Goal: Task Accomplishment & Management: Manage account settings

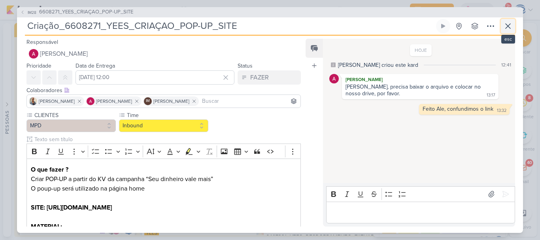
click at [509, 23] on icon at bounding box center [507, 25] width 9 height 9
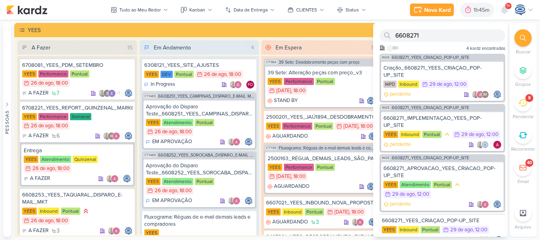
click at [517, 34] on div at bounding box center [522, 37] width 17 height 17
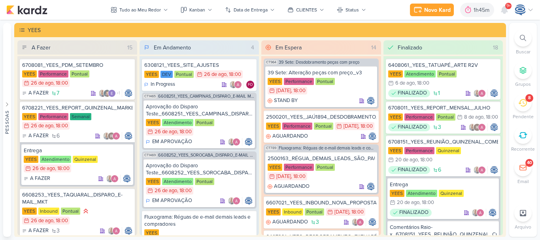
click at [526, 36] on div at bounding box center [522, 37] width 17 height 17
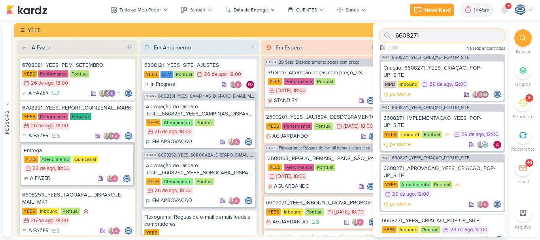
paste input "7708191_MPD_ANDROMEDA_SUBIR_ANÚNCIO_ANDROMEDA_FESTIVAL"
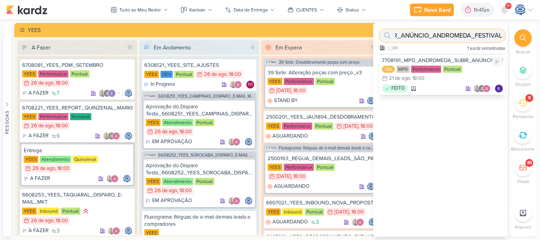
type input "7708191_MPD_ANDROMEDA_SUBIR_ANÚNCIO_ANDROMEDA_FESTIVAL"
click at [450, 57] on div "7708191_MPD_ANDROMEDA_SUBIR_ANÚNCIO_ANDROMEDA_FESTIVAL" at bounding box center [442, 60] width 121 height 7
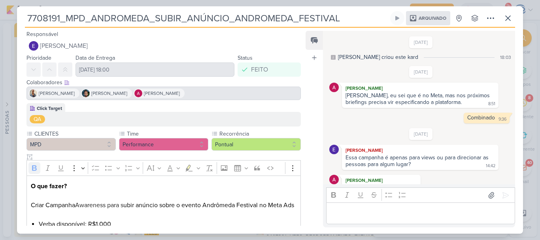
scroll to position [42, 0]
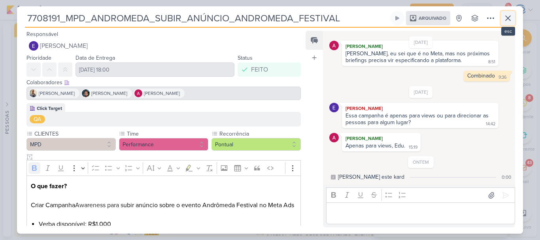
click at [509, 16] on icon at bounding box center [507, 17] width 9 height 9
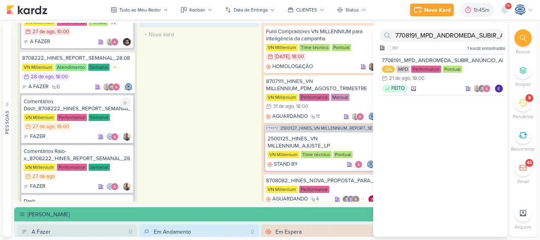
scroll to position [0, 0]
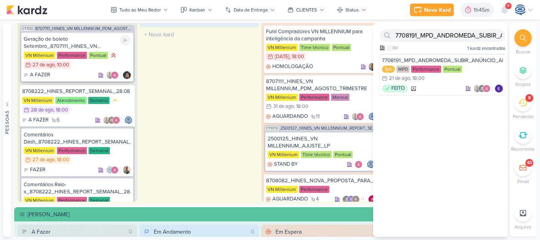
click at [66, 73] on div "A FAZER" at bounding box center [77, 75] width 107 height 8
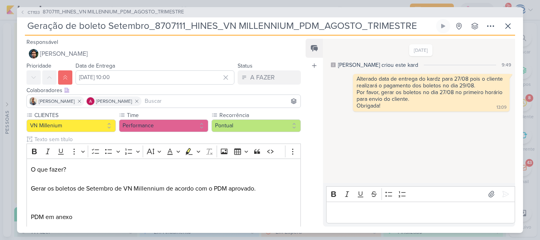
drag, startPoint x: 417, startPoint y: 26, endPoint x: 16, endPoint y: 23, distance: 401.0
click at [16, 23] on div "CT1133 8707111_HINES_VN MILLENNIUM_PDM_AGOSTO_TRIMESTRE Geração de boleto Setem…" at bounding box center [270, 120] width 540 height 240
click at [311, 126] on div "Feed Atrelar email Solte o email para atrelar ao kard" at bounding box center [313, 133] width 17 height 188
click at [348, 160] on div "15/8/25 Caroline criou este kard 9:49 Alterado data de entrega do kardz para 27…" at bounding box center [418, 112] width 191 height 144
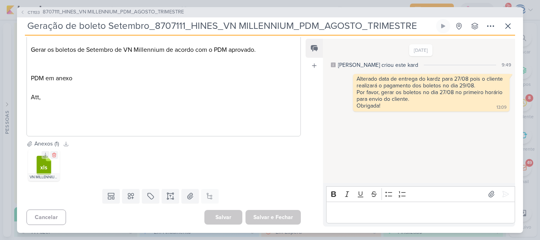
click at [47, 166] on icon at bounding box center [44, 165] width 15 height 19
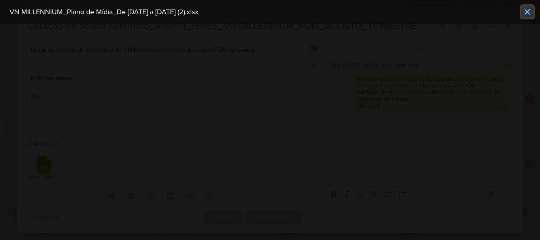
click at [526, 9] on icon at bounding box center [526, 11] width 9 height 9
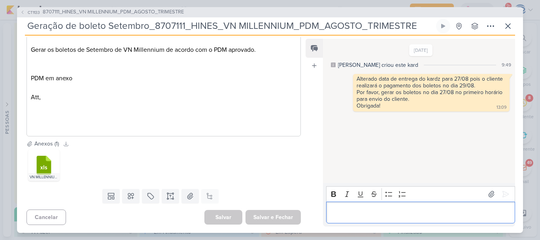
click at [364, 217] on p "Editor editing area: main" at bounding box center [420, 211] width 181 height 9
drag, startPoint x: 415, startPoint y: 28, endPoint x: 21, endPoint y: 25, distance: 394.2
click at [21, 25] on div "CT1133 8707111_HINES_VN MILLENNIUM_PDM_AGOSTO_TRIMESTRE Geração de boleto Setem…" at bounding box center [270, 120] width 506 height 226
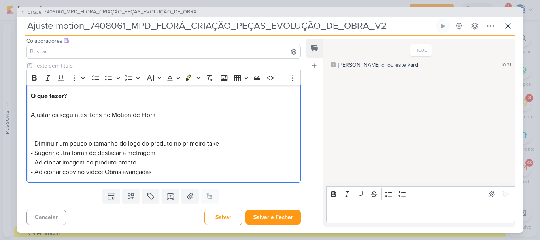
scroll to position [65, 0]
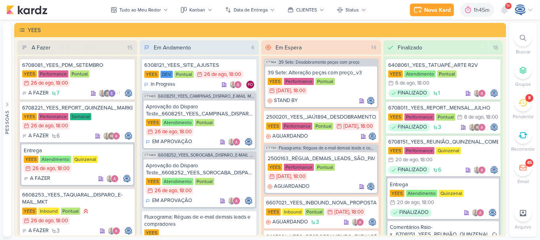
click at [517, 34] on div at bounding box center [522, 37] width 17 height 17
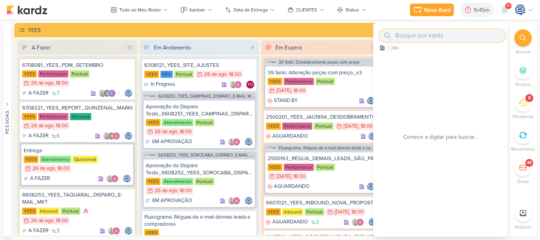
paste input "Geração de boleto Setembro_8707111_HINES_VN MILLENNIUM_PDM_AGOSTO_TRIMESTRE"
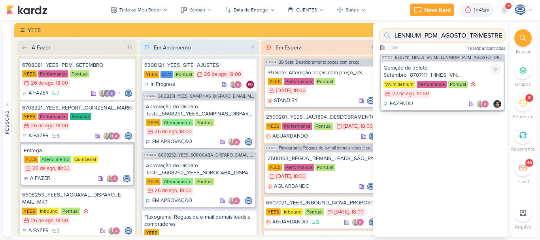
type input "Geração de boleto Setembro_8707111_HINES_VN MILLENNIUM_PDM_AGOSTO_TRIMESTRE"
click at [444, 73] on div "Geração de boleto Setembro_8707111_HINES_VN MILLENNIUM_PDM_AGOSTO_TRIMESTRE" at bounding box center [442, 71] width 118 height 14
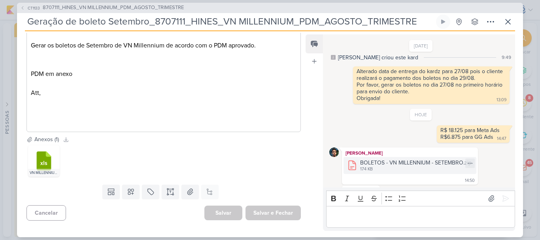
scroll to position [15, 0]
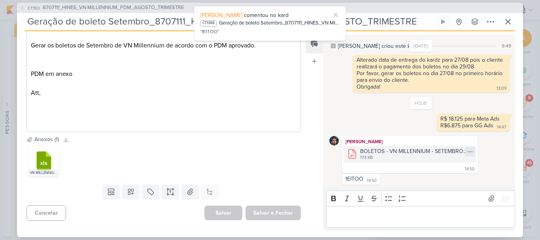
click at [468, 154] on icon at bounding box center [470, 152] width 6 height 6
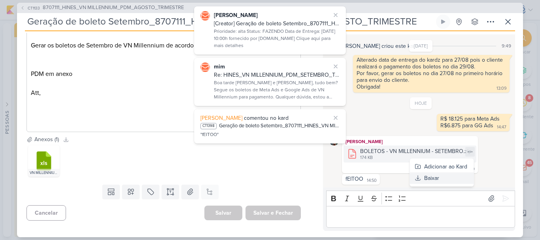
click at [450, 178] on button "Baixar" at bounding box center [442, 177] width 64 height 11
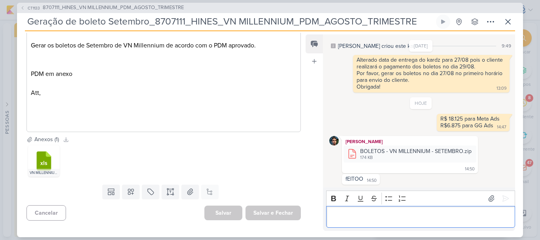
click at [373, 218] on p "Editor editing area: main" at bounding box center [420, 216] width 181 height 9
click at [501, 198] on icon at bounding box center [505, 198] width 8 height 8
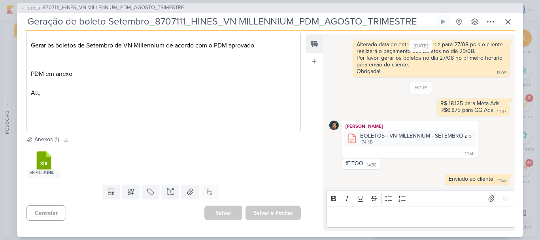
scroll to position [0, 0]
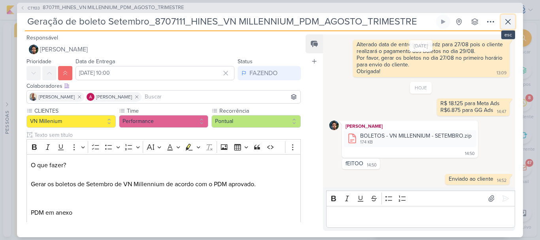
click at [509, 23] on icon at bounding box center [507, 21] width 9 height 9
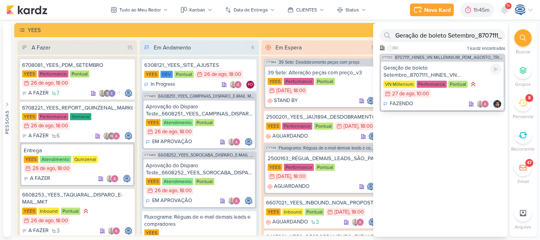
click at [446, 83] on div "VN Millenium Performance Pontual 27/8 27 de ago , 10:00" at bounding box center [442, 89] width 118 height 18
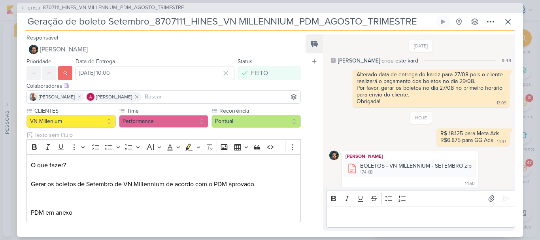
scroll to position [30, 0]
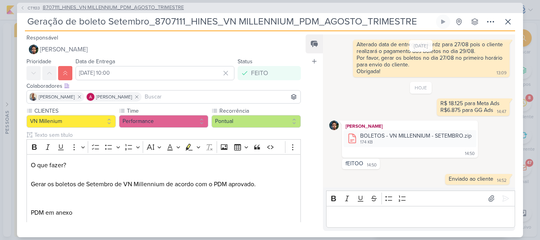
click at [115, 8] on span "8707111_HINES_VN MILLENNIUM_PDM_AGOSTO_TRIMESTRE" at bounding box center [113, 8] width 141 height 8
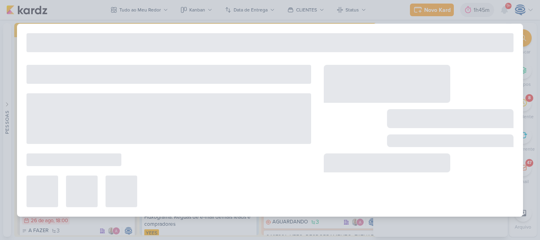
type input "8707111_HINES_VN MILLENNIUM_PDM_AGOSTO_TRIMESTRE"
type input "31 de agosto de 2025 às 18:00"
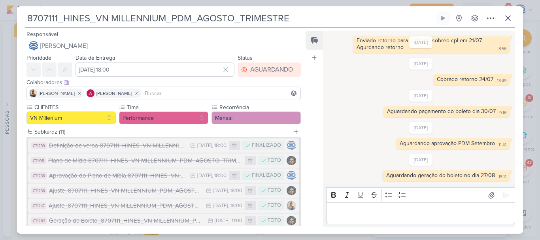
scroll to position [122, 0]
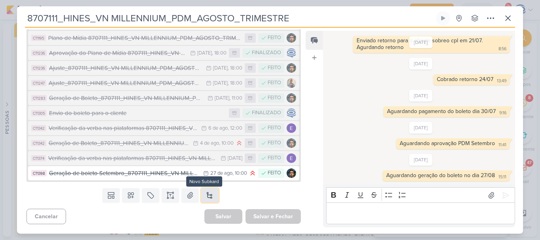
click at [213, 194] on button at bounding box center [209, 195] width 17 height 14
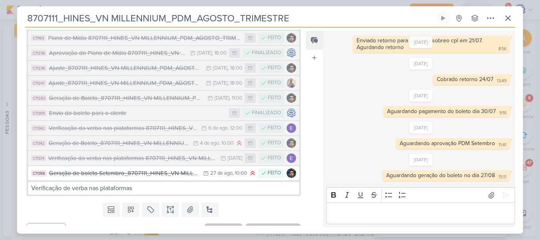
drag, startPoint x: 301, startPoint y: 11, endPoint x: 28, endPoint y: 17, distance: 273.8
click at [28, 17] on input "8707111_HINES_VN MILLENNIUM_PDM_AGOSTO_TRIMESTRE" at bounding box center [229, 18] width 409 height 14
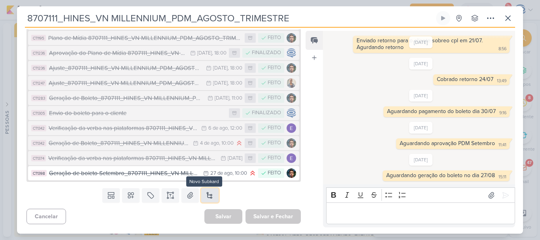
click at [206, 194] on button at bounding box center [209, 195] width 17 height 14
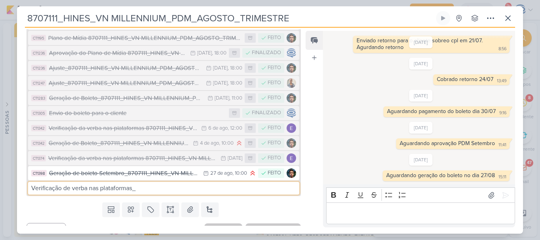
paste input "8707111_HINES_VN MILLENNIUM_PDM_AGOSTO_TRIMESTRE"
type input "Verificação de verba nas plataformas_8707111_HINES_VN MILLENNIUM_PDM_AGOSTO_TRI…"
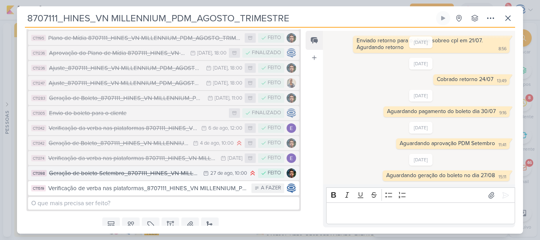
click at [159, 172] on div "Geração de boleto Setembro_8707111_HINES_VN MILLENNIUM_PDM_AGOSTO_TRIMESTRE" at bounding box center [124, 173] width 150 height 9
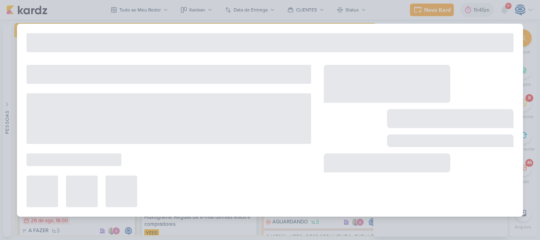
type input "Geração de boleto Setembro_8707111_HINES_VN MILLENNIUM_PDM_AGOSTO_TRIMESTRE"
type input "27 de agosto de 2025 às 10:00"
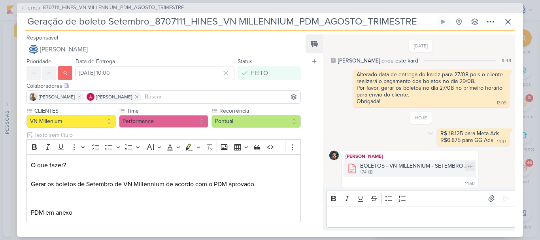
scroll to position [30, 0]
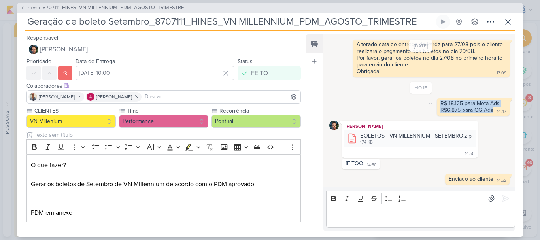
drag, startPoint x: 490, startPoint y: 109, endPoint x: 438, endPoint y: 105, distance: 51.6
click at [440, 105] on span "R$ 18.125 para Meta Ads R$6.875 para GG Ads" at bounding box center [473, 106] width 66 height 13
copy span "R$ 18.125 para Meta Ads R$6.875 para GG Ads"
click at [105, 9] on span "8707111_HINES_VN MILLENNIUM_PDM_AGOSTO_TRIMESTRE" at bounding box center [113, 8] width 141 height 8
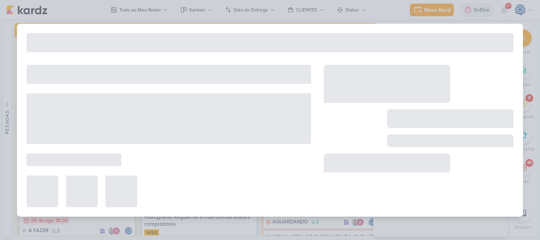
type input "8707111_HINES_VN MILLENNIUM_PDM_AGOSTO_TRIMESTRE"
type input "31 de agosto de 2025 às 18:00"
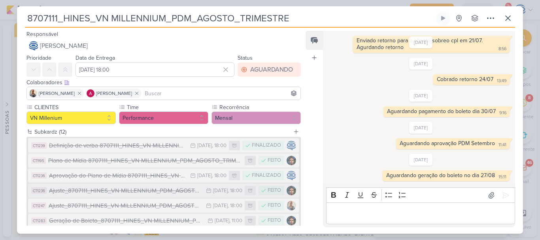
scroll to position [121, 0]
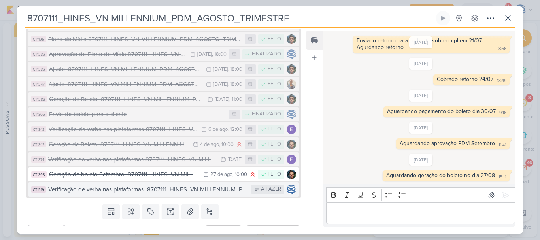
click at [125, 190] on div "Verificação de verba nas plataformas_8707111_HINES_VN MILLENNIUM_PDM_AGOSTO_TRI…" at bounding box center [147, 189] width 199 height 9
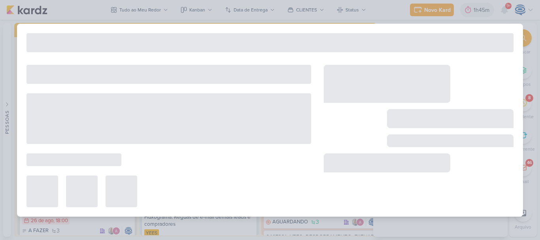
type input "Verificação de verba nas plataformas_8707111_HINES_VN MILLENNIUM_PDM_AGOSTO_TRI…"
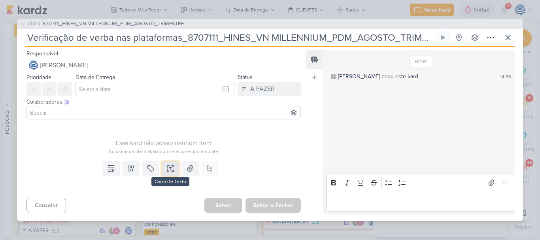
click at [168, 171] on icon at bounding box center [170, 168] width 8 height 8
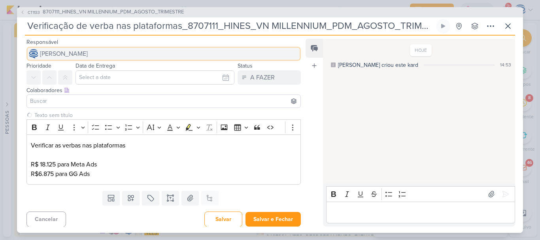
click at [88, 53] on span "[PERSON_NAME]" at bounding box center [64, 53] width 48 height 9
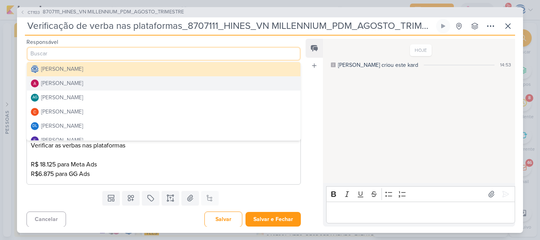
click at [81, 86] on div "[PERSON_NAME]" at bounding box center [62, 83] width 42 height 8
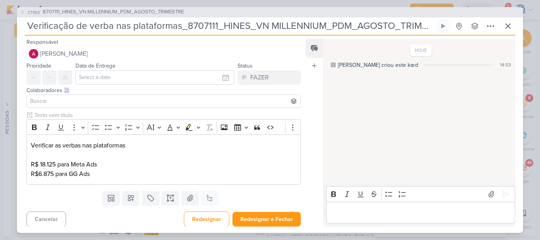
click at [128, 100] on input at bounding box center [163, 100] width 270 height 9
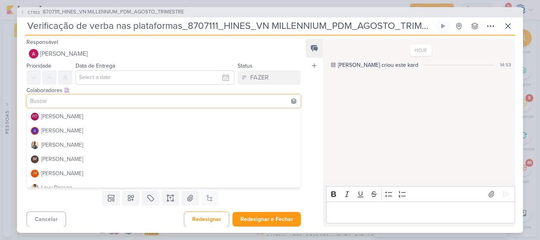
scroll to position [103, 0]
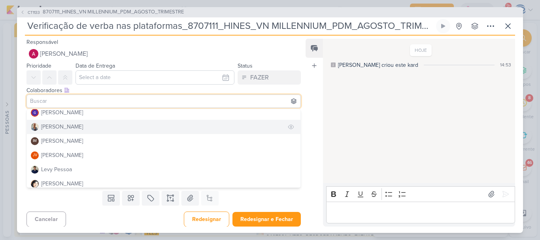
click at [68, 124] on div "[PERSON_NAME]" at bounding box center [62, 126] width 42 height 8
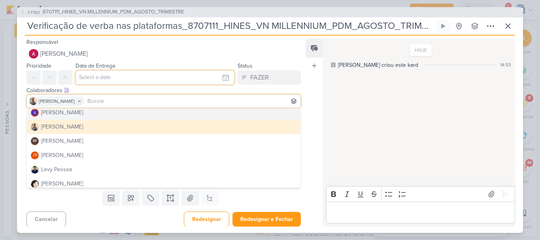
click at [87, 75] on input "text" at bounding box center [154, 77] width 159 height 14
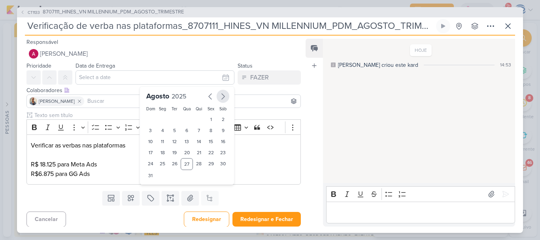
click at [218, 97] on icon "button" at bounding box center [222, 96] width 9 height 9
click at [157, 120] on div "1" at bounding box center [162, 119] width 12 height 11
type input "1 de setembro de 2025 às 23:59"
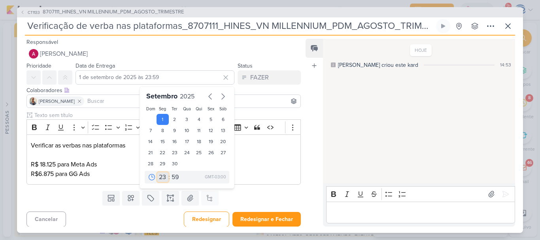
click at [160, 176] on select "00 01 02 03 04 05 06 07 08 09 10 11 12 13 14 15 16 17 18 19 20 21 22 23" at bounding box center [162, 176] width 11 height 9
select select "18"
click at [157, 172] on select "00 01 02 03 04 05 06 07 08 09 10 11 12 13 14 15 16 17 18 19 20 21 22 23" at bounding box center [162, 176] width 11 height 9
type input "1 de setembro de 2025 às 18:59"
click at [171, 178] on select "00 05 10 15 20 25 30 35 40 45 50 55 59" at bounding box center [175, 176] width 11 height 9
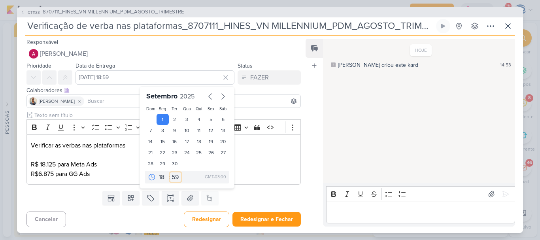
select select "0"
click at [170, 172] on select "00 05 10 15 20 25 30 35 40 45 50 55 59" at bounding box center [175, 176] width 11 height 9
type input "1 de setembro de 2025 às 18:00"
click at [109, 166] on p "Verificar as verbas nas plataformas R$ 18.125 para Meta Ads" at bounding box center [163, 155] width 265 height 28
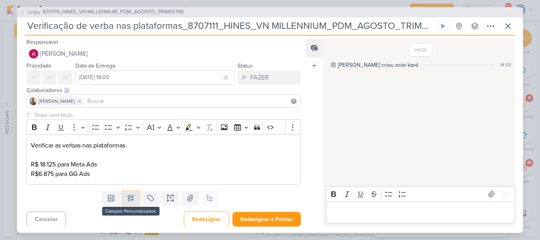
click at [128, 197] on icon at bounding box center [131, 198] width 8 height 8
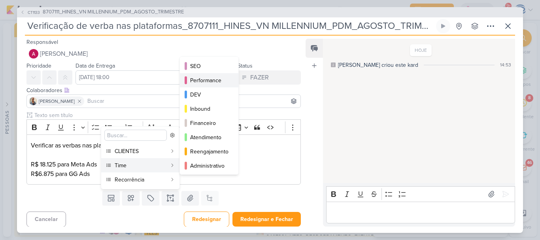
click at [220, 77] on div "Performance" at bounding box center [209, 80] width 39 height 8
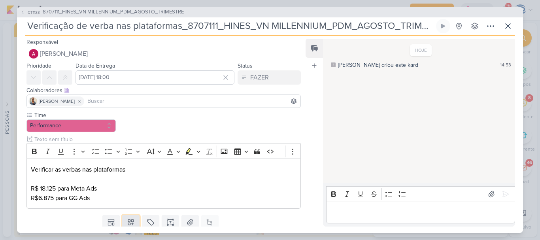
click at [127, 218] on icon at bounding box center [131, 222] width 8 height 8
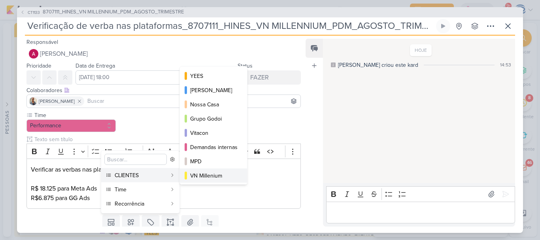
click at [205, 176] on div "VN Millenium" at bounding box center [213, 175] width 47 height 8
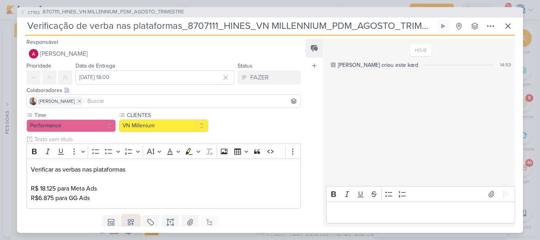
click at [128, 222] on icon at bounding box center [131, 222] width 8 height 8
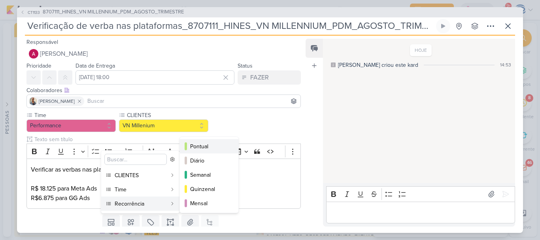
click at [202, 145] on div "Pontual" at bounding box center [209, 146] width 39 height 8
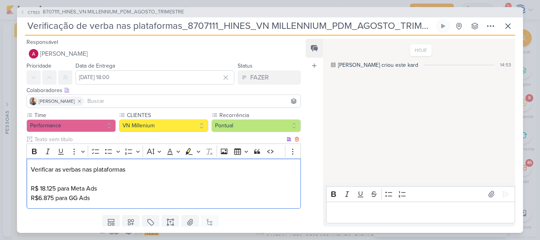
click at [140, 205] on div "Verificar as verbas nas plataformas R$ 18.125 para Meta Ads R$6.875 para GG Ads" at bounding box center [163, 183] width 274 height 50
click at [135, 168] on p "Verificar as verbas nas plataformas R$ 18.125 para Meta Ads" at bounding box center [163, 179] width 265 height 28
click at [104, 200] on p "R$6.875 para GG Ads" at bounding box center [163, 197] width 265 height 9
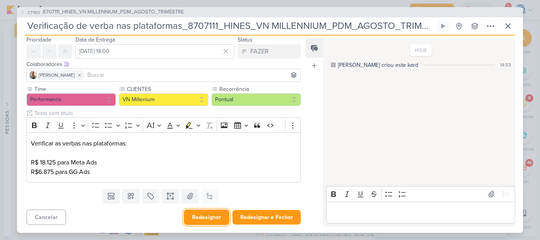
click at [199, 215] on button "Redesignar" at bounding box center [206, 216] width 45 height 15
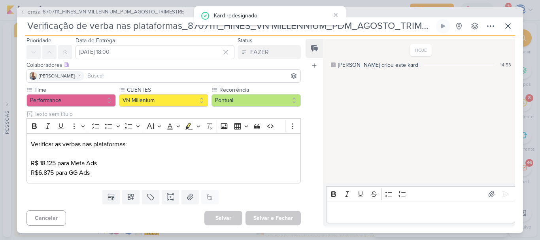
scroll to position [0, 0]
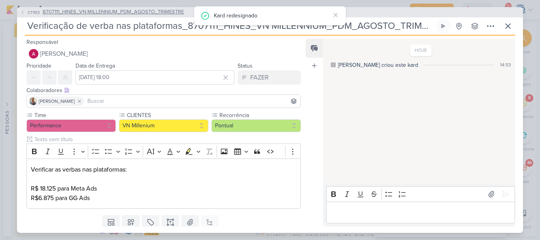
click at [123, 10] on span "8707111_HINES_VN MILLENNIUM_PDM_AGOSTO_TRIMESTRE" at bounding box center [113, 12] width 141 height 8
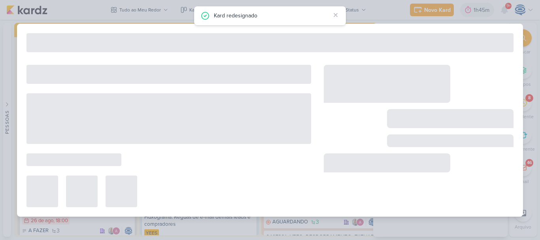
type input "8707111_HINES_VN MILLENNIUM_PDM_AGOSTO_TRIMESTRE"
type input "31 de agosto de 2025 às 18:00"
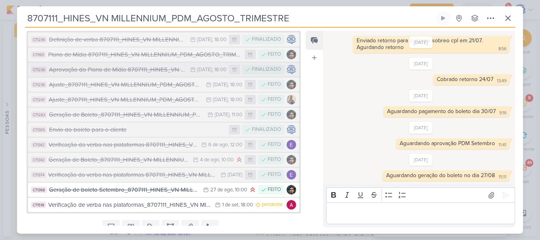
scroll to position [137, 0]
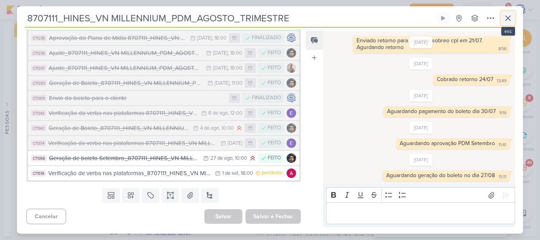
click at [505, 20] on icon at bounding box center [507, 17] width 9 height 9
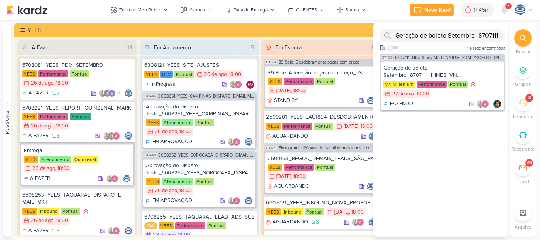
click at [521, 37] on icon at bounding box center [522, 38] width 6 height 6
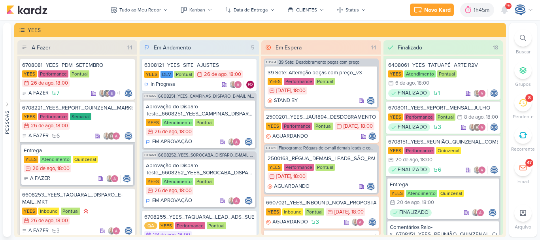
click at [518, 40] on div at bounding box center [522, 37] width 17 height 17
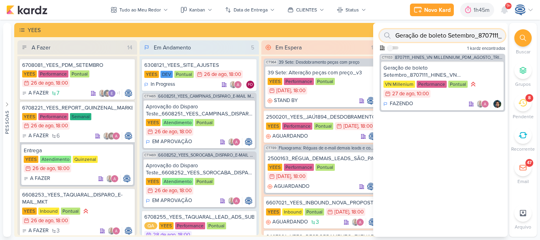
paste input "6707252"
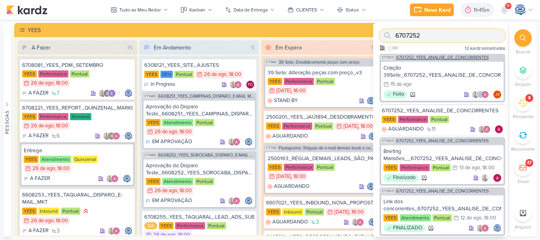
type input "6707252"
click at [430, 55] on span "6707252_YEES_ANALISE_DE_CONCORRENTES" at bounding box center [442, 57] width 92 height 4
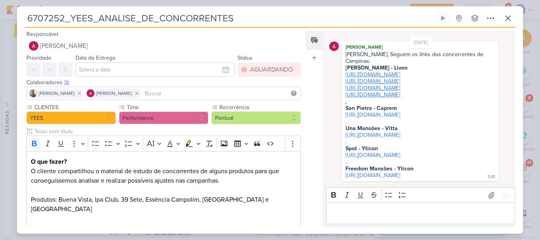
scroll to position [228, 0]
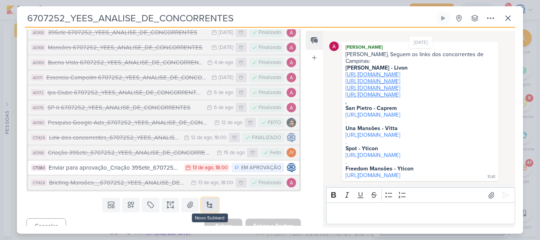
click at [207, 198] on button at bounding box center [209, 205] width 17 height 14
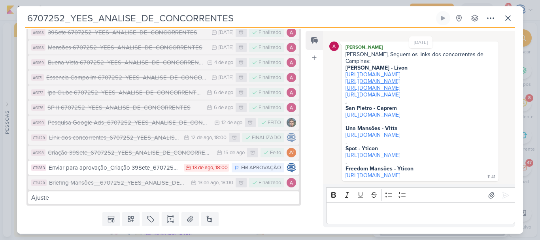
drag, startPoint x: 253, startPoint y: 22, endPoint x: 1, endPoint y: 8, distance: 252.4
click at [1, 8] on div "6707252_YEES_ANALISE_DE_CONCORRENTES Criado por mim" at bounding box center [270, 120] width 540 height 240
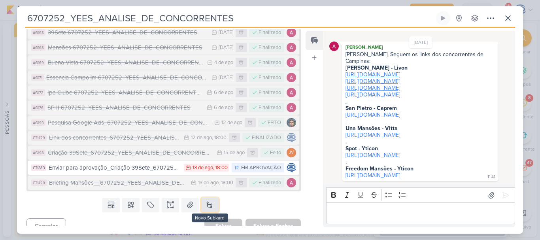
click at [211, 198] on button at bounding box center [209, 205] width 17 height 14
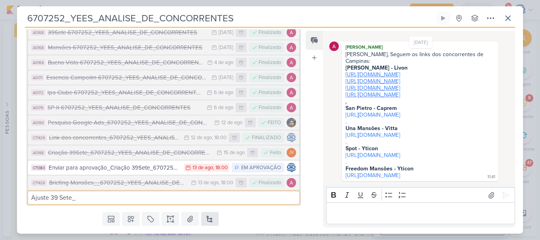
paste input "6707252_YEES_ANALISE_DE_CONCORRENTES"
type input "Ajuste 39 Sete_6707252_YEES_ANALISE_DE_CONCORRENTES_v2"
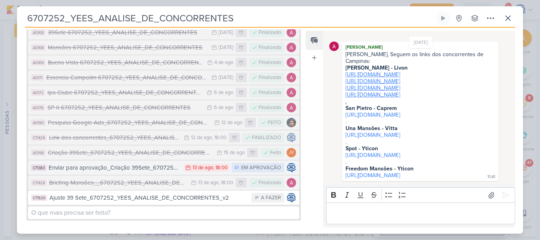
click at [137, 163] on div "Enviar para aprovação_Criação 39Sete_6707252_YEES_ANALISE_DE_CONCORRENTES" at bounding box center [114, 167] width 131 height 9
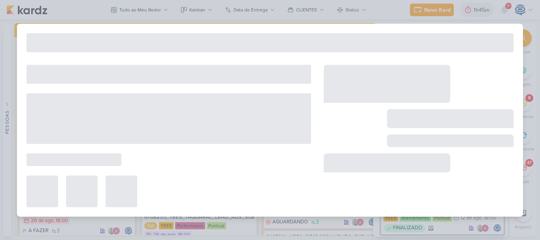
type input "Enviar para aprovação_Criação 39Sete_6707252_YEES_ANALISE_DE_CONCORRENTES"
type input "13 de agosto de 2025 às 18:00"
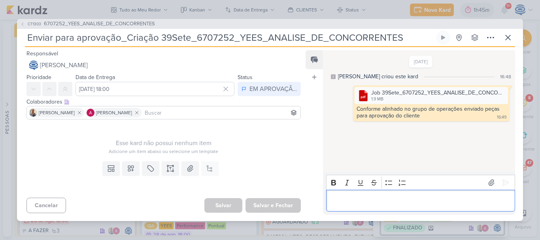
click at [379, 202] on p "Editor editing area: main" at bounding box center [420, 200] width 181 height 9
click at [505, 181] on icon at bounding box center [505, 183] width 8 height 8
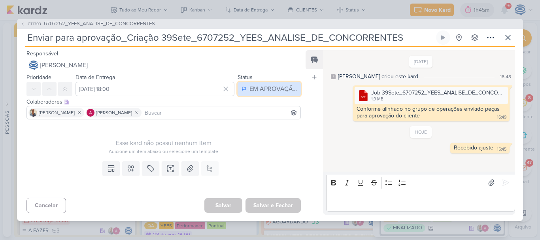
click at [259, 88] on div "EM APROVAÇÃO" at bounding box center [272, 88] width 47 height 9
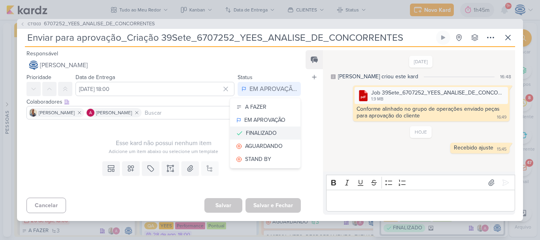
click at [250, 131] on div "FINALIZADO" at bounding box center [261, 133] width 31 height 8
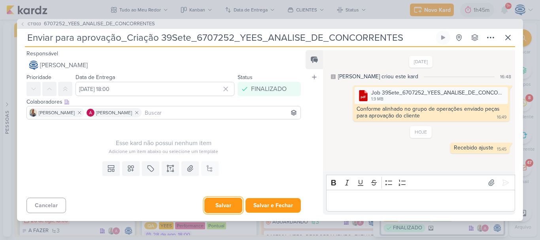
click at [214, 203] on button "Salvar" at bounding box center [223, 205] width 38 height 15
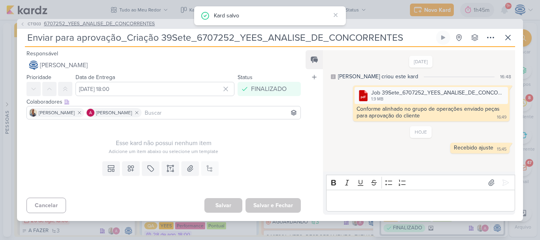
click at [66, 24] on span "6707252_YEES_ANALISE_DE_CONCORRENTES" at bounding box center [99, 24] width 111 height 8
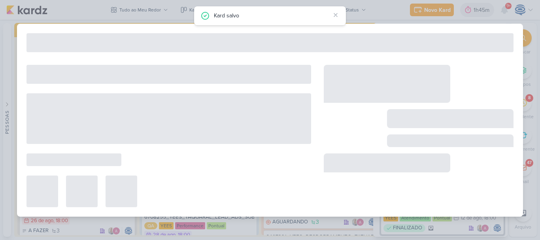
type input "6707252_YEES_ANALISE_DE_CONCORRENTES"
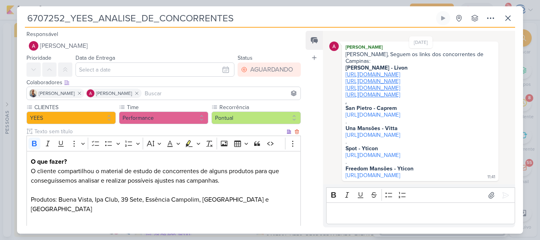
scroll to position [243, 0]
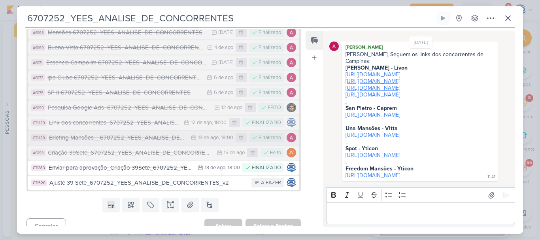
click at [121, 133] on div "Briefing Mansões__6707252_YEES_ANALISE_DE_CONCORRENTES" at bounding box center [118, 137] width 138 height 9
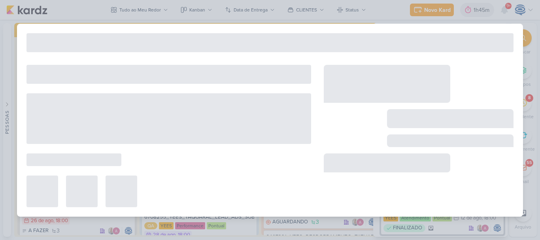
click at [121, 126] on div at bounding box center [168, 118] width 284 height 51
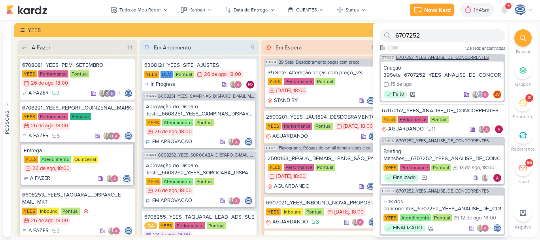
click at [451, 58] on span "6707252_YEES_ANALISE_DE_CONCORRENTES" at bounding box center [442, 57] width 92 height 4
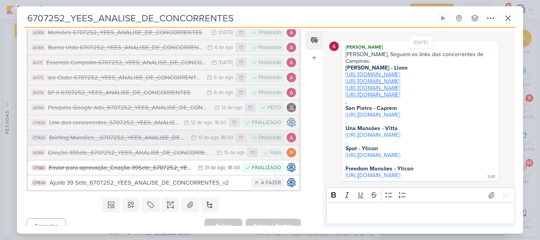
click at [86, 133] on div "Briefing Mansões__6707252_YEES_ANALISE_DE_CONCORRENTES" at bounding box center [118, 137] width 138 height 9
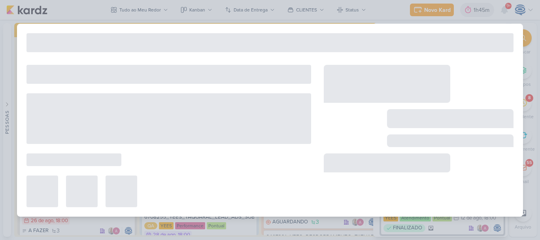
type input "Briefing Mansões__6707252_YEES_ANALISE_DE_CONCORRENTES"
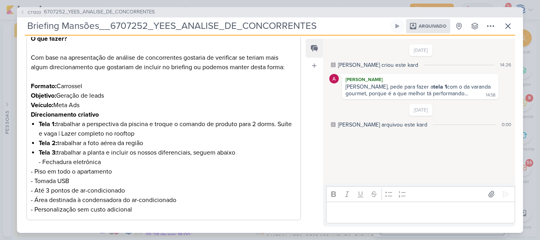
scroll to position [130, 0]
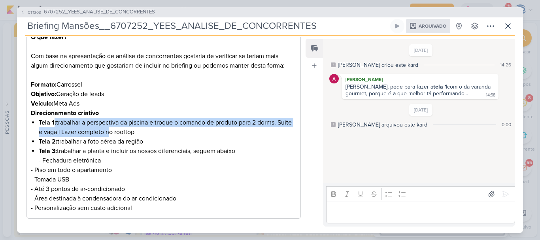
drag, startPoint x: 55, startPoint y: 125, endPoint x: 121, endPoint y: 131, distance: 66.6
click at [121, 131] on span "Tela 1: trabalhar a perspectiva da piscina e troque o comando de produto para 2…" at bounding box center [165, 127] width 253 height 17
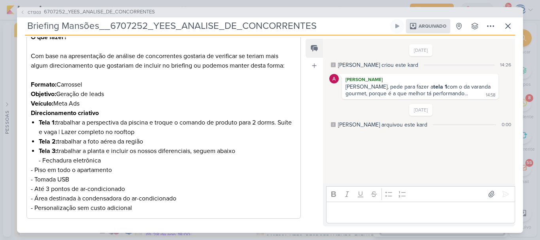
click at [152, 141] on li "Tela 2: trabalhar a foto aérea da região" at bounding box center [168, 141] width 258 height 9
drag, startPoint x: 92, startPoint y: 120, endPoint x: 162, endPoint y: 184, distance: 94.5
click at [162, 184] on div "O que fazer? Com base na apresentação de análise de concorrentes gostaria de ve…" at bounding box center [163, 122] width 274 height 192
click at [162, 184] on p "- Até 3 pontos de ar-condicionado" at bounding box center [163, 188] width 265 height 9
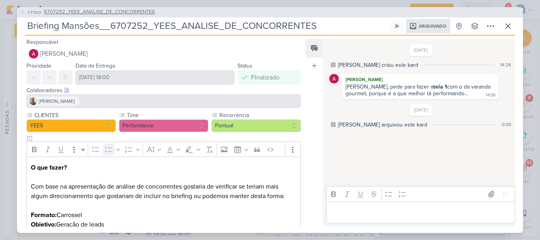
click at [82, 11] on span "6707252_YEES_ANALISE_DE_CONCORRENTES" at bounding box center [99, 12] width 111 height 8
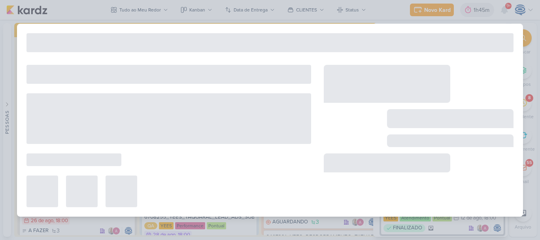
type input "6707252_YEES_ANALISE_DE_CONCORRENTES"
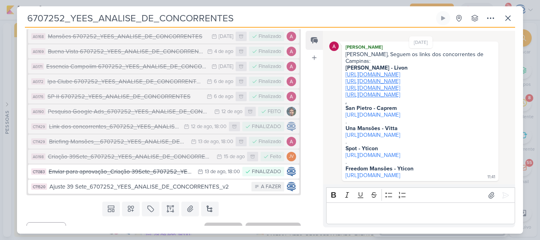
scroll to position [239, 0]
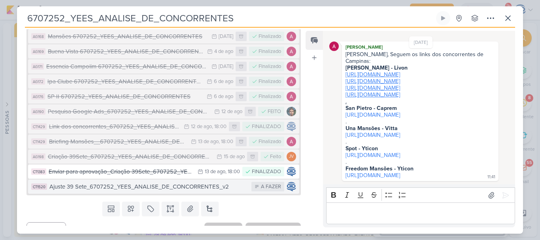
click at [90, 182] on div "Ajuste 39 Sete_6707252_YEES_ANALISE_DE_CONCORRENTES_v2" at bounding box center [148, 186] width 198 height 9
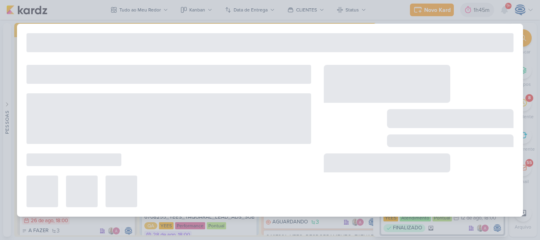
type input "Ajuste 39 Sete_6707252_YEES_ANALISE_DE_CONCORRENTES_v2"
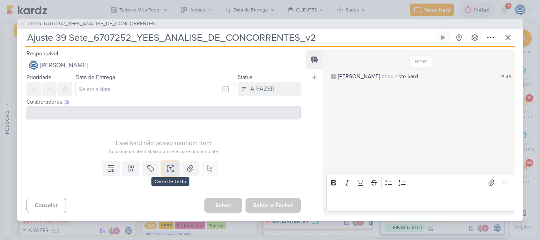
click at [167, 168] on icon at bounding box center [170, 168] width 8 height 8
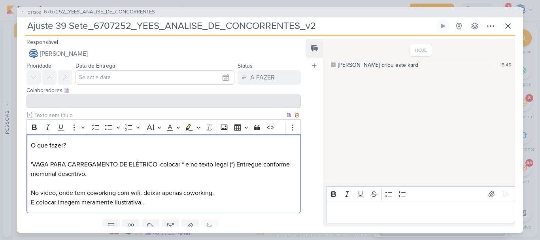
click at [83, 169] on p "O que fazer? 'VAGA PARA CARREGAMENTO DE ELÉTRICO' colocar * e no texto legal (*…" at bounding box center [163, 169] width 265 height 57
click at [29, 164] on div "O que fazer? 'VAGA PARA CARREGAMENTO DE ELÉTRICO' colocar * e no texto legal (*…" at bounding box center [163, 173] width 274 height 79
click at [104, 129] on button "Bulleted List" at bounding box center [109, 127] width 12 height 12
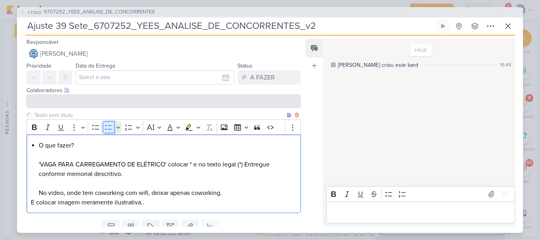
click at [104, 129] on button "Bulleted List" at bounding box center [109, 127] width 12 height 12
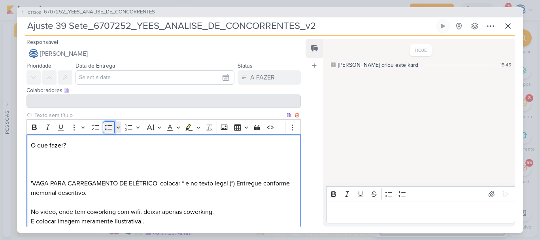
click at [104, 129] on button "Bulleted List" at bounding box center [109, 127] width 12 height 12
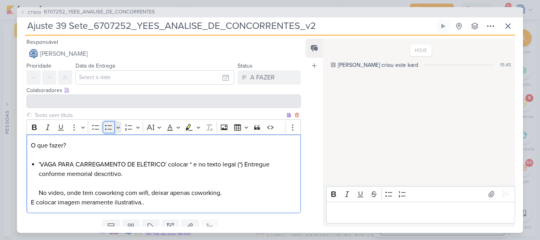
click at [104, 129] on button "Bulleted List" at bounding box center [109, 127] width 12 height 12
click at [37, 141] on div "O que fazer? 'VAGA PARA CARREGAMENTO DE ELÉTRICO' colocar * e no texto legal (*…" at bounding box center [163, 173] width 274 height 79
drag, startPoint x: 69, startPoint y: 144, endPoint x: 33, endPoint y: 127, distance: 39.4
click at [33, 127] on div "Rich Text Editor Bold Italic Underline More To-do List Bulleted List Bulleted L…" at bounding box center [163, 166] width 274 height 94
click at [33, 127] on icon "Editor toolbar" at bounding box center [34, 127] width 5 height 6
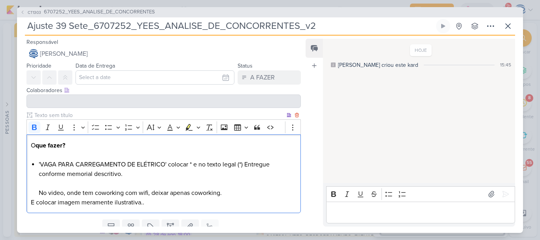
click at [36, 143] on strong "que fazer?" at bounding box center [51, 145] width 30 height 8
drag, startPoint x: 36, startPoint y: 143, endPoint x: 29, endPoint y: 144, distance: 7.2
click at [29, 144] on div "O que fazer? 'VAGA PARA CARREGAMENTO DE ELÉTRICO' colocar * e no texto legal (*…" at bounding box center [163, 173] width 274 height 79
click at [32, 131] on button "Bold" at bounding box center [34, 127] width 12 height 12
click at [74, 151] on p "O que fazer?" at bounding box center [163, 150] width 265 height 19
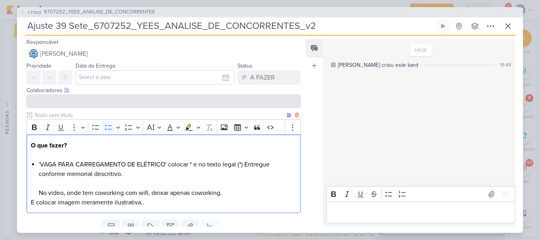
click at [38, 163] on div "O que fazer? 'VAGA PARA CARREGAMENTO DE ELÉTRICO' colocar * e no texto legal (*…" at bounding box center [163, 173] width 274 height 79
drag, startPoint x: 206, startPoint y: 177, endPoint x: 31, endPoint y: 167, distance: 175.2
click at [39, 167] on li "Adicionar a informação 'VAGA PARA CARREGAMENTO DE ELÉTRICO' colocar * e no text…" at bounding box center [168, 179] width 258 height 38
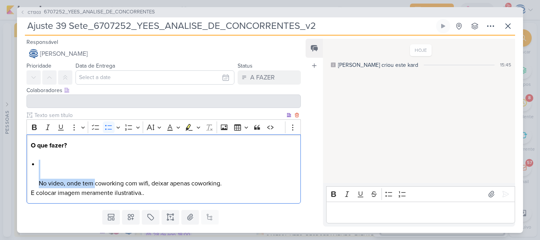
drag, startPoint x: 94, startPoint y: 184, endPoint x: 44, endPoint y: 165, distance: 53.9
click at [44, 165] on li "⁠⁠⁠⁠⁠⁠⁠ No video, onde tem coworking com wifi, deixar apenas coworking." at bounding box center [168, 174] width 258 height 28
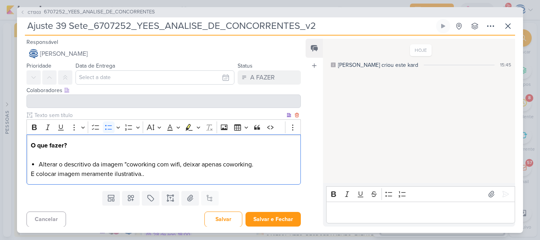
click at [179, 166] on li "Alterar o descritivo da imagem "coworking com wifi, deixar apenas coworking." at bounding box center [168, 164] width 258 height 9
click at [179, 166] on li "Alterar o descritivo da imagem “coworking com wifi” e, deixar apenas coworking." at bounding box center [168, 164] width 258 height 9
click at [230, 166] on li "Alterar o descritivo da imagem “coworking com wii” e, deixar apenas coworking." at bounding box center [168, 164] width 258 height 9
click at [260, 164] on li "Alterar o descritivo da imagem “coworking com wii” e, deixar apenas "coworking." at bounding box center [168, 164] width 258 height 9
click at [282, 168] on li "Alterar o descritivo da imagem “coworking com wii” e, deixar apenas “coworking”." at bounding box center [168, 164] width 258 height 9
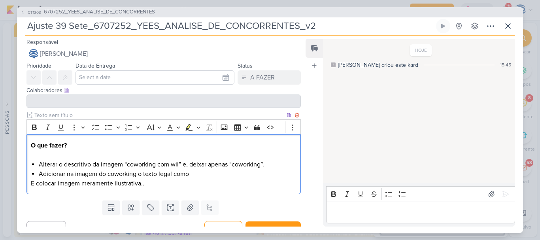
click at [57, 184] on p "E colocar imagem meramente ilustrativa.." at bounding box center [163, 183] width 265 height 9
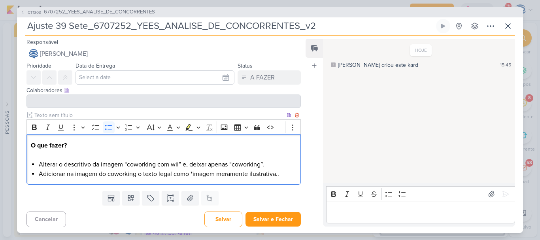
click at [278, 174] on li "Adicionar na imagem do coworking o texto legal como *imagem meramente ilustrati…" at bounding box center [168, 173] width 258 height 9
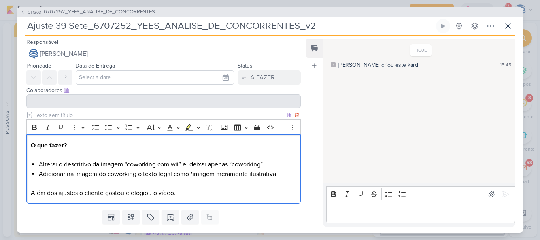
scroll to position [21, 0]
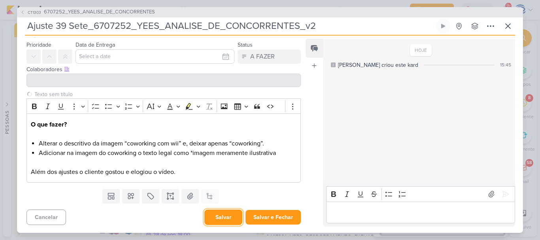
click at [216, 216] on button "Salvar" at bounding box center [223, 216] width 38 height 15
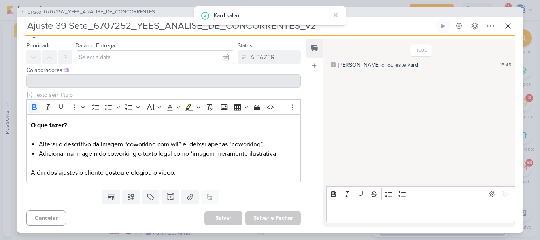
scroll to position [0, 0]
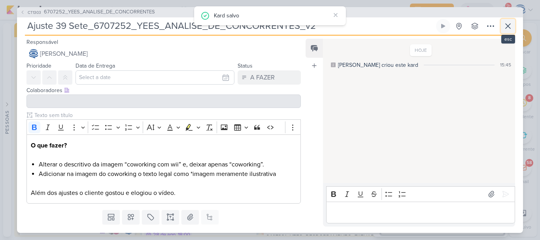
click at [504, 26] on icon at bounding box center [507, 25] width 9 height 9
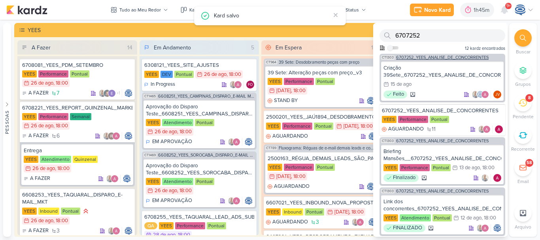
click at [434, 59] on span "6707252_YEES_ANALISE_DE_CONCORRENTES" at bounding box center [442, 57] width 92 height 4
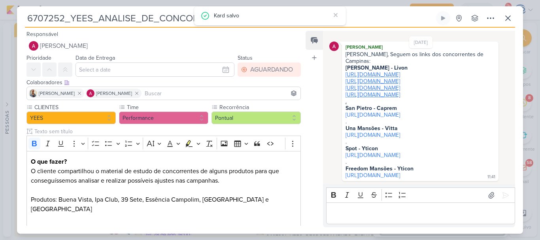
scroll to position [243, 0]
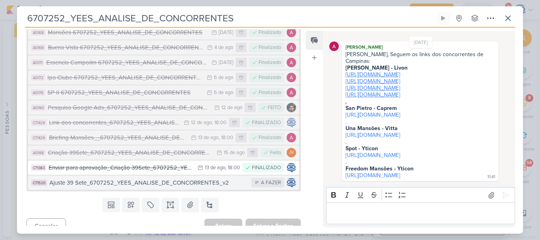
click at [110, 178] on div "Ajuste 39 Sete_6707252_YEES_ANALISE_DE_CONCORRENTES_v2" at bounding box center [148, 182] width 198 height 9
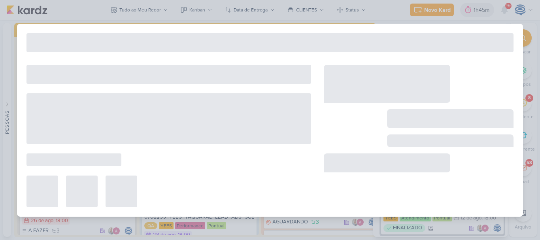
type input "Ajuste 39 Sete_6707252_YEES_ANALISE_DE_CONCORRENTES_v2"
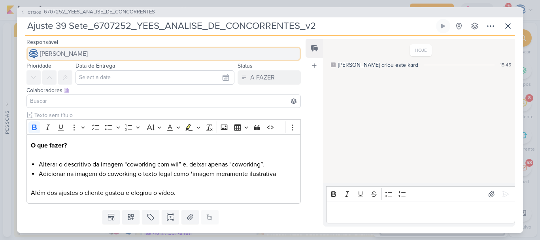
click at [88, 52] on span "[PERSON_NAME]" at bounding box center [64, 53] width 48 height 9
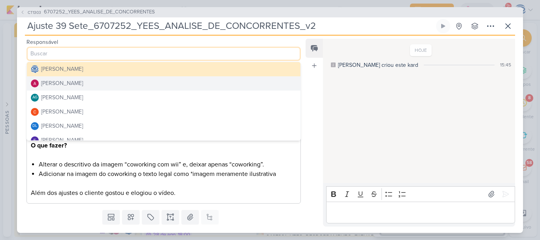
click at [93, 83] on button "[PERSON_NAME]" at bounding box center [163, 83] width 273 height 14
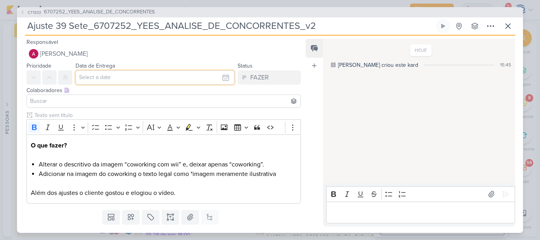
click at [130, 79] on input "text" at bounding box center [154, 77] width 159 height 14
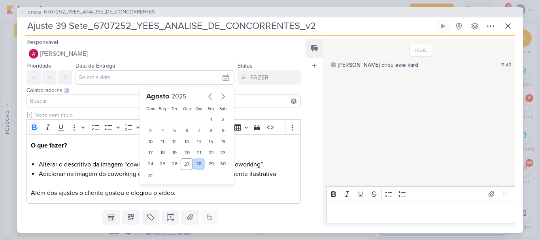
click at [198, 164] on div "28" at bounding box center [199, 164] width 12 height 12
type input "[DATE] 23:59"
click at [157, 190] on select "00 01 02 03 04 05 06 07 08 09 10 11 12 13 14 15 16 17 18 19 20 21 22 23" at bounding box center [162, 188] width 11 height 9
select select "18"
click at [157, 184] on select "00 01 02 03 04 05 06 07 08 09 10 11 12 13 14 15 16 17 18 19 20 21 22 23" at bounding box center [162, 188] width 11 height 9
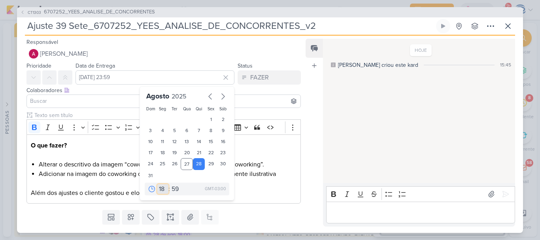
type input "28 de agosto de 2025 às 18:59"
click at [173, 189] on select "00 05 10 15 20 25 30 35 40 45 50 55 59" at bounding box center [175, 188] width 11 height 9
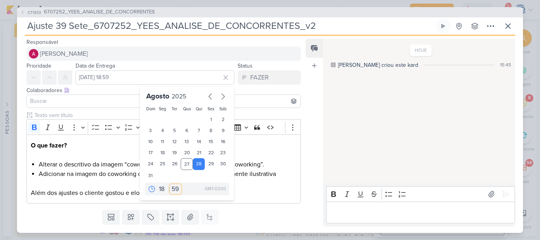
select select "0"
click at [170, 184] on select "00 05 10 15 20 25 30 35 40 45 50 55 59" at bounding box center [175, 188] width 11 height 9
type input "28 de agosto de 2025 às 18:00"
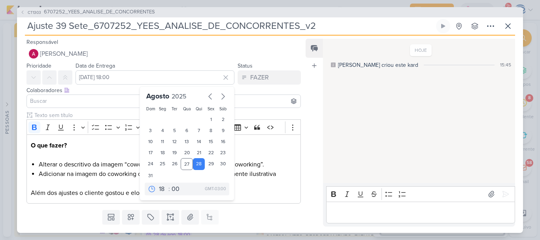
click at [113, 100] on input at bounding box center [163, 100] width 270 height 9
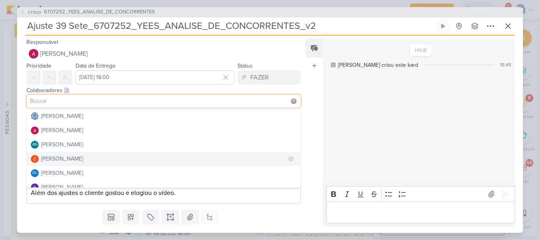
scroll to position [114, 0]
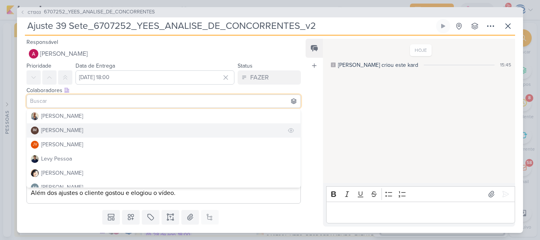
click at [62, 129] on div "[PERSON_NAME]" at bounding box center [62, 130] width 42 height 8
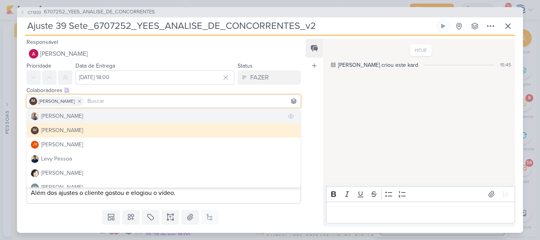
click at [67, 113] on div "[PERSON_NAME]" at bounding box center [62, 116] width 42 height 8
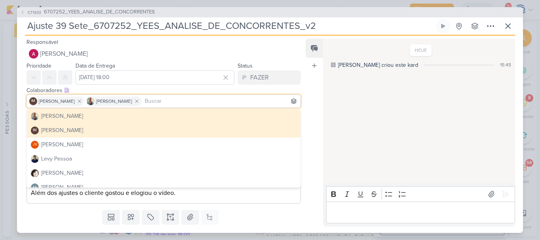
click at [19, 86] on div "Colaboradores Este kard pode ser visível a usuários da sua organização Este kar…" at bounding box center [160, 98] width 287 height 26
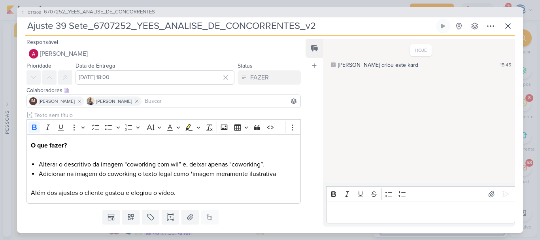
scroll to position [21, 0]
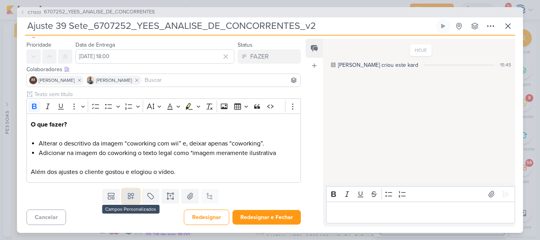
click at [128, 197] on icon at bounding box center [131, 196] width 6 height 6
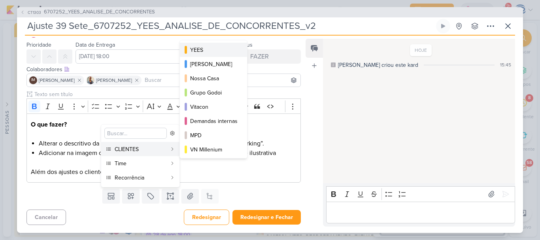
click at [193, 52] on div "YEES" at bounding box center [213, 50] width 47 height 8
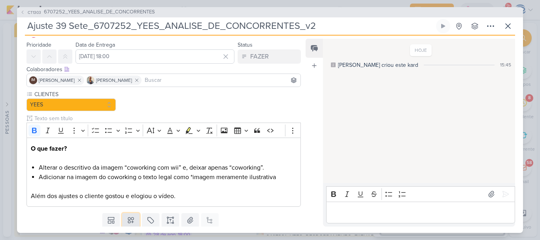
click at [127, 223] on icon at bounding box center [131, 220] width 8 height 8
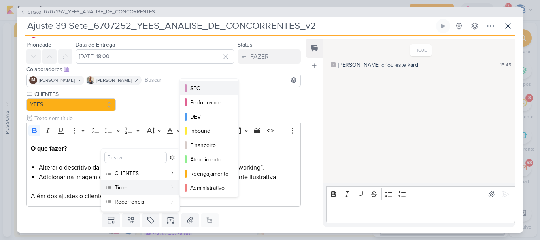
click at [202, 95] on button "SEO" at bounding box center [209, 88] width 58 height 14
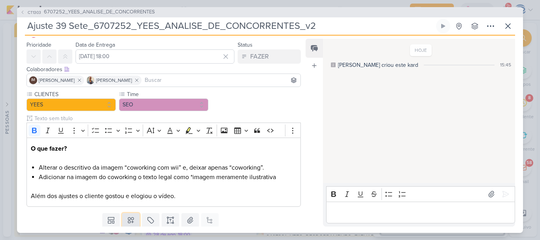
click at [127, 218] on icon at bounding box center [131, 220] width 8 height 8
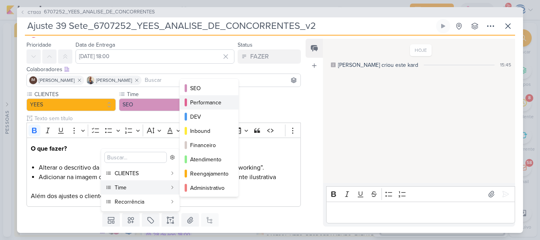
click at [200, 103] on div "Performance" at bounding box center [209, 102] width 39 height 8
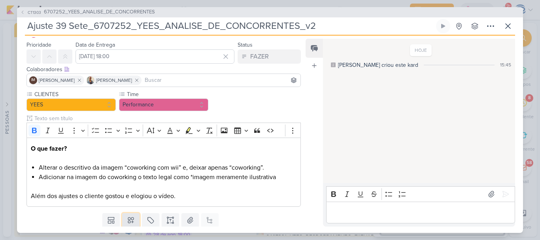
click at [128, 223] on icon at bounding box center [131, 220] width 6 height 6
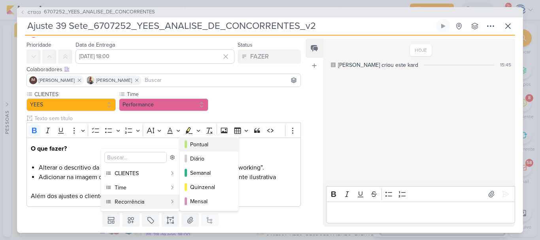
click at [198, 144] on div "Pontual" at bounding box center [209, 144] width 39 height 8
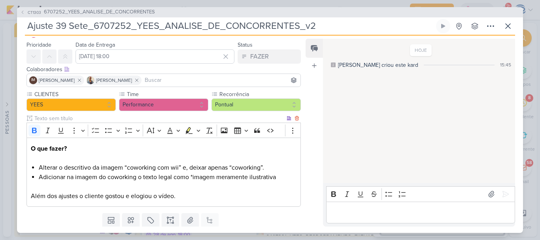
scroll to position [45, 0]
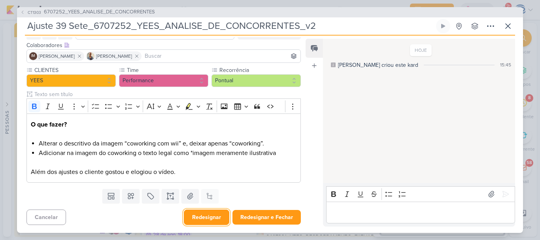
click at [202, 215] on button "Redesignar" at bounding box center [206, 216] width 45 height 15
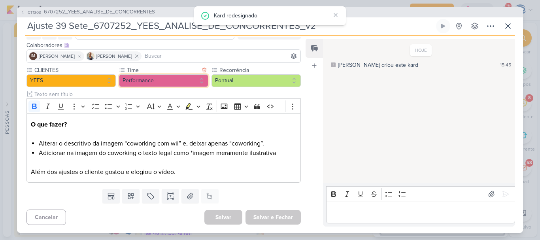
click at [163, 82] on button "Performance" at bounding box center [163, 80] width 89 height 13
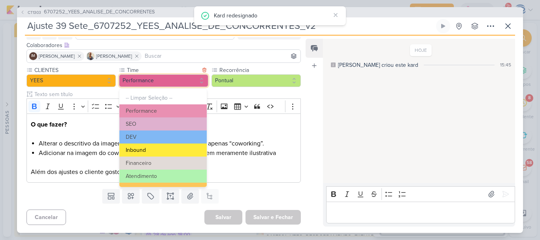
scroll to position [89, 0]
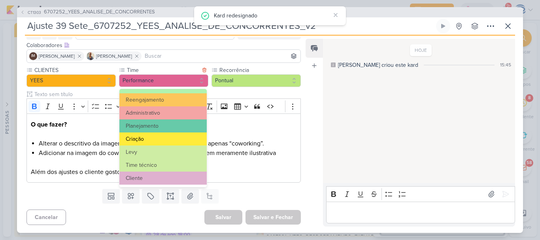
click at [169, 139] on button "Criação" at bounding box center [162, 138] width 87 height 13
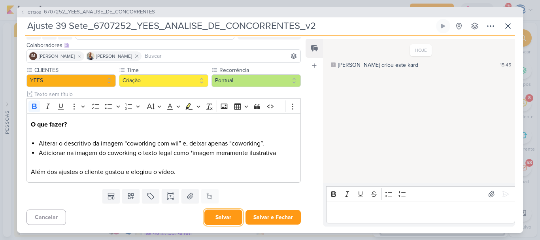
click at [217, 220] on button "Salvar" at bounding box center [223, 216] width 38 height 15
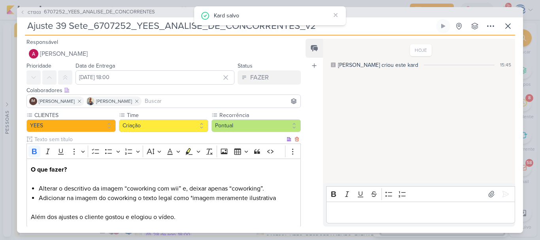
scroll to position [45, 0]
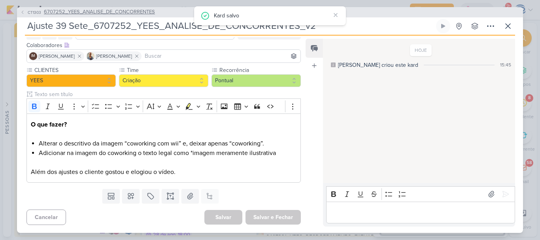
click at [132, 11] on span "6707252_YEES_ANALISE_DE_CONCORRENTES" at bounding box center [99, 12] width 111 height 8
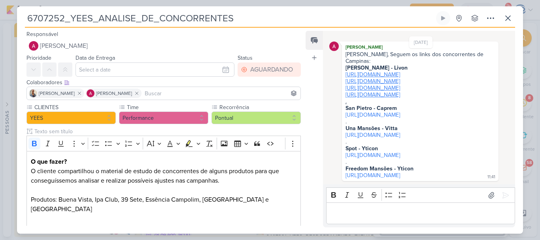
scroll to position [243, 0]
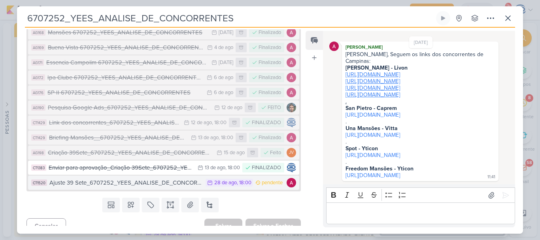
click at [123, 178] on div "Ajuste 39 Sete_6707252_YEES_ANALISE_DE_CONCORRENTES_v2" at bounding box center [125, 182] width 152 height 9
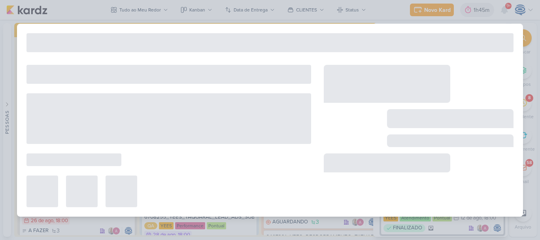
type input "Ajuste 39 Sete_6707252_YEES_ANALISE_DE_CONCORRENTES_v2"
type input "28 de agosto de 2025 às 18:00"
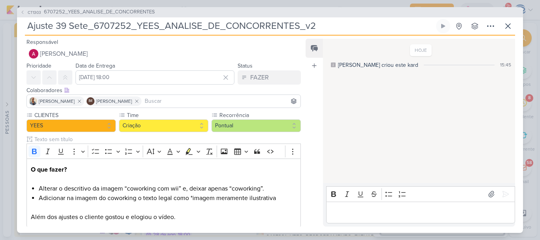
drag, startPoint x: 332, startPoint y: 23, endPoint x: 88, endPoint y: 23, distance: 244.1
click at [88, 23] on input "Ajuste 39 Sete_6707252_YEES_ANALISE_DE_CONCORRENTES_v2" at bounding box center [229, 26] width 409 height 14
click at [95, 13] on span "6707252_YEES_ANALISE_DE_CONCORRENTES" at bounding box center [99, 12] width 111 height 8
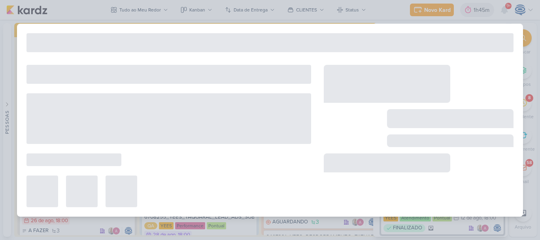
type input "6707252_YEES_ANALISE_DE_CONCORRENTES"
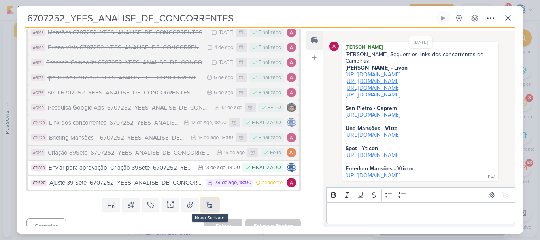
click at [213, 198] on button at bounding box center [209, 205] width 17 height 14
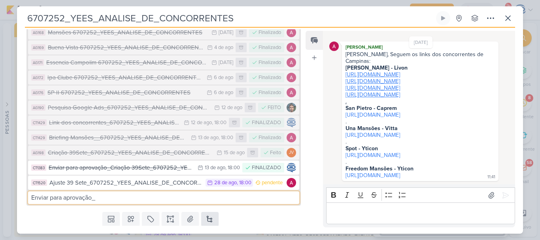
paste input "_6707252_YEES_ANALISE_DE_CONCORRENTES_v2"
click at [96, 191] on input "Enviar para aprovação__6707252_YEES_ANALISE_DE_CONCORRENTES_v2" at bounding box center [163, 197] width 271 height 13
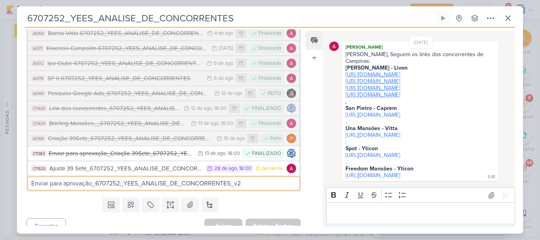
click at [257, 177] on input "Enviar para aprovação_6707252_YEES_ANALISE_DE_CONCORRENTES_v2" at bounding box center [163, 183] width 271 height 13
type input "Enviar para aprovação_6707252_YEES_ANALISE_DE_CONCORRENTES_v2"
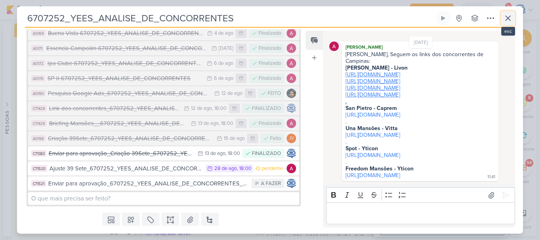
click at [508, 16] on icon at bounding box center [507, 17] width 9 height 9
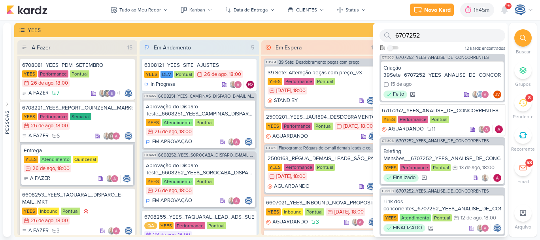
click at [523, 30] on div at bounding box center [522, 37] width 17 height 17
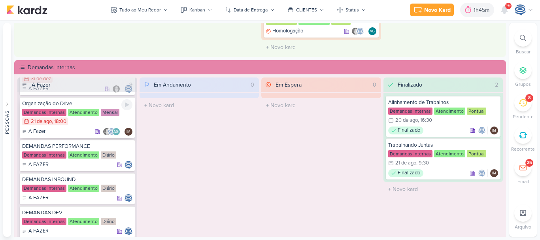
scroll to position [42, 0]
click at [124, 149] on icon at bounding box center [127, 147] width 6 height 6
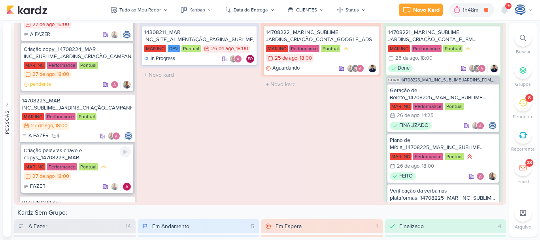
scroll to position [124, 0]
click at [82, 133] on div "A FAZER 4" at bounding box center [77, 136] width 110 height 8
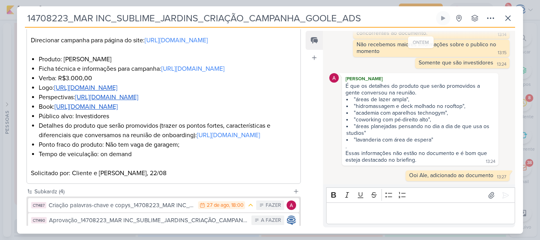
scroll to position [284, 0]
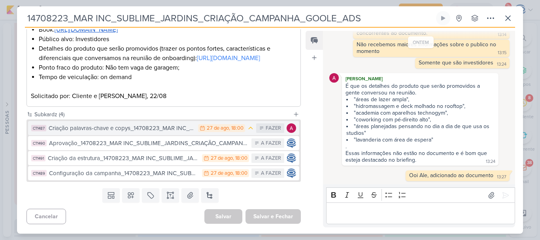
click at [152, 129] on div "Criação palavras-chave e copys_14708223_MAR INC_SUBLIME_JARDINS_CRIAÇÃO_CAMPANH…" at bounding box center [121, 128] width 145 height 9
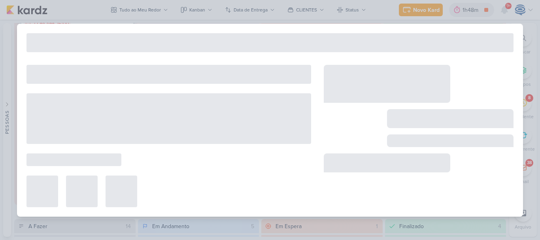
type input "Criação palavras-chave e copys_14708223_MAR INC_SUBLIME_JARDINS_CRIAÇÃO_CAMPANH…"
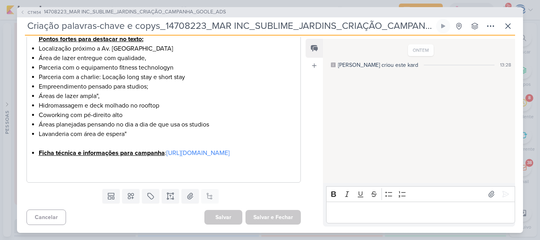
scroll to position [0, 0]
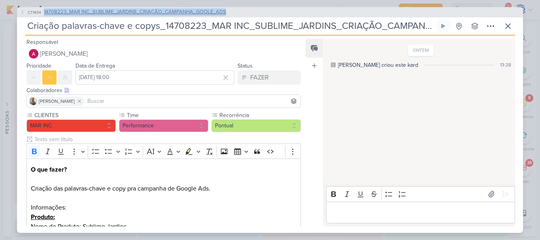
drag, startPoint x: 248, startPoint y: 11, endPoint x: 41, endPoint y: 14, distance: 207.0
click at [41, 14] on div "CT1454 14708223_MAR INC_SUBLIME_JARDINS_CRIAÇÃO_CAMPANHA_GOOLE_ADS" at bounding box center [270, 12] width 506 height 10
click at [54, 12] on span "14708223_MAR INC_SUBLIME_JARDINS_CRIAÇÃO_CAMPANHA_GOOLE_ADS" at bounding box center [135, 12] width 182 height 8
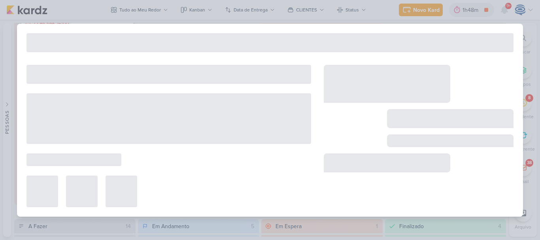
type input "14708223_MAR INC_SUBLIME_JARDINS_CRIAÇÃO_CAMPANHA_GOOLE_ADS"
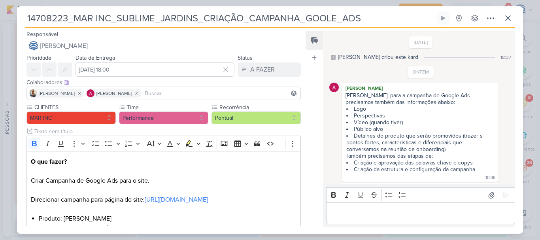
scroll to position [334, 0]
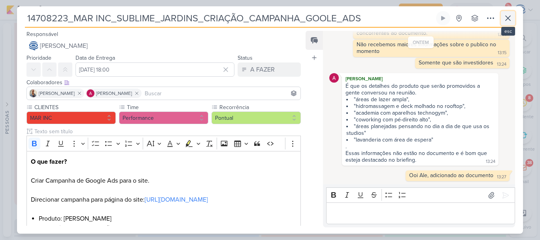
click at [509, 21] on icon at bounding box center [507, 17] width 9 height 9
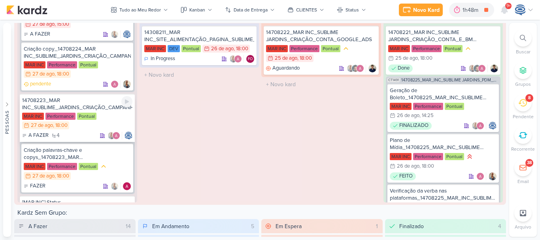
click at [99, 103] on div "14708223_MAR INC_SUBLIME_JARDINS_CRIAÇÃO_CAMPANHA_GOOLE_ADS" at bounding box center [77, 104] width 110 height 14
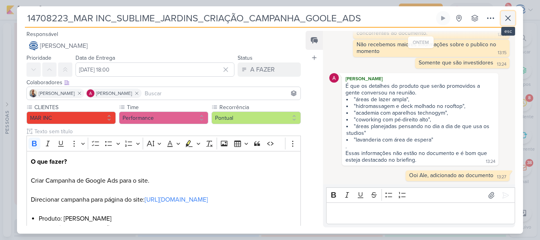
click at [508, 18] on icon at bounding box center [507, 18] width 5 height 5
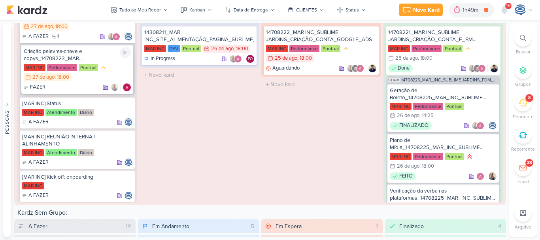
scroll to position [223, 0]
click at [128, 176] on icon at bounding box center [127, 178] width 6 height 6
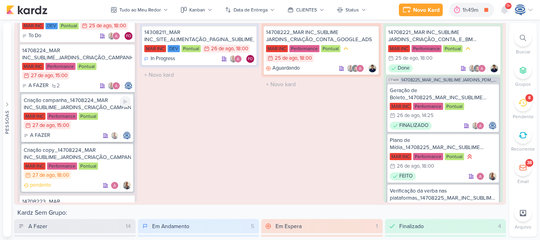
scroll to position [0, 0]
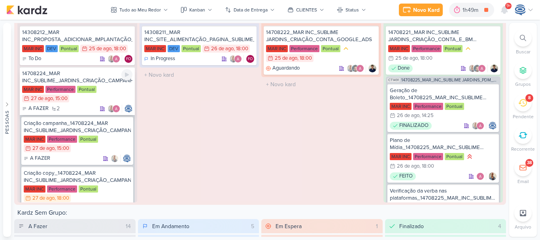
click at [99, 76] on div "14708224_MAR INC_SUBLIME_JARDINS_CRIAÇÃO_CAMPANHA_META_ADS" at bounding box center [77, 77] width 110 height 14
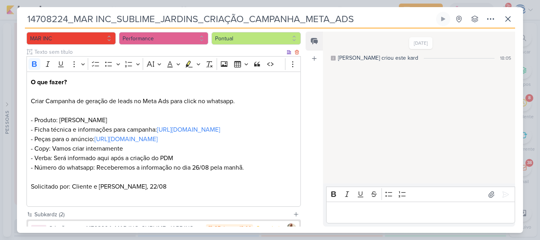
scroll to position [101, 0]
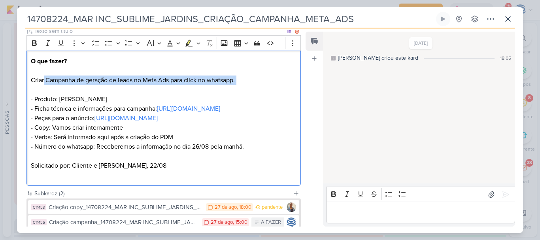
drag, startPoint x: 44, startPoint y: 77, endPoint x: 160, endPoint y: 89, distance: 116.8
click at [160, 89] on p "O que fazer? Criar Campanha de geração de leads no Meta Ads para click no whats…" at bounding box center [163, 103] width 265 height 95
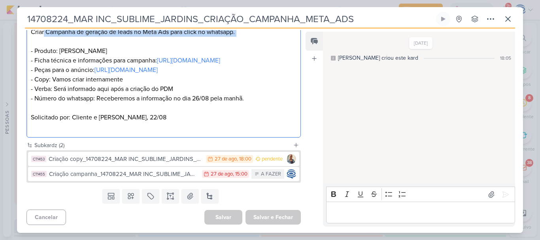
scroll to position [0, 0]
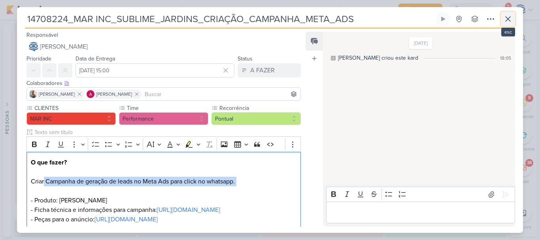
click at [508, 18] on icon at bounding box center [507, 18] width 9 height 9
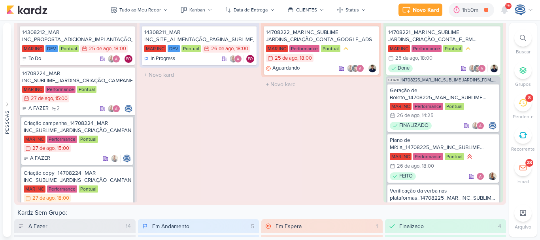
click at [523, 103] on icon at bounding box center [522, 103] width 9 height 8
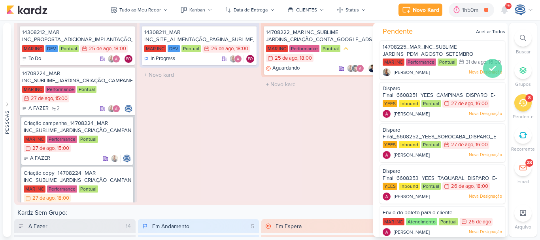
click at [491, 70] on icon at bounding box center [492, 68] width 6 height 4
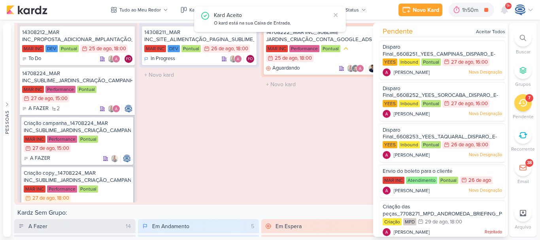
click at [254, 23] on div "O kard está na sua Caixa de Entrada." at bounding box center [272, 23] width 116 height 8
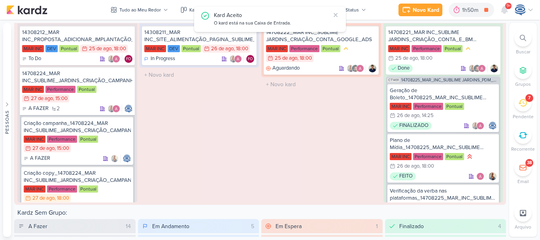
click at [232, 15] on div "Kard Aceito" at bounding box center [272, 15] width 116 height 8
click at [234, 25] on div "O kard está na sua Caixa de Entrada." at bounding box center [272, 23] width 116 height 8
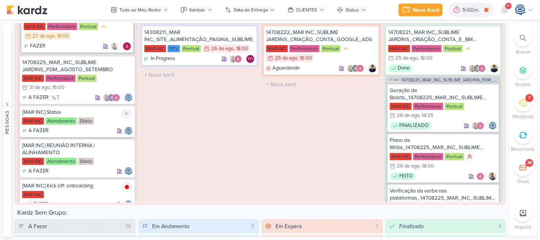
scroll to position [263, 0]
click at [95, 99] on icon at bounding box center [98, 98] width 6 height 6
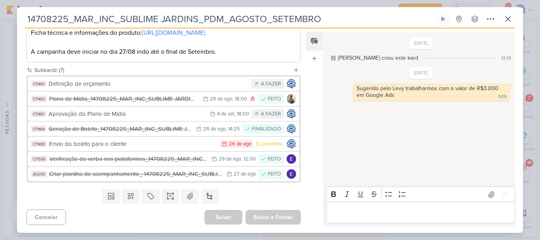
scroll to position [222, 0]
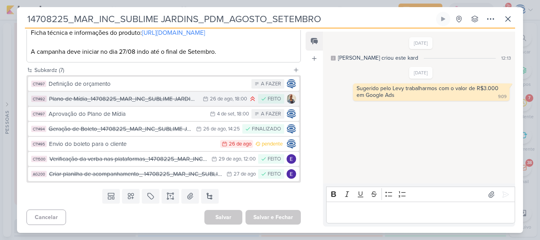
click at [121, 100] on div "Plano de Mídia_14708225_MAR_INC_SUBLIME JARDINS_PDM_AGOSTO_SETEMBRO" at bounding box center [124, 98] width 150 height 9
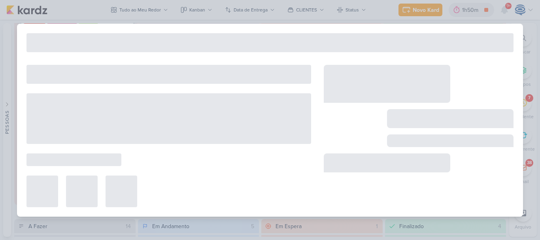
type input "Plano de Mídia_14708225_MAR_INC_SUBLIME JARDINS_PDM_AGOSTO_SETEMBRO"
type input "26 de agosto de 2025 às 18:00"
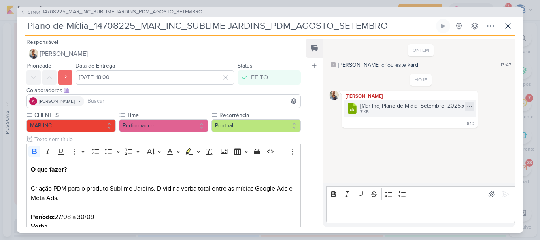
click at [470, 105] on icon at bounding box center [469, 106] width 6 height 6
click at [442, 134] on button "Baixar" at bounding box center [442, 132] width 64 height 11
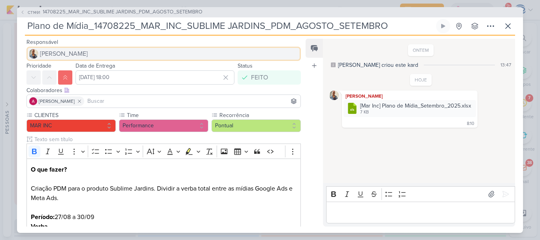
click at [88, 47] on button "[PERSON_NAME]" at bounding box center [163, 54] width 274 height 14
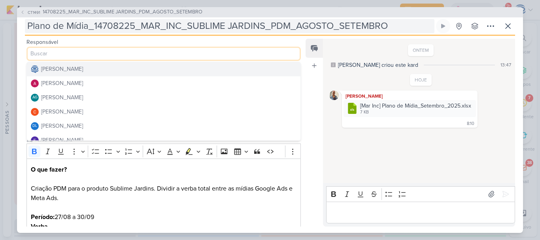
click at [57, 23] on input "Plano de Mídia_14708225_MAR_INC_SUBLIME JARDINS_PDM_AGOSTO_SETEMBRO" at bounding box center [229, 26] width 409 height 14
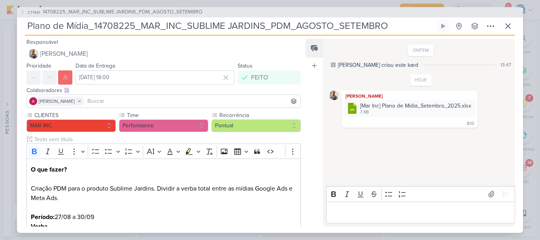
drag, startPoint x: 27, startPoint y: 24, endPoint x: 396, endPoint y: 26, distance: 368.6
click at [396, 26] on input "Plano de Mídia_14708225_MAR_INC_SUBLIME JARDINS_PDM_AGOSTO_SETEMBRO" at bounding box center [229, 26] width 409 height 14
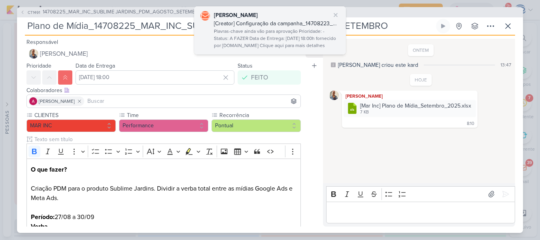
click at [265, 34] on div "Plavras-chave ainda vão para aprovação Prioridade: - Status: A FAZER Data de En…" at bounding box center [277, 39] width 126 height 22
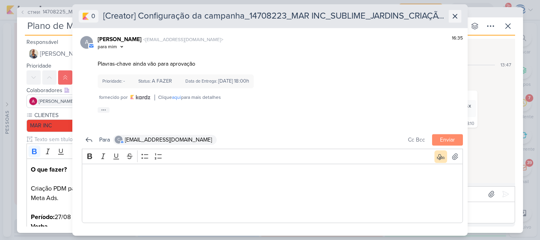
click at [455, 17] on icon at bounding box center [455, 16] width 8 height 8
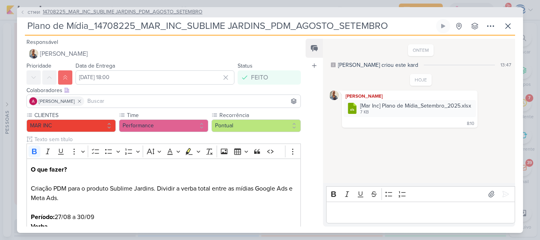
click at [109, 10] on span "14708225_MAR_INC_SUBLIME JARDINS_PDM_AGOSTO_SETEMBRO" at bounding box center [123, 12] width 160 height 8
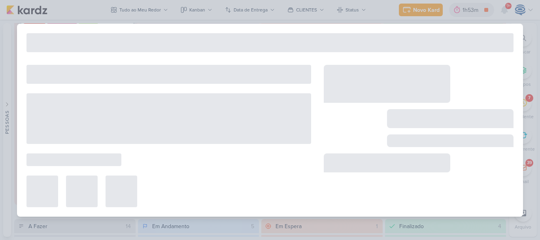
type input "14708225_MAR_INC_SUBLIME JARDINS_PDM_AGOSTO_SETEMBRO"
type input "31 de agosto de 2025 às 16:00"
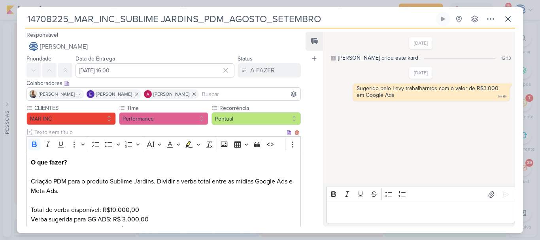
scroll to position [224, 0]
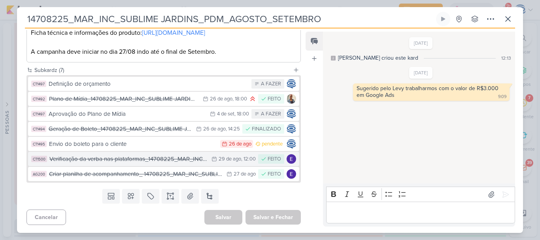
click at [141, 162] on div "Verificação da verba nas plataformas_14708225_MAR_INC_SUBLIME JARDINS_PDM_AGOST…" at bounding box center [128, 158] width 158 height 9
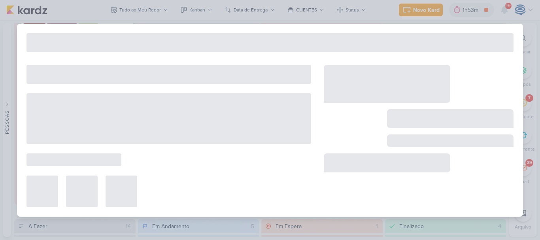
type input "Verificação da verba nas plataformas_14708225_MAR_INC_SUBLIME JARDINS_PDM_AGOST…"
type input "29 de agosto de 2025 às 12:00"
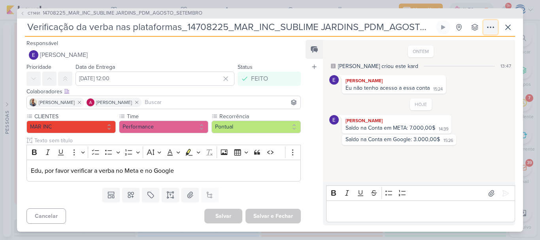
click at [488, 28] on icon at bounding box center [489, 27] width 9 height 9
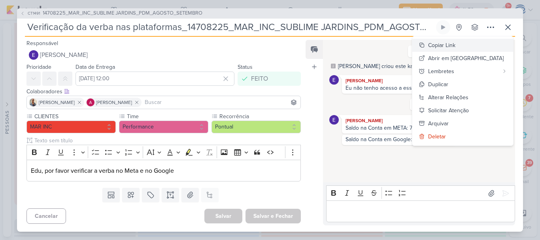
click at [455, 46] on div "Copiar Link" at bounding box center [441, 45] width 27 height 8
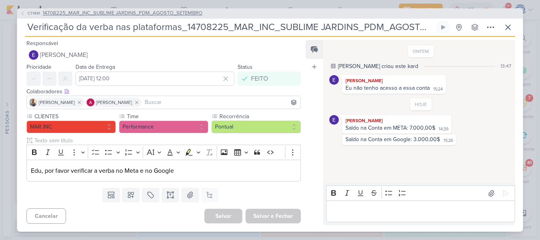
click at [151, 15] on span "14708225_MAR_INC_SUBLIME JARDINS_PDM_AGOSTO_SETEMBRO" at bounding box center [123, 13] width 160 height 8
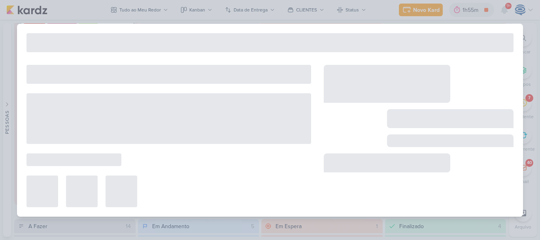
type input "14708225_MAR_INC_SUBLIME JARDINS_PDM_AGOSTO_SETEMBRO"
type input "31 de agosto de 2025 às 16:00"
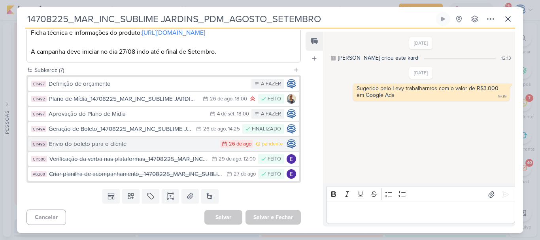
click at [200, 148] on div "Envio do boleto para o cliente" at bounding box center [132, 143] width 167 height 9
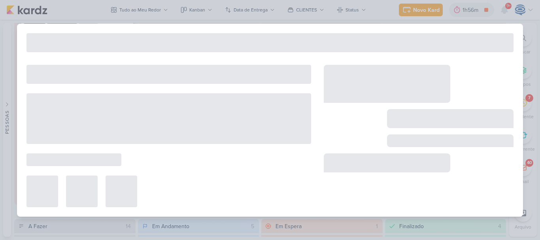
type input "Envio do boleto para o cliente"
type input "26 de agosto de 2025 às 23:59"
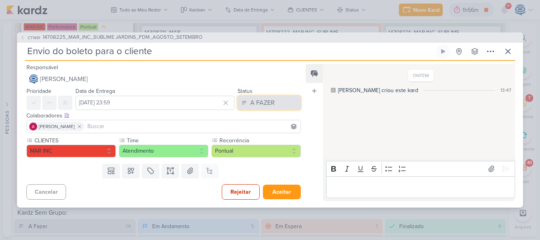
click at [261, 101] on div "A FAZER" at bounding box center [262, 102] width 24 height 9
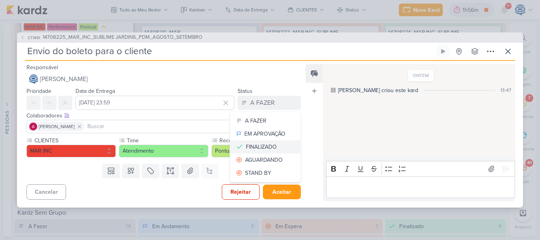
click at [251, 145] on div "FINALIZADO" at bounding box center [261, 147] width 31 height 8
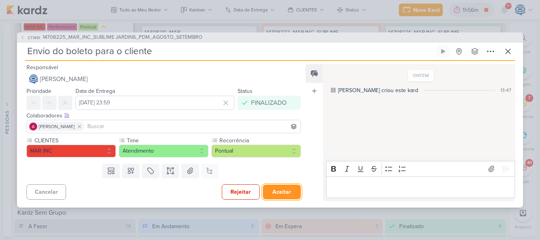
click at [273, 190] on button "Aceitar" at bounding box center [282, 191] width 38 height 15
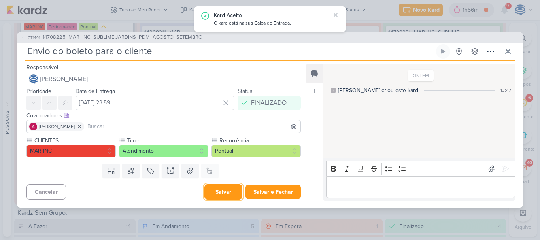
click at [228, 192] on button "Salvar" at bounding box center [223, 191] width 38 height 15
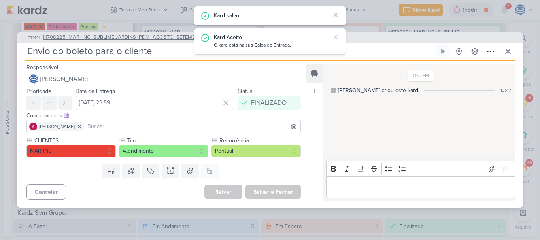
click at [147, 37] on span "14708225_MAR_INC_SUBLIME JARDINS_PDM_AGOSTO_SETEMBRO" at bounding box center [123, 38] width 160 height 8
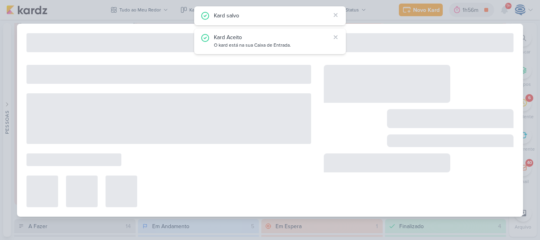
type input "14708225_MAR_INC_SUBLIME JARDINS_PDM_AGOSTO_SETEMBRO"
type input "31 de agosto de 2025 às 16:00"
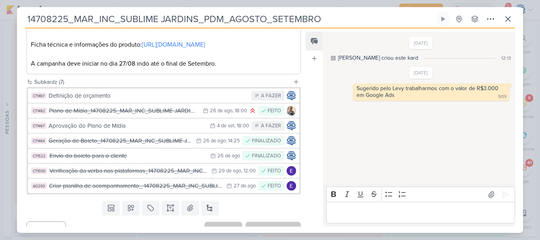
scroll to position [220, 0]
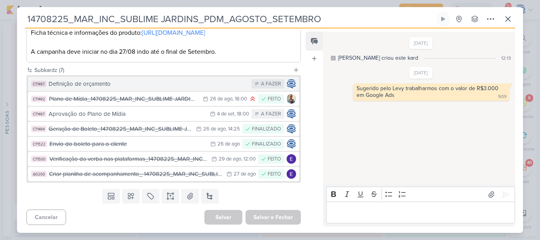
click at [120, 91] on button "CT1497 Definição de orçamento A FAZER" at bounding box center [163, 84] width 271 height 14
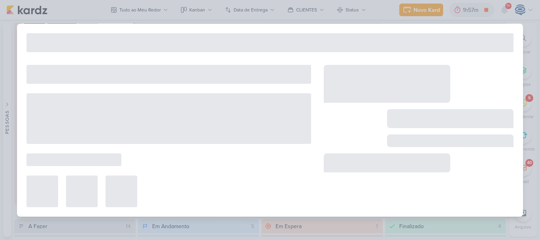
type input "Definição de orçamento"
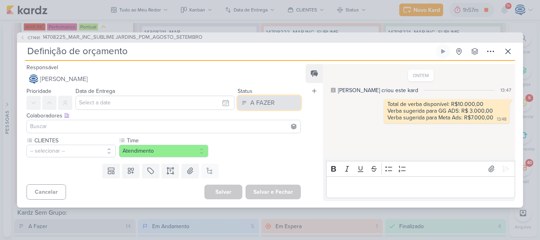
click at [262, 107] on button "A FAZER" at bounding box center [268, 103] width 63 height 14
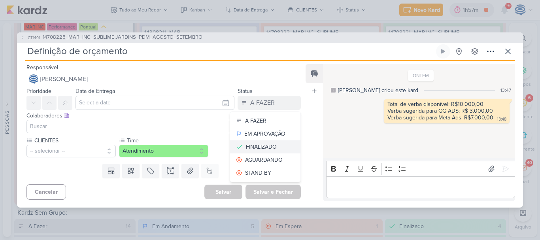
click at [263, 143] on div "FINALIZADO" at bounding box center [261, 147] width 31 height 8
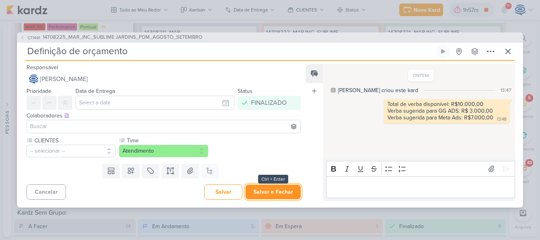
click at [256, 192] on button "Salvar e Fechar" at bounding box center [272, 191] width 55 height 15
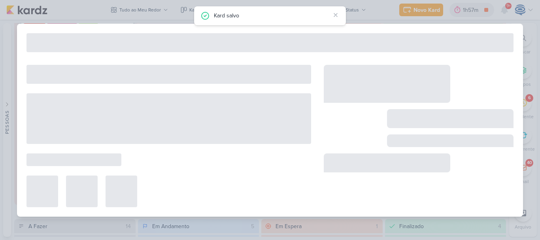
type input "14708225_MAR_INC_SUBLIME JARDINS_PDM_AGOSTO_SETEMBRO"
type input "31 de agosto de 2025 às 16:00"
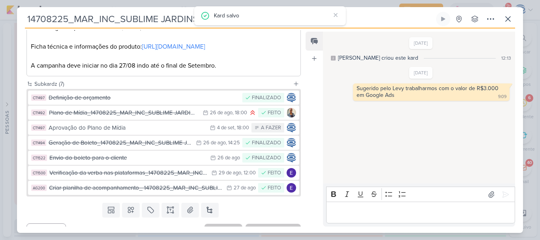
scroll to position [224, 0]
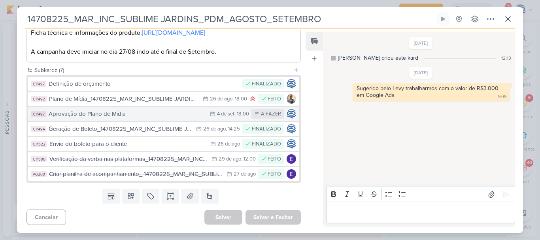
click at [159, 115] on div "Aprovação do Plano de Mídia" at bounding box center [127, 113] width 157 height 9
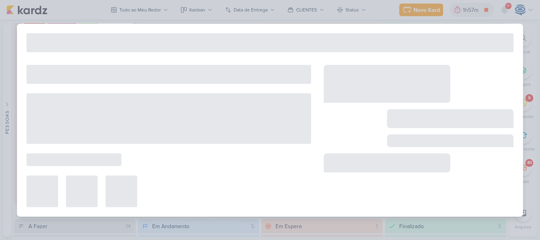
type input "Aprovação do Plano de Mídia"
type input "4 de setembro de 2025 às 18:00"
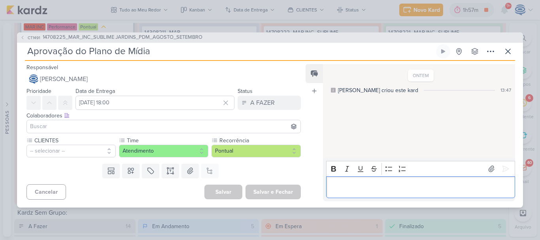
click at [346, 192] on div "Editor editing area: main" at bounding box center [420, 187] width 189 height 22
click at [501, 168] on icon at bounding box center [505, 169] width 8 height 8
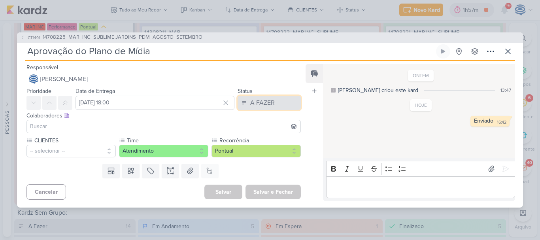
click at [269, 109] on button "A FAZER" at bounding box center [268, 103] width 63 height 14
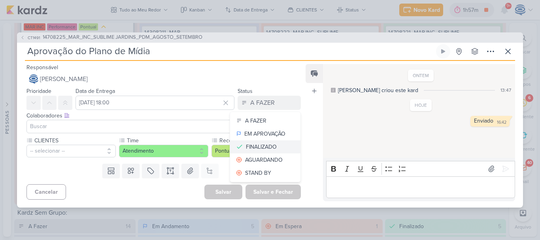
click at [269, 144] on div "FINALIZADO" at bounding box center [261, 147] width 31 height 8
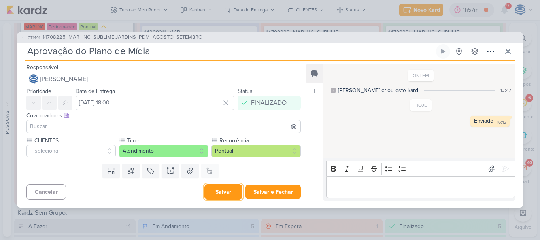
click at [222, 192] on button "Salvar" at bounding box center [223, 191] width 38 height 15
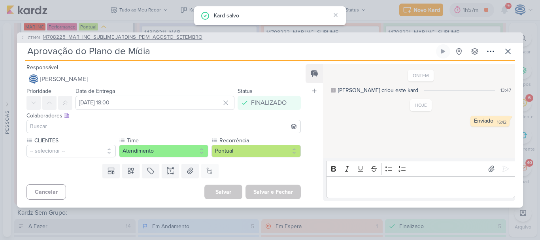
click at [118, 38] on span "14708225_MAR_INC_SUBLIME JARDINS_PDM_AGOSTO_SETEMBRO" at bounding box center [123, 38] width 160 height 8
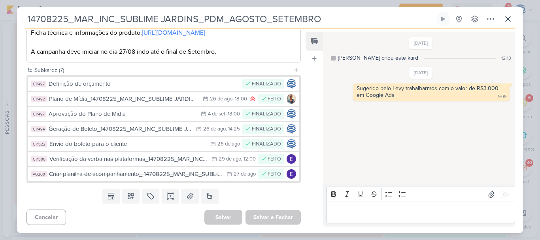
scroll to position [0, 0]
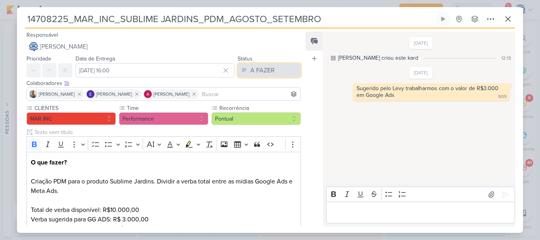
click at [274, 66] on button "A FAZER" at bounding box center [268, 70] width 63 height 14
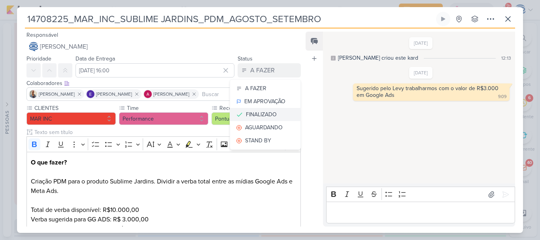
click at [264, 113] on div "FINALIZADO" at bounding box center [261, 114] width 31 height 8
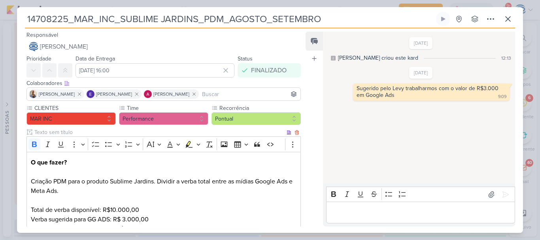
scroll to position [224, 0]
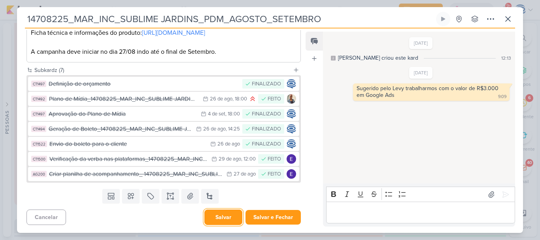
click at [223, 216] on button "Salvar" at bounding box center [223, 216] width 38 height 15
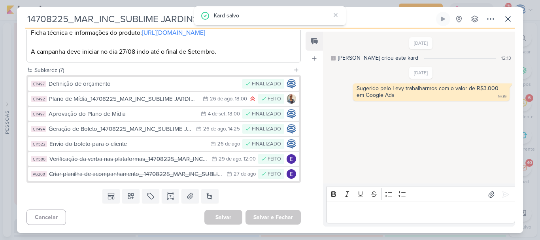
scroll to position [1501, 0]
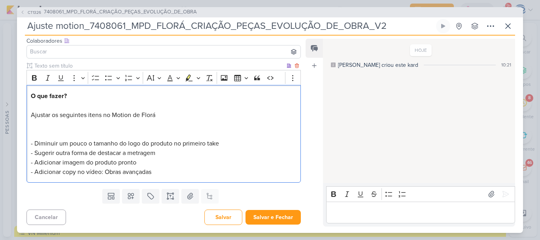
scroll to position [65, 0]
click at [142, 161] on p "O que fazer? Ajustar os seguintes itens no Motion de Florá - Diminuir um pouco …" at bounding box center [163, 133] width 265 height 85
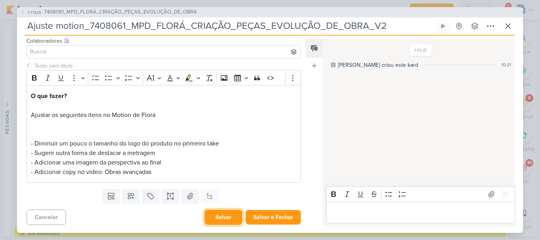
click at [213, 216] on button "Salvar" at bounding box center [223, 216] width 38 height 15
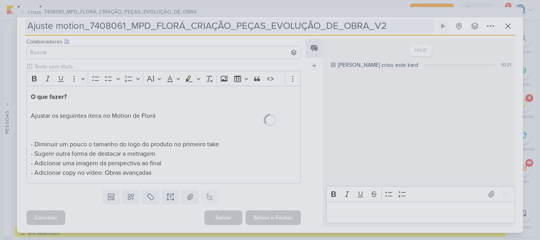
scroll to position [49, 0]
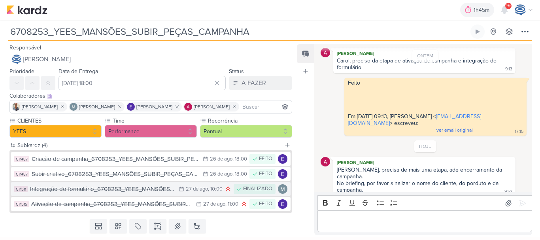
scroll to position [21, 0]
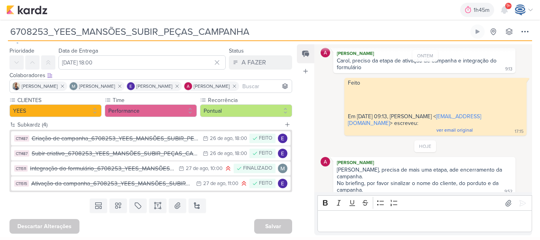
drag, startPoint x: 258, startPoint y: 32, endPoint x: 0, endPoint y: 40, distance: 258.5
click at [0, 40] on div "6708253_YEES_MANSÕES_SUBIR_PEÇAS_CAMPANHA Criado por mim nenhum grupo disponível" at bounding box center [270, 30] width 540 height 21
click at [194, 205] on button at bounding box center [196, 205] width 17 height 14
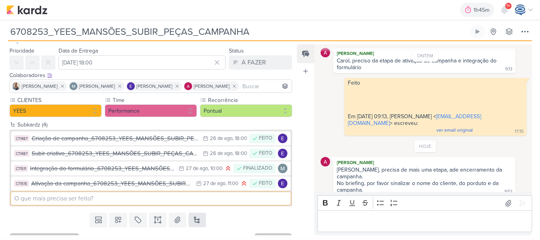
type input "e"
paste input "6708253_YEES_MANSÕES_SUBIR_PEÇAS_CAMPANHA"
type input "Encerramento da campanha_6708253_YEES_MANSÕES_SUBIR_PEÇAS_CAMPANHA"
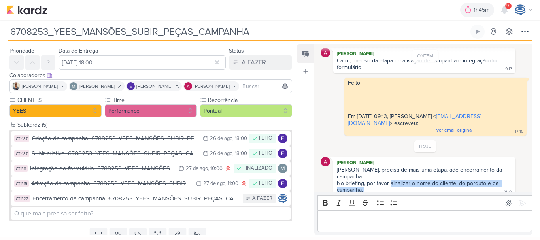
drag, startPoint x: 389, startPoint y: 177, endPoint x: 397, endPoint y: 187, distance: 12.1
click at [397, 187] on div "Carol, precisa de mais uma etapa, ade encerramento da campanha. No briefing, po…" at bounding box center [424, 180] width 179 height 28
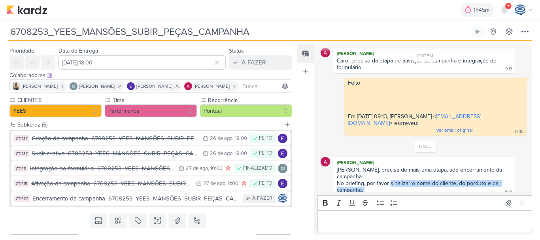
copy div "sinalizar o nome do cliente, do porduto e da campanha."
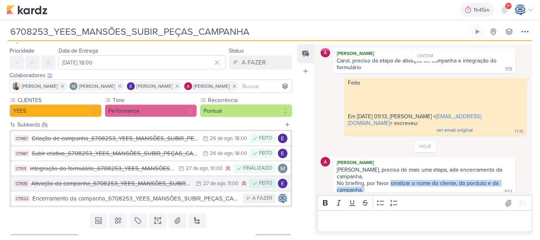
click at [168, 182] on div "Ativação da campanha_6708253_YEES_MANSÕES_SUBIR_PEÇAS_CAMPANHA" at bounding box center [111, 183] width 161 height 9
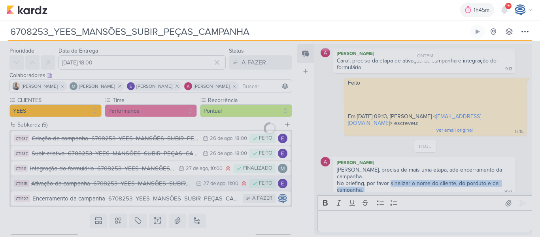
type input "Ativação da campanha_6708253_YEES_MANSÕES_SUBIR_PEÇAS_CAMPANHA"
type input "27 de agosto de 2025 às 11:00"
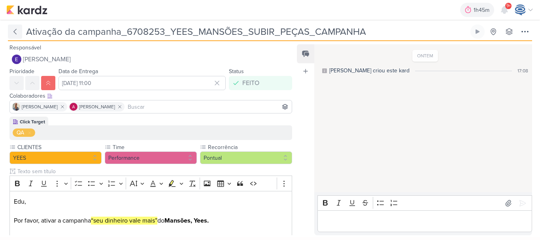
click at [14, 32] on icon at bounding box center [15, 32] width 8 height 8
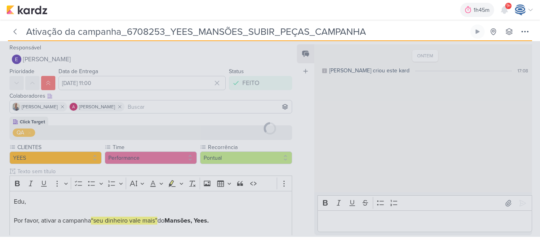
type input "6708253_YEES_MANSÕES_SUBIR_PEÇAS_CAMPANHA"
type input "[DATE] 18:00"
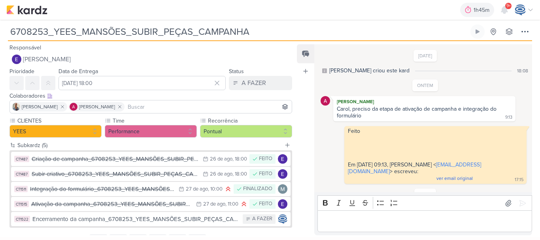
scroll to position [48, 0]
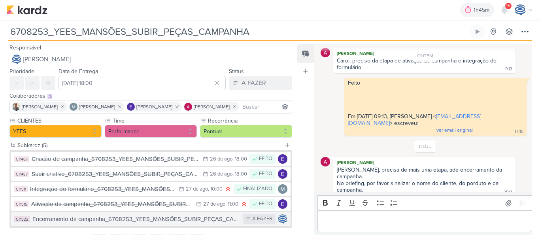
click at [134, 219] on div "Encerramento da campanha_6708253_YEES_MANSÕES_SUBIR_PEÇAS_CAMPANHA" at bounding box center [135, 218] width 206 height 9
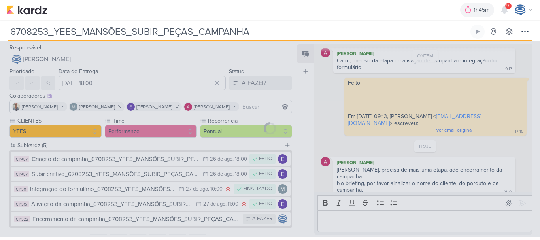
type input "Encerramento da campanha_6708253_YEES_MANSÕES_SUBIR_PEÇAS_CAMPANHA"
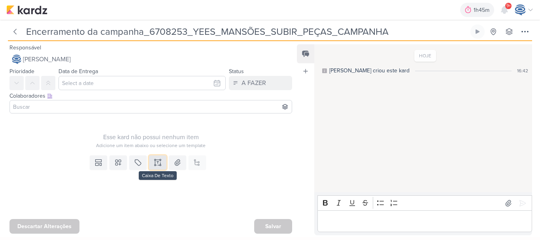
click at [154, 163] on icon at bounding box center [158, 162] width 8 height 8
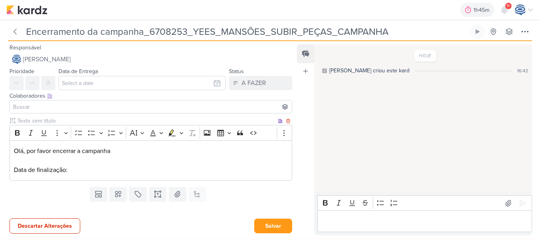
click at [94, 174] on p "Olá, por favor encerrar a campanha Data de finalização:" at bounding box center [151, 160] width 274 height 28
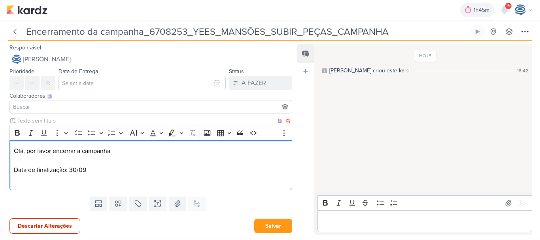
click at [71, 179] on p "Editor editing area: main" at bounding box center [151, 179] width 274 height 9
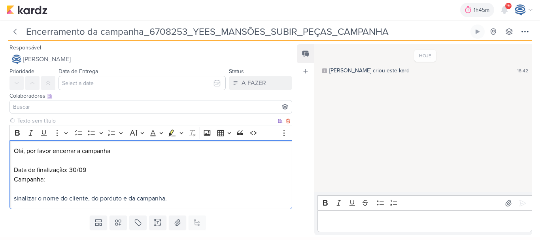
click at [71, 179] on p "Campanha: sinalizar o nome do cliente, do porduto e da campanha." at bounding box center [151, 189] width 274 height 28
click at [19, 164] on p "Olá, por favor encerrar a campanha Data de finalização: 30/09" at bounding box center [151, 160] width 274 height 28
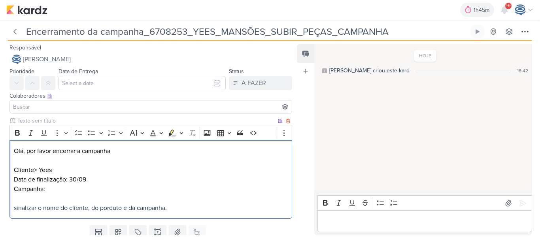
click at [37, 170] on p "Olá, por favor encerrar a campanha ⁠⁠⁠⁠⁠⁠⁠Cliente> Yees Data de finalização: 30…" at bounding box center [151, 165] width 274 height 38
click at [71, 188] on p "Campanha: sinalizar o nome do cliente, do porduto e da campanha." at bounding box center [151, 198] width 274 height 28
drag, startPoint x: 71, startPoint y: 188, endPoint x: 7, endPoint y: 188, distance: 64.0
click at [7, 188] on div "Clique para deixar o item visível somente à membros da sua organização Rich Tex…" at bounding box center [147, 169] width 295 height 105
copy p "Campanha:"
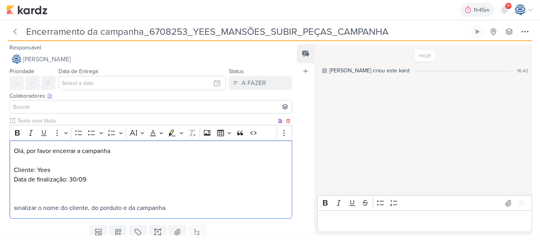
click at [77, 168] on p "Olá, por favor encerrar a campanha Cliente: Yees Data de finalização: 30/09" at bounding box center [151, 165] width 274 height 38
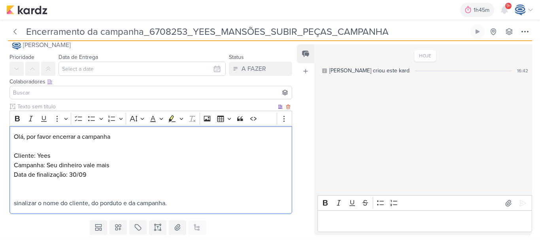
scroll to position [15, 0]
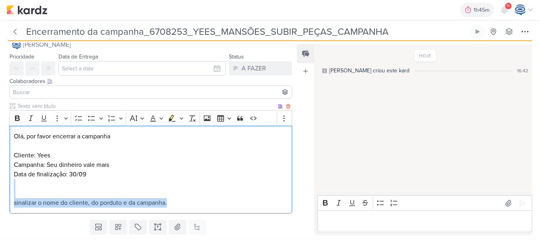
drag, startPoint x: 185, startPoint y: 204, endPoint x: 19, endPoint y: 198, distance: 166.4
click at [19, 198] on p "sinalizar o nome do cliente, do porduto e da campanha." at bounding box center [151, 193] width 274 height 28
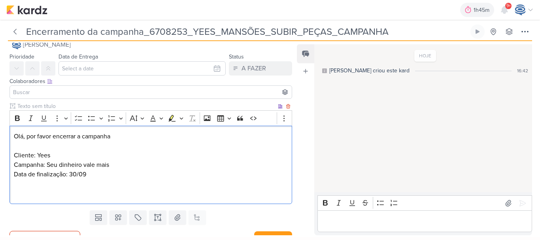
click at [52, 156] on p "Olá, por favor encerrar a campanha Cliente: Yees" at bounding box center [151, 146] width 274 height 28
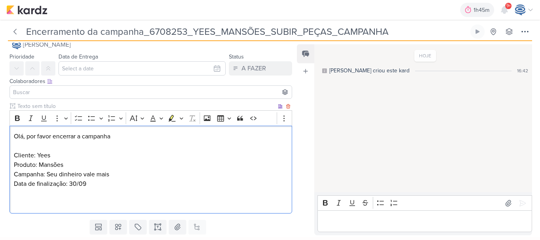
scroll to position [7, 0]
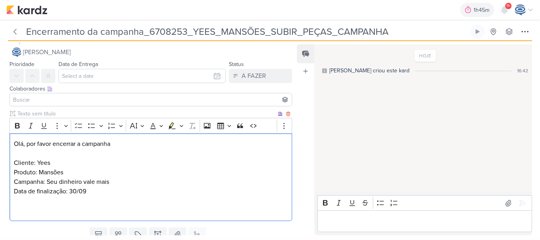
click at [75, 203] on p "Editor editing area: main" at bounding box center [151, 205] width 274 height 19
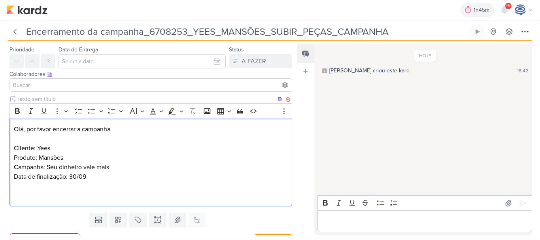
scroll to position [0, 0]
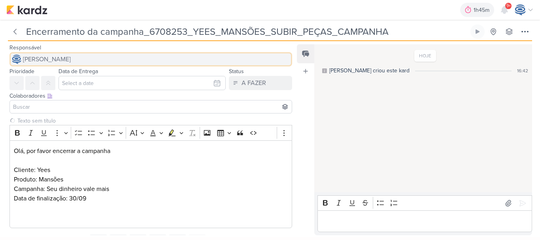
click at [71, 60] on span "[PERSON_NAME]" at bounding box center [47, 59] width 48 height 9
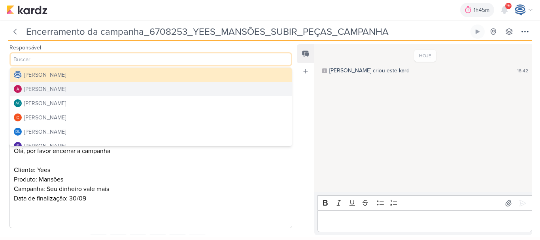
click at [76, 93] on button "[PERSON_NAME]" at bounding box center [151, 89] width 282 height 14
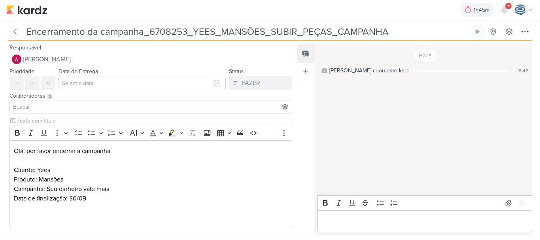
click at [74, 108] on input at bounding box center [150, 106] width 278 height 9
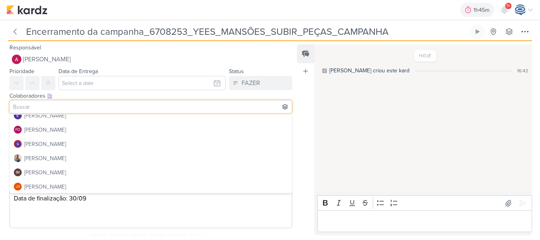
scroll to position [78, 0]
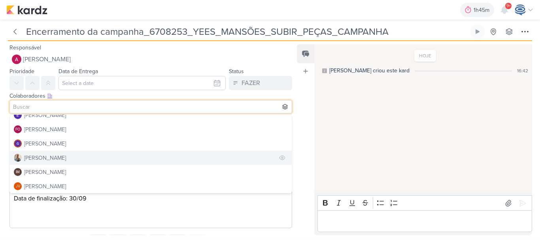
click at [64, 155] on button "[PERSON_NAME]" at bounding box center [151, 158] width 282 height 14
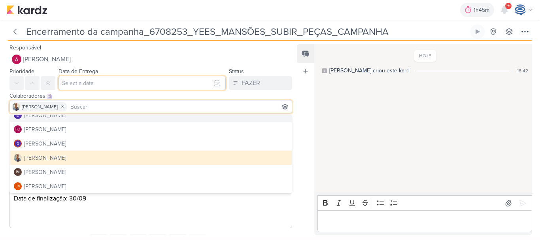
click at [98, 84] on input "text" at bounding box center [141, 83] width 167 height 14
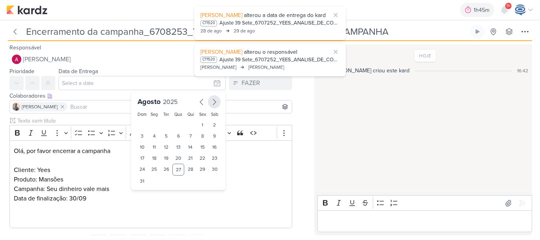
click at [211, 102] on icon "button" at bounding box center [213, 101] width 9 height 9
click at [164, 167] on div "30" at bounding box center [166, 169] width 12 height 11
type input "30 de setembro de 2025 às 23:59"
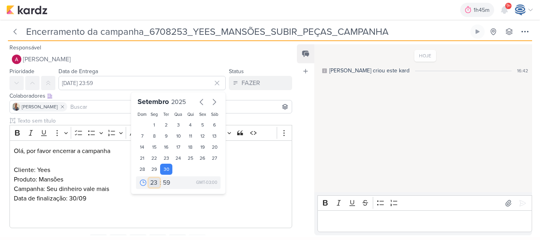
click at [149, 183] on select "00 01 02 03 04 05 06 07 08 09 10 11 12 13 14 15 16 17 18 19 20 21 22 23" at bounding box center [154, 182] width 11 height 9
select select "18"
click at [149, 178] on select "00 01 02 03 04 05 06 07 08 09 10 11 12 13 14 15 16 17 18 19 20 21 22 23" at bounding box center [154, 182] width 11 height 9
type input "30 de setembro de 2025 às 18:59"
click at [164, 181] on select "00 05 10 15 20 25 30 35 40 45 50 55 59" at bounding box center [166, 182] width 11 height 9
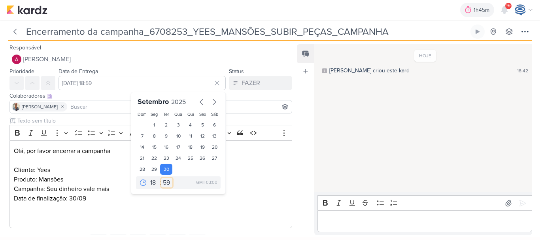
select select "0"
click at [161, 178] on select "00 05 10 15 20 25 30 35 40 45 50 55 59" at bounding box center [166, 182] width 11 height 9
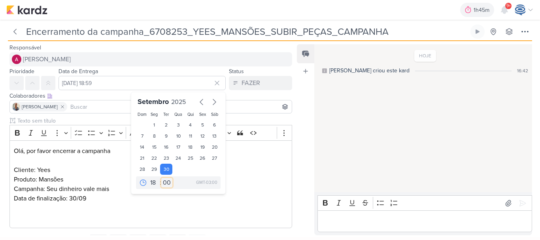
type input "30 de setembro de 2025 às 18:00"
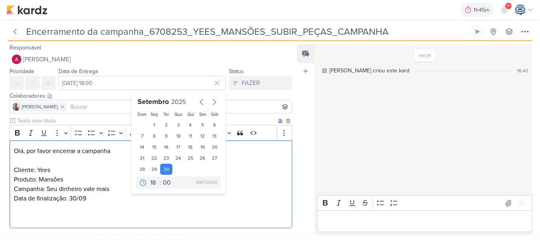
click at [236, 163] on p "Olá, por favor encerrar a campanha Cliente: Yees" at bounding box center [151, 160] width 274 height 28
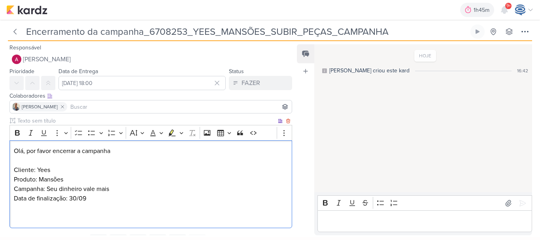
scroll to position [37, 0]
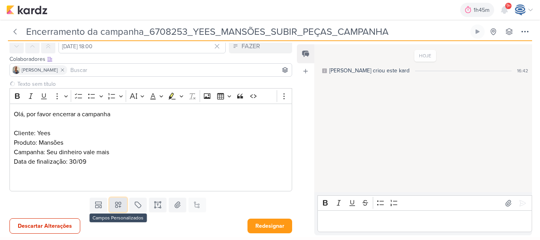
click at [115, 205] on icon at bounding box center [118, 205] width 6 height 6
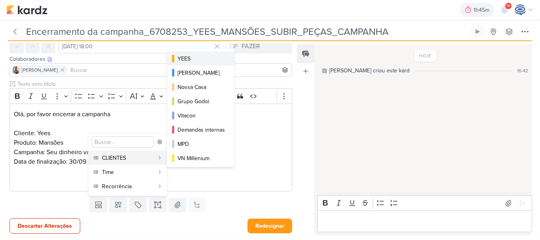
click at [198, 58] on div "YEES" at bounding box center [200, 59] width 47 height 8
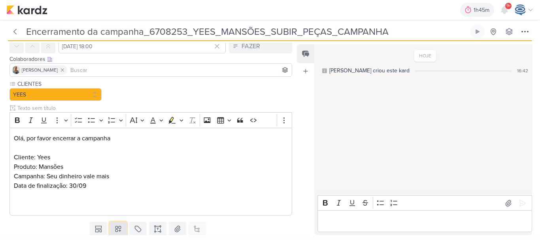
click at [117, 228] on icon at bounding box center [118, 229] width 6 height 6
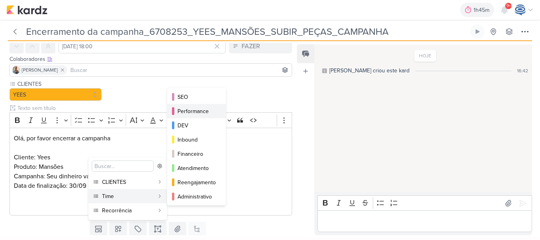
drag, startPoint x: 199, startPoint y: 112, endPoint x: 213, endPoint y: 108, distance: 14.0
click at [213, 108] on div "Performance" at bounding box center [196, 111] width 39 height 8
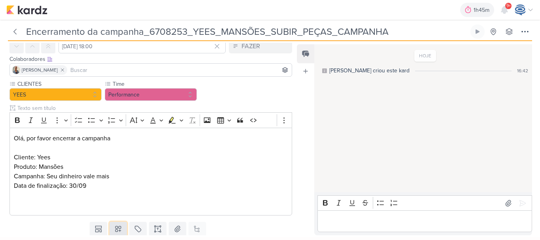
click at [118, 227] on icon at bounding box center [118, 229] width 8 height 8
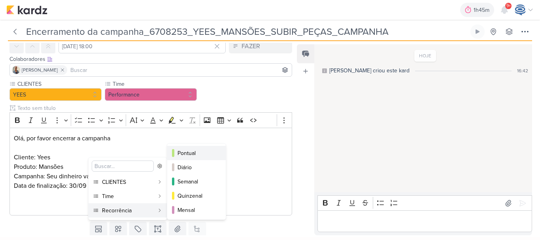
click at [188, 151] on div "Pontual" at bounding box center [196, 153] width 39 height 8
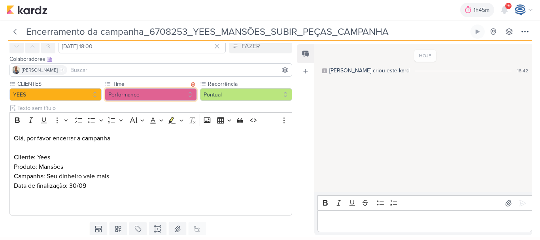
click at [152, 94] on button "Performance" at bounding box center [151, 94] width 92 height 13
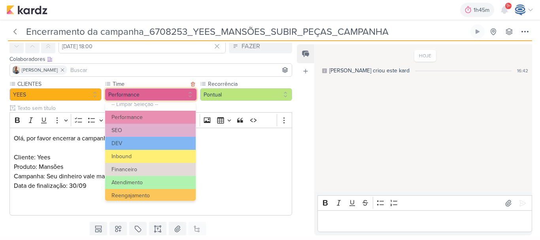
scroll to position [0, 0]
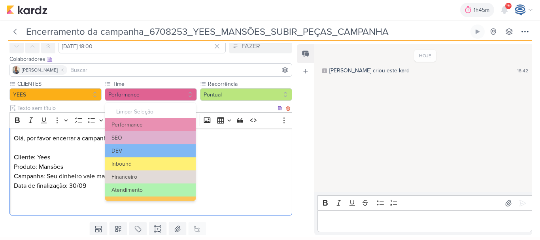
click at [230, 183] on p "Campanha: Seu dinheiro vale mais Data de finalização: 30/09" at bounding box center [151, 180] width 274 height 19
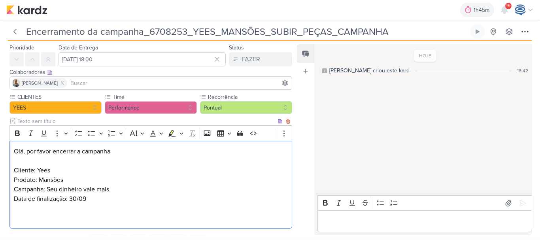
scroll to position [23, 0]
click at [117, 152] on p "Olá, por favor encerrar a campanha Cliente: Yees" at bounding box center [151, 161] width 274 height 28
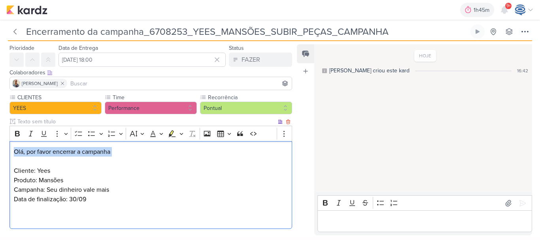
click at [117, 152] on p "Olá, por favor encerrar a campanha Cliente: Yees" at bounding box center [151, 161] width 274 height 28
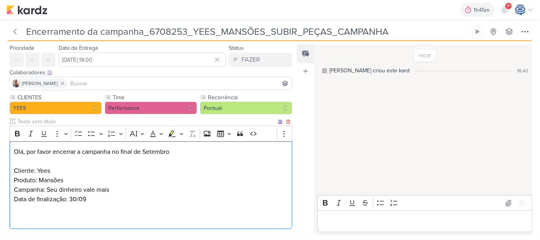
click at [138, 223] on p "Editor editing area: main" at bounding box center [151, 213] width 274 height 19
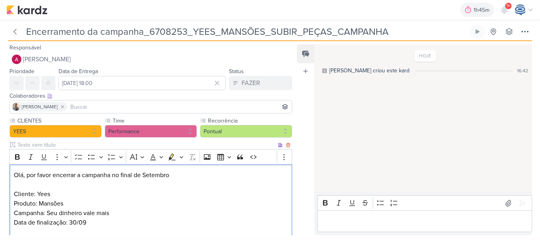
scroll to position [61, 0]
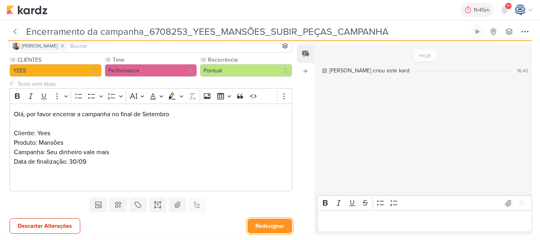
click at [253, 226] on button "Redesignar" at bounding box center [269, 225] width 45 height 15
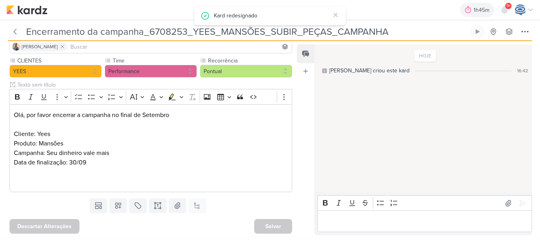
scroll to position [0, 0]
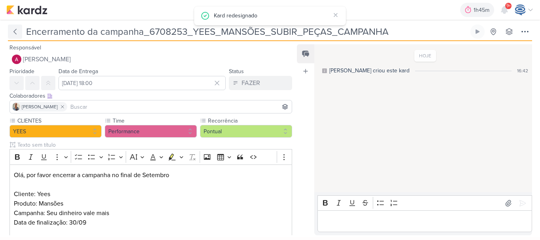
click at [13, 31] on icon at bounding box center [15, 32] width 8 height 8
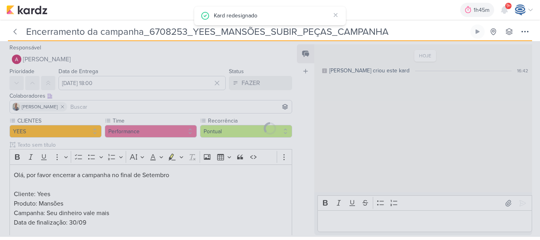
type input "6708253_YEES_MANSÕES_SUBIR_PEÇAS_CAMPANHA"
type input "27 de agosto de 2025 às 18:00"
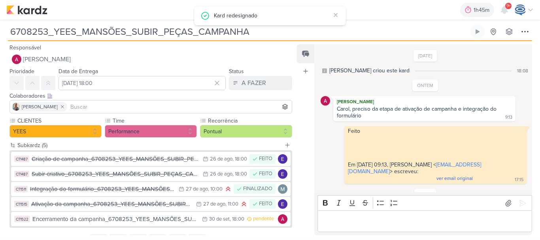
scroll to position [48, 0]
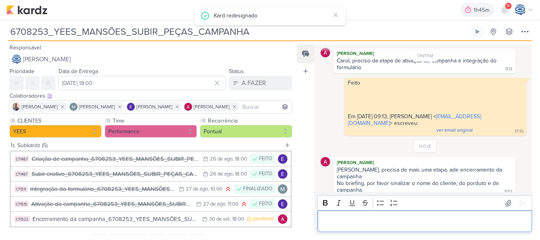
click at [423, 217] on p "Editor editing area: main" at bounding box center [425, 220] width 206 height 9
click at [521, 199] on icon at bounding box center [522, 203] width 8 height 8
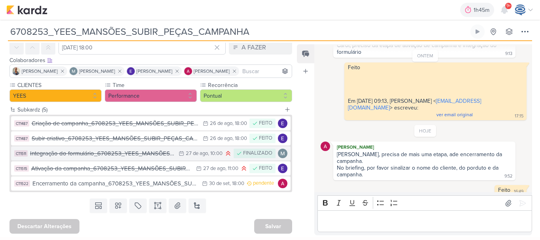
scroll to position [0, 0]
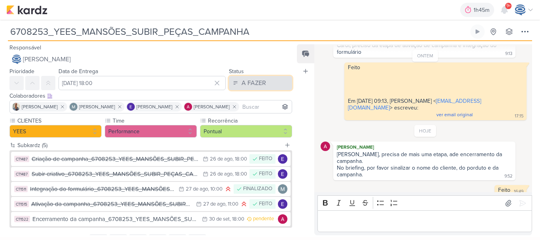
click at [252, 84] on div "A FAZER" at bounding box center [253, 82] width 24 height 9
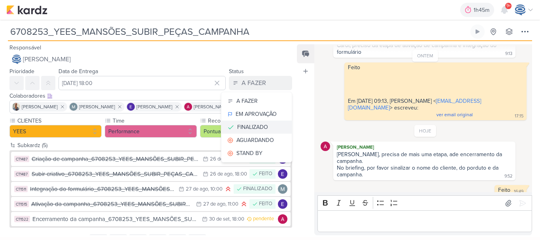
click at [253, 122] on button "FINALIZADO" at bounding box center [256, 126] width 70 height 13
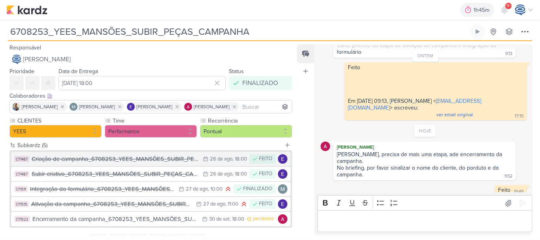
scroll to position [36, 0]
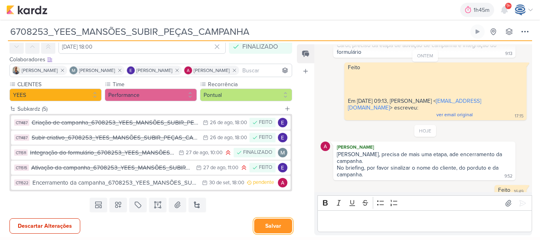
click at [266, 228] on button "Salvar" at bounding box center [273, 225] width 38 height 15
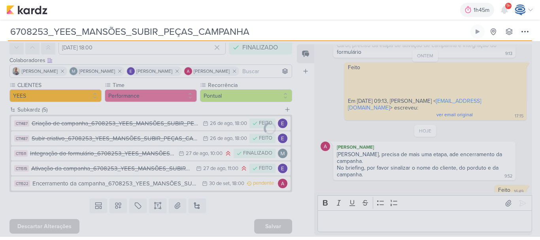
scroll to position [36, 0]
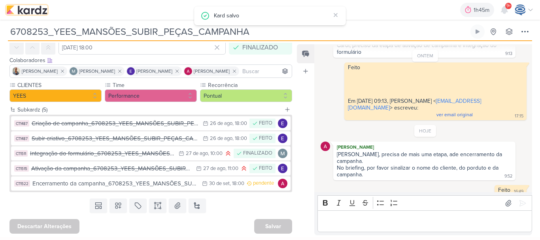
click at [34, 12] on img at bounding box center [26, 9] width 41 height 9
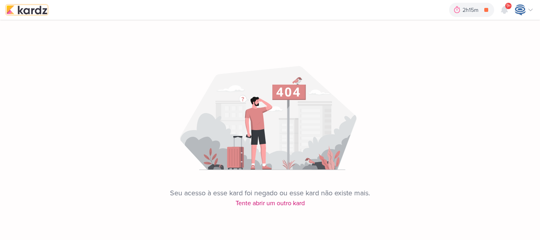
click at [33, 10] on img at bounding box center [26, 9] width 41 height 9
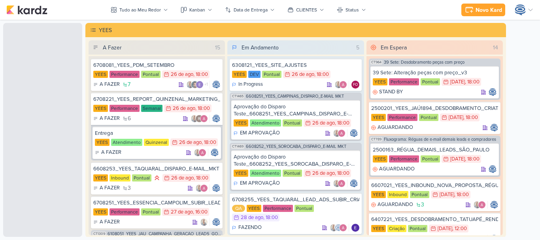
click at [0, 0] on icon at bounding box center [0, 0] width 0 height 0
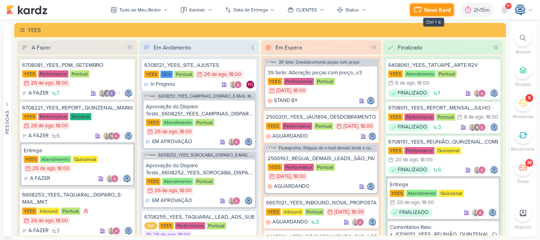
click at [434, 10] on div "Novo Kard" at bounding box center [437, 10] width 26 height 8
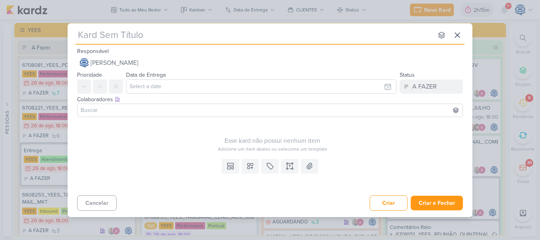
type input "Campanha:"
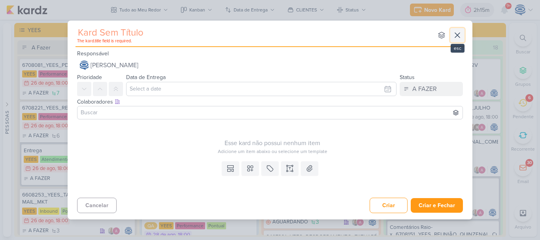
click at [456, 35] on icon at bounding box center [456, 34] width 9 height 9
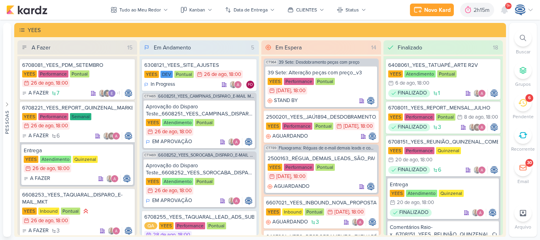
click at [520, 38] on icon at bounding box center [522, 38] width 6 height 6
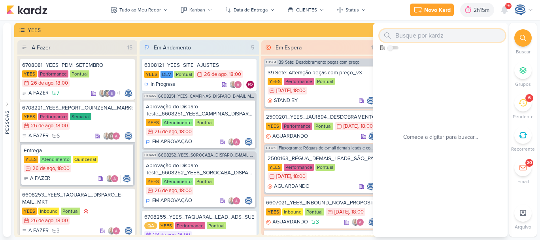
paste input "7708271_MPD_ANDROMEDA_BRIEFING_PEÇAS_NOVO_KV_LANÇAMENTO"
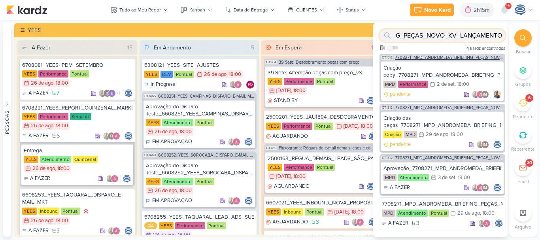
type input "7708271_MPD_ANDROMEDA_BRIEFING_PEÇAS_NOVO_KV_LANÇAMENTO"
click at [461, 58] on span "7708271_MPD_ANDROMEDA_BRIEFING_PEÇAS_NOVO_KV_LANÇAMENTO" at bounding box center [449, 57] width 109 height 4
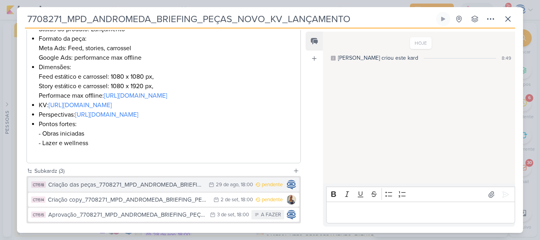
scroll to position [181, 0]
click at [175, 189] on div "Criação das peças_7708271_MPD_ANDROMEDA_BRIEFING_PEÇAS_NOVO_KV_LANÇAMENTO" at bounding box center [126, 184] width 156 height 9
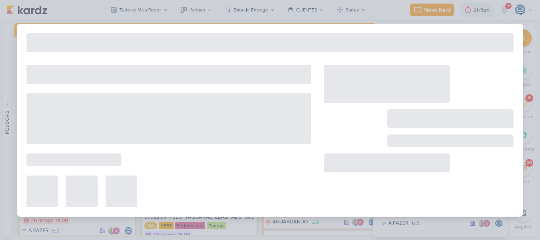
type input "Criação das peças_7708271_MPD_ANDROMEDA_BRIEFING_PEÇAS_NOVO_KV_LANÇAMENTO"
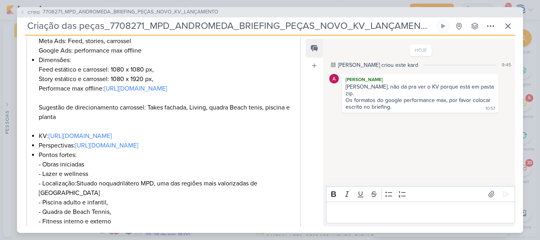
scroll to position [195, 0]
click at [112, 139] on link "https://drive.google.com/drive/folders/1LZdmw9f_5U5map36iwWJwxUPfw1PGDmL" at bounding box center [80, 136] width 63 height 8
click at [376, 222] on div "Editor editing area: main" at bounding box center [420, 212] width 189 height 22
click at [502, 194] on icon at bounding box center [505, 194] width 8 height 8
click at [167, 92] on link "https://docs.google.com/spreadsheets/d/1aZMiEbvr3nblrTEmdlJfRenYLN-ifKvDAeqGeNk…" at bounding box center [135, 88] width 63 height 8
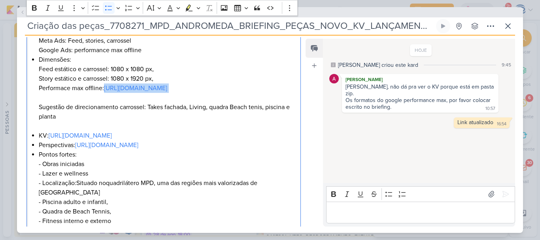
drag, startPoint x: 222, startPoint y: 107, endPoint x: 36, endPoint y: 95, distance: 186.9
click at [36, 95] on div "O que fazer? Realizar novo desdobramento a partir do KV enviado pelo cliente. P…" at bounding box center [163, 102] width 274 height 278
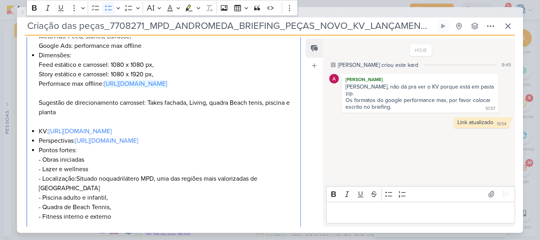
scroll to position [199, 0]
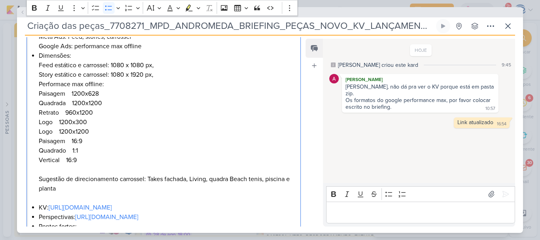
click at [67, 92] on li "Dimensões: Feed estático e carrossel: 1080 x 1080 px, Story estático e carrosse…" at bounding box center [168, 127] width 258 height 152
click at [71, 139] on li "Dimensões: Feed estático e carrossel: 1080 x 1080 px, Story estático e carrosse…" at bounding box center [168, 127] width 258 height 152
click at [39, 142] on li "Dimensões: Feed estático e carrossel: 1080 x 1080 px, Story estático e carrosse…" at bounding box center [168, 127] width 258 height 152
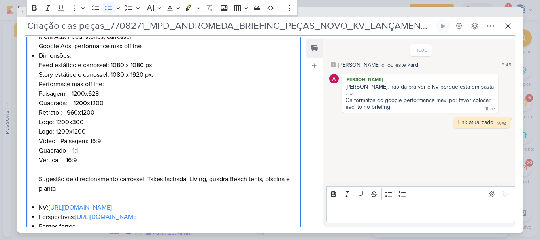
click at [39, 147] on li "Dimensões: Feed estático e carrossel: 1080 x 1080 px, Story estático e carrosse…" at bounding box center [168, 127] width 258 height 152
click at [37, 162] on div "O que fazer? Realizar novo desdobramento a partir do KV enviado pelo cliente. P…" at bounding box center [163, 136] width 274 height 354
click at [87, 149] on li "Dimensões: Feed estático e carrossel: 1080 x 1080 px, Story estático e carrosse…" at bounding box center [168, 127] width 258 height 152
click at [74, 103] on li "Dimensões: Feed estático e carrossel: 1080 x 1080 px, Story estático e carrosse…" at bounding box center [168, 127] width 258 height 152
drag, startPoint x: 74, startPoint y: 103, endPoint x: 64, endPoint y: 113, distance: 14.3
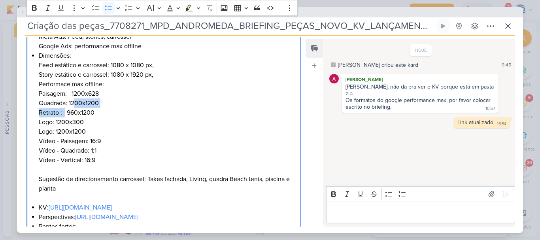
click at [64, 113] on li "Dimensões: Feed estático e carrossel: 1080 x 1080 px, Story estático e carrosse…" at bounding box center [168, 127] width 258 height 152
click at [71, 94] on li "Dimensões: Feed estático e carrossel: 1080 x 1080 px, Story estático e carrosse…" at bounding box center [168, 127] width 258 height 152
click at [111, 166] on li "Dimensões: Feed estático e carrossel: 1080 x 1080 px, Story estático e carrosse…" at bounding box center [168, 127] width 258 height 152
click at [112, 165] on li "Dimensões: Feed estático e carrossel: 1080 x 1080 px, Story estático e carrosse…" at bounding box center [168, 127] width 258 height 152
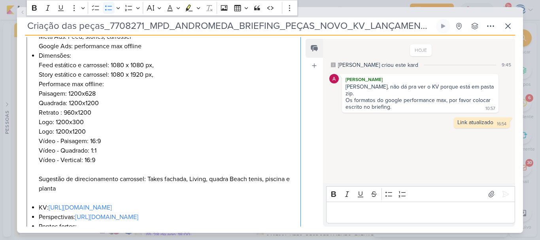
click at [113, 158] on li "Dimensões: Feed estático e carrossel: 1080 x 1080 px, Story estático e carrosse…" at bounding box center [168, 127] width 258 height 152
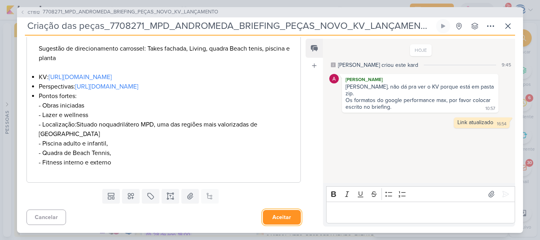
click at [282, 218] on button "Aceitar" at bounding box center [282, 217] width 38 height 15
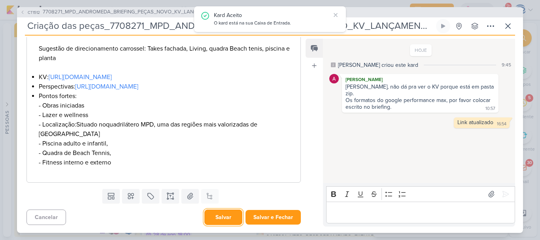
click at [220, 214] on button "Salvar" at bounding box center [223, 216] width 38 height 15
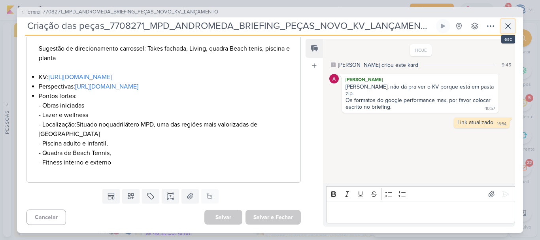
click at [505, 29] on icon at bounding box center [507, 25] width 9 height 9
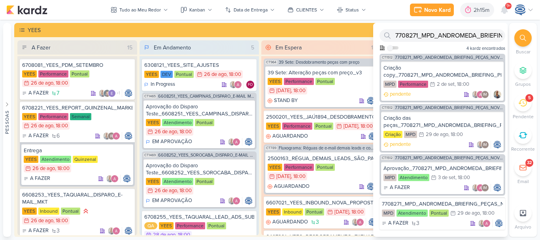
click at [525, 32] on div at bounding box center [522, 37] width 17 height 17
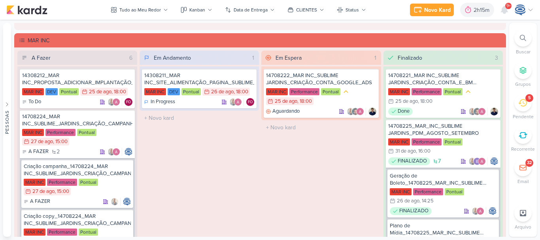
scroll to position [1435, 0]
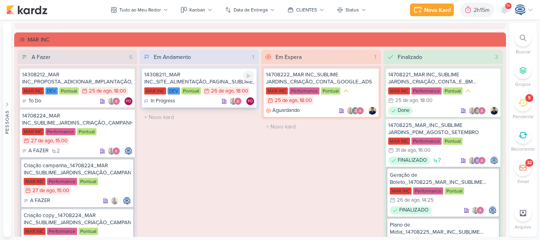
click at [195, 83] on div "14308211_MAR INC_SITE_ALIMENTAÇÃO_PAGINA_SUBLIME_JARDINS" at bounding box center [199, 78] width 110 height 14
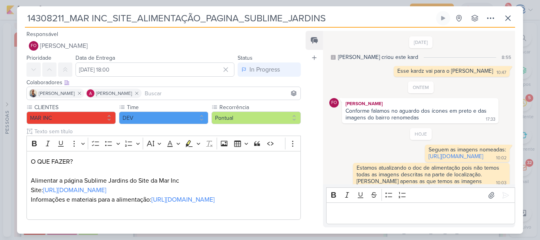
scroll to position [36, 0]
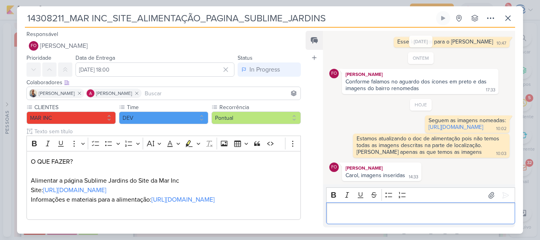
click at [360, 216] on p "Editor editing area: main" at bounding box center [420, 213] width 181 height 9
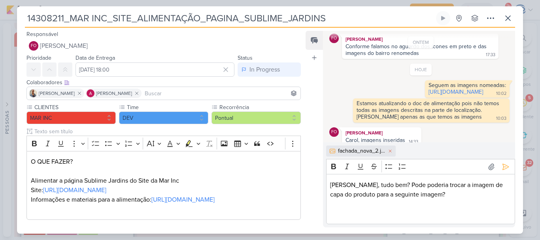
scroll to position [78, 0]
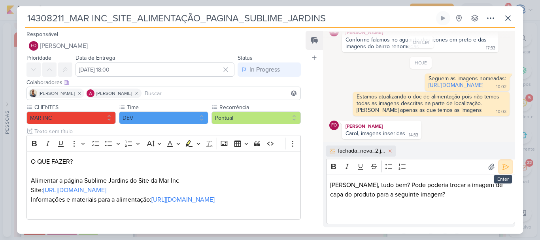
click at [501, 165] on icon at bounding box center [505, 167] width 8 height 8
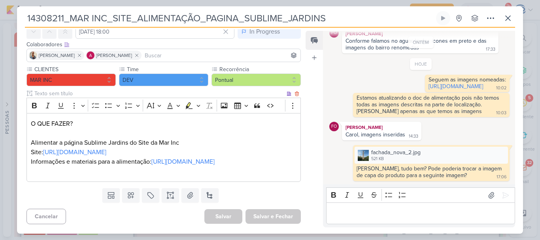
scroll to position [0, 0]
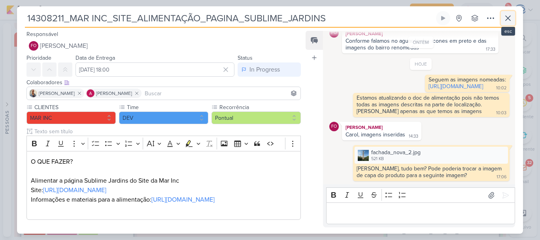
click at [506, 18] on icon at bounding box center [507, 17] width 9 height 9
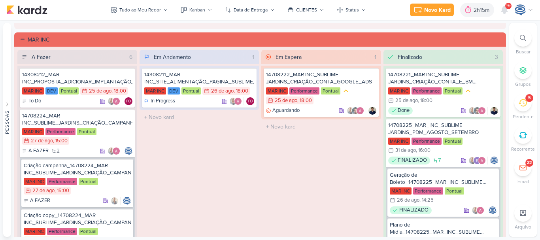
click at [521, 38] on icon at bounding box center [522, 38] width 6 height 6
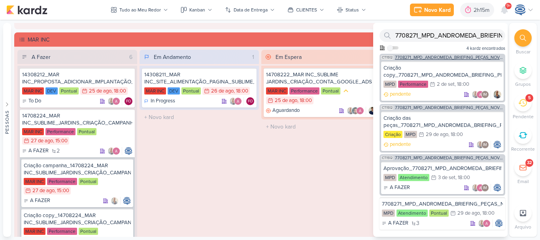
click at [441, 58] on span "7708271_MPD_ANDROMEDA_BRIEFING_PEÇAS_NOVO_KV_LANÇAMENTO" at bounding box center [449, 57] width 109 height 4
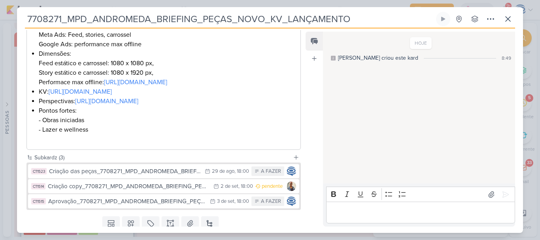
scroll to position [250, 0]
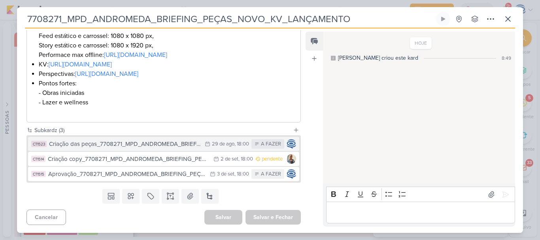
click at [138, 148] on div "Criação das peças_7708271_MPD_ANDROMEDA_BRIEFING_PEÇAS_NOVO_KV_LANÇAMENTO" at bounding box center [125, 143] width 152 height 9
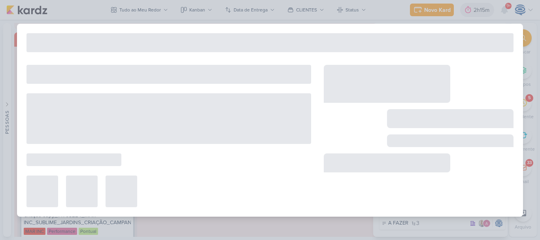
type input "Criação das peças_7708271_MPD_ANDROMEDA_BRIEFING_PEÇAS_NOVO_KV_LANÇAMENTO"
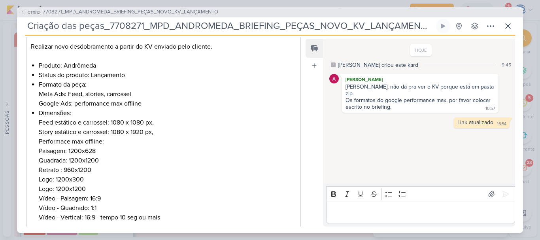
scroll to position [211, 0]
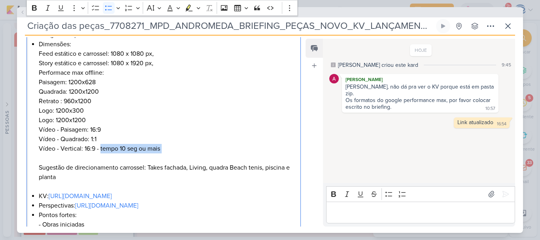
drag, startPoint x: 171, startPoint y: 153, endPoint x: 100, endPoint y: 146, distance: 71.5
click at [100, 146] on li "Dimensões: Feed estático e carrossel: 1080 x 1080 px, Story estático e carrosse…" at bounding box center [168, 116] width 258 height 152
drag, startPoint x: 100, startPoint y: 146, endPoint x: 162, endPoint y: 148, distance: 62.1
click at [162, 148] on li "Dimensões: Feed estático e carrossel: 1080 x 1080 px, Story estático e carrosse…" at bounding box center [168, 116] width 258 height 152
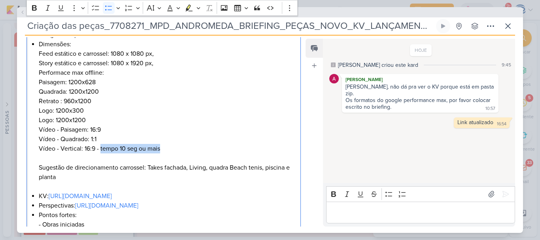
copy li "tempo 10 seg ou mais"
click at [155, 137] on li "Dimensões: Feed estático e carrossel: 1080 x 1080 px, Story estático e carrosse…" at bounding box center [168, 116] width 258 height 152
click at [133, 130] on li "Dimensões: Feed estático e carrossel: 1080 x 1080 px, Story estático e carrosse…" at bounding box center [168, 116] width 258 height 152
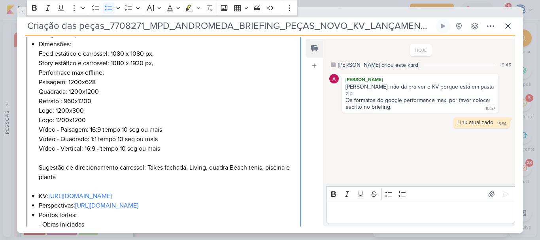
scroll to position [329, 0]
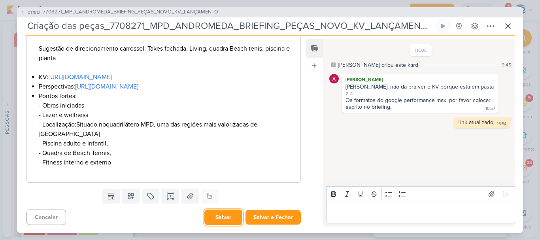
click at [221, 218] on button "Salvar" at bounding box center [223, 216] width 38 height 15
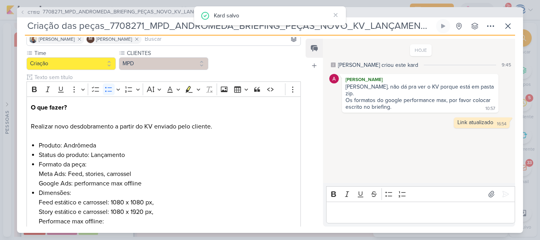
scroll to position [0, 0]
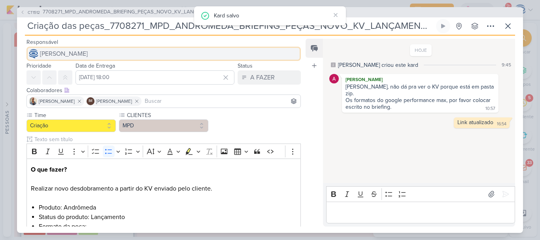
click at [88, 54] on span "[PERSON_NAME]" at bounding box center [64, 53] width 48 height 9
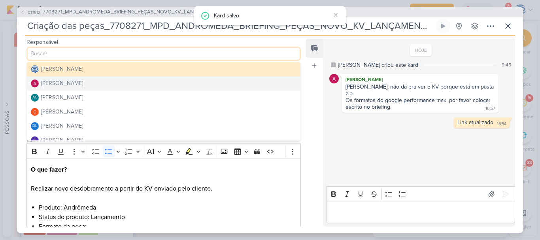
click at [105, 81] on button "[PERSON_NAME]" at bounding box center [163, 83] width 273 height 14
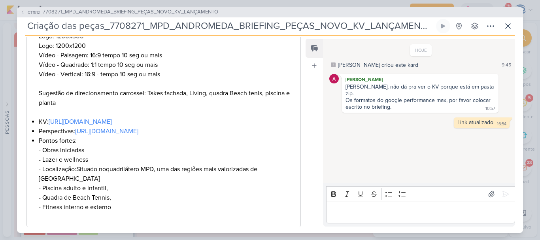
scroll to position [329, 0]
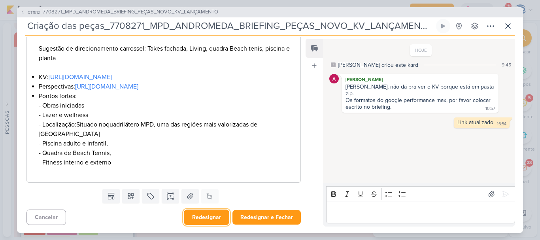
click at [201, 215] on button "Redesignar" at bounding box center [206, 216] width 45 height 15
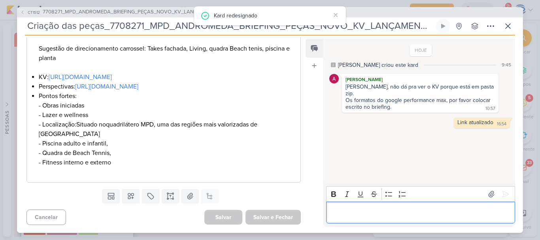
click at [356, 210] on p "Editor editing area: main" at bounding box center [420, 211] width 181 height 9
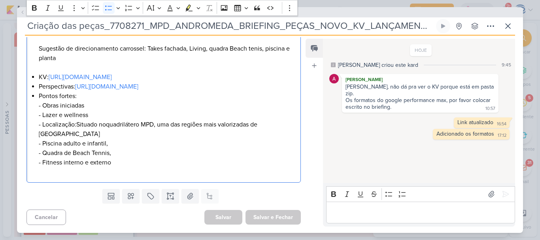
click at [242, 169] on li "Pontos fortes: - Obras iniciadas - Lazer e wellness - Localização: Situado no q…" at bounding box center [168, 133] width 258 height 85
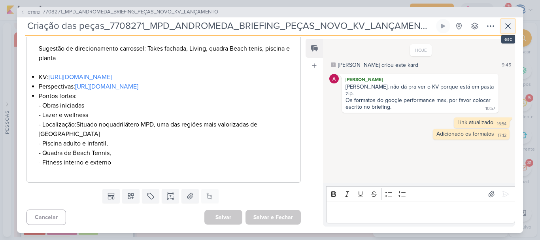
click at [509, 24] on icon at bounding box center [507, 25] width 9 height 9
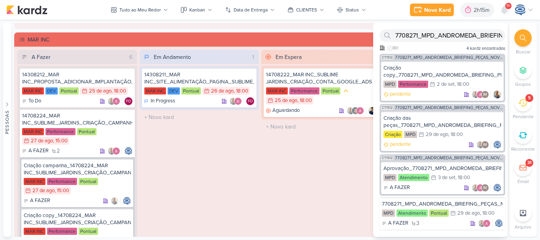
click at [519, 40] on div at bounding box center [522, 37] width 17 height 17
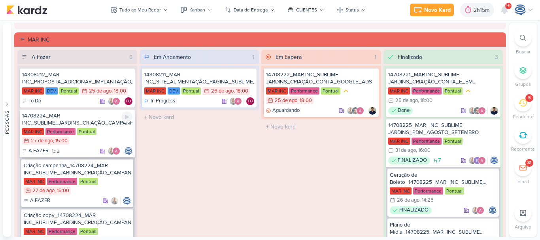
click at [114, 122] on div "14708224_MAR INC_SUBLIME_JARDINS_CRIAÇÃO_CAMPANHA_META_ADS" at bounding box center [77, 119] width 110 height 14
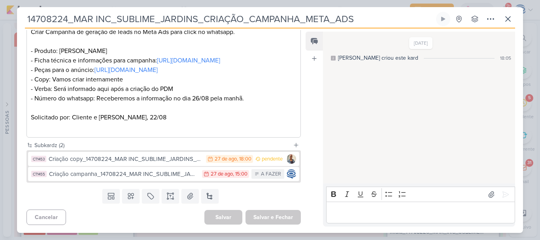
scroll to position [178, 0]
click at [209, 194] on button at bounding box center [209, 196] width 17 height 14
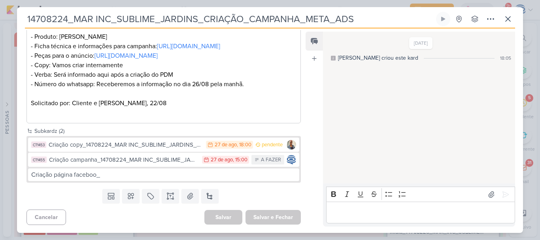
drag, startPoint x: 359, startPoint y: 18, endPoint x: 24, endPoint y: 22, distance: 335.4
click at [24, 22] on div "14708224_MAR INC_SUBLIME_JARDINS_CRIAÇÃO_CAMPANHA_META_ADS Criado por mim nenhu…" at bounding box center [270, 122] width 506 height 221
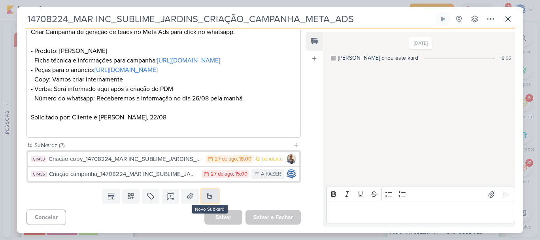
click at [207, 194] on button at bounding box center [209, 196] width 17 height 14
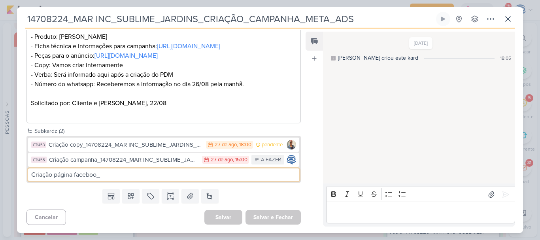
paste input "14708224_MAR INC_SUBLIME_JARDINS_CRIAÇÃO_CAMPANHA_META_ADS"
click at [72, 181] on input "Criação página faceboo_14708224_MAR INC_SUBLIME_JARDINS_CRIAÇÃO_CAMPANHA_META_A…" at bounding box center [163, 174] width 271 height 13
type input "Criação página facebook_14708224_MAR INC_SUBLIME_JARDINS_CRIAÇÃO_CAMPANHA_META_…"
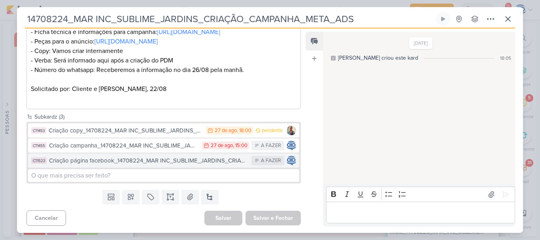
click at [140, 165] on div "Criação página facebook_14708224_MAR INC_SUBLIME_JARDINS_CRIAÇÃO_CAMPANHA_META_…" at bounding box center [148, 160] width 198 height 9
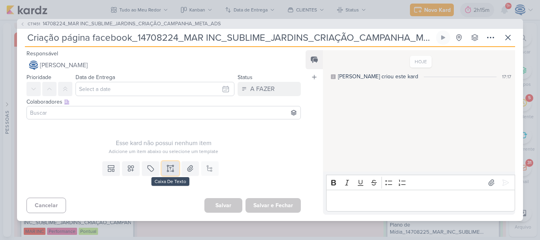
click at [172, 171] on icon at bounding box center [172, 170] width 1 height 1
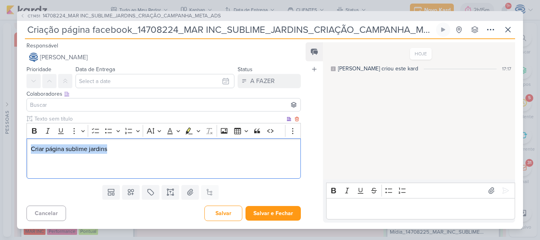
drag, startPoint x: 31, startPoint y: 149, endPoint x: 115, endPoint y: 150, distance: 83.4
click at [115, 150] on p "Criar página sublime jardins" at bounding box center [163, 148] width 265 height 9
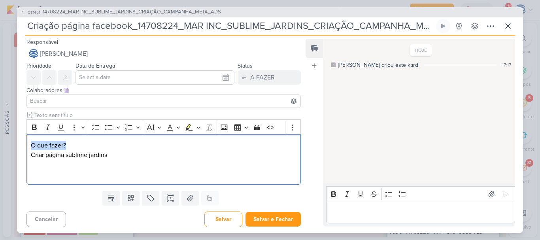
drag, startPoint x: 79, startPoint y: 146, endPoint x: 20, endPoint y: 133, distance: 60.6
click at [20, 133] on div "Clique para deixar o item visível somente à membros da sua organização Rich Tex…" at bounding box center [160, 149] width 287 height 77
click at [32, 128] on icon "Editor toolbar" at bounding box center [34, 127] width 5 height 6
click at [35, 171] on p "Editor editing area: main" at bounding box center [163, 173] width 265 height 9
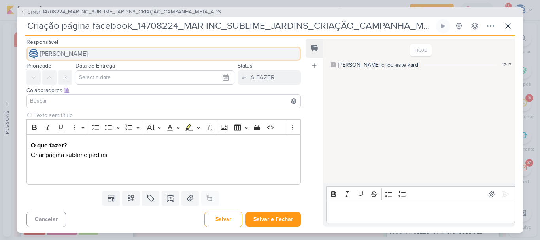
click at [60, 53] on span "[PERSON_NAME]" at bounding box center [64, 53] width 48 height 9
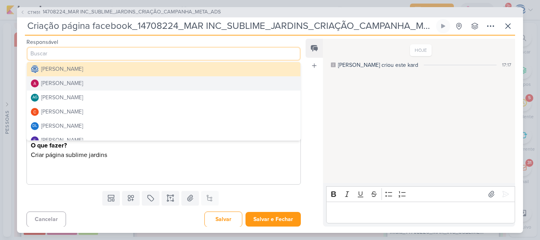
click at [67, 83] on div "[PERSON_NAME]" at bounding box center [62, 83] width 42 height 8
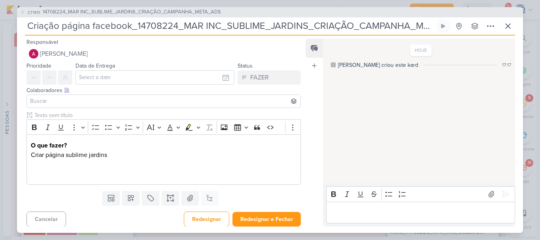
click at [68, 95] on div at bounding box center [163, 100] width 274 height 13
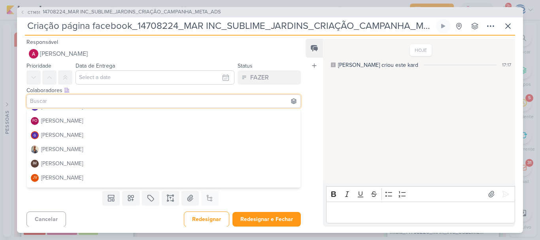
scroll to position [87, 0]
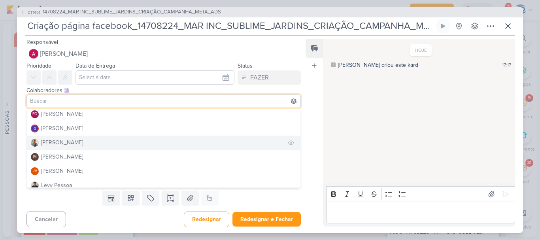
click at [70, 144] on button "[PERSON_NAME]" at bounding box center [163, 142] width 273 height 14
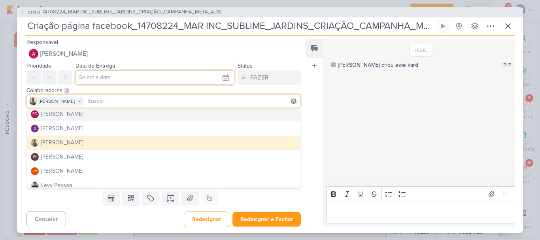
click at [108, 72] on input "text" at bounding box center [154, 77] width 159 height 14
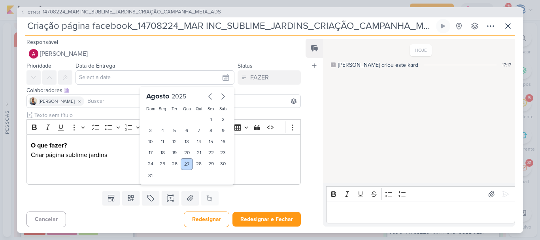
click at [187, 164] on div "27" at bounding box center [187, 164] width 12 height 12
type input "27 de agosto de 2025 às 23:59"
click at [252, 196] on div "Templates Campos Personalizados Marcadores Caixa De Texto Anexo Este kard já é …" at bounding box center [160, 198] width 287 height 21
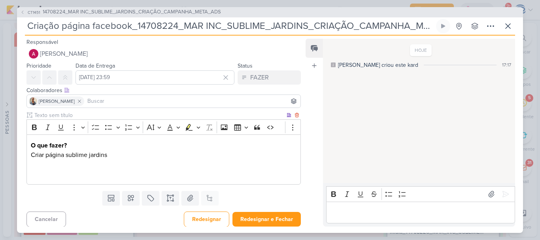
scroll to position [2, 0]
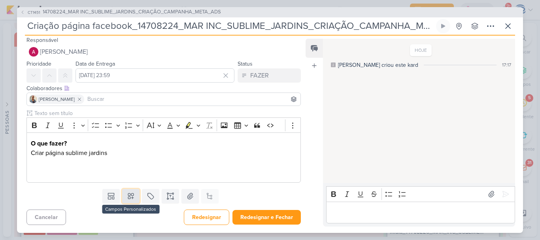
click at [128, 197] on icon at bounding box center [131, 196] width 6 height 6
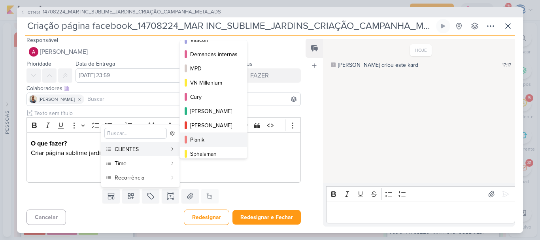
scroll to position [115, 0]
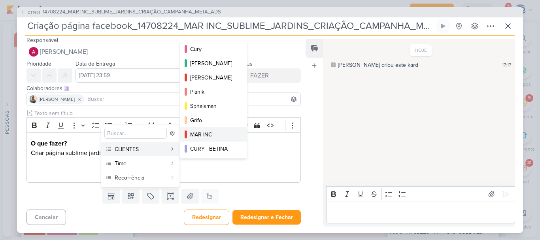
click at [208, 137] on div "MAR INC" at bounding box center [213, 134] width 47 height 8
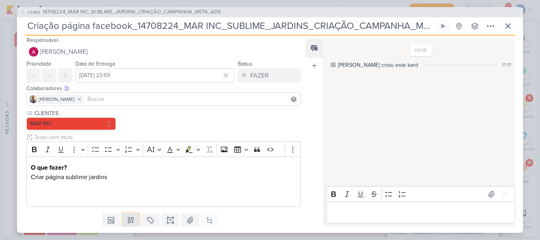
click at [128, 220] on icon at bounding box center [131, 220] width 8 height 8
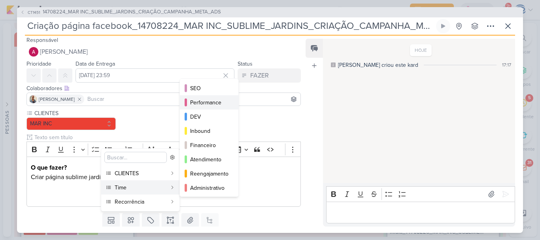
click at [210, 99] on div "Performance" at bounding box center [209, 102] width 39 height 8
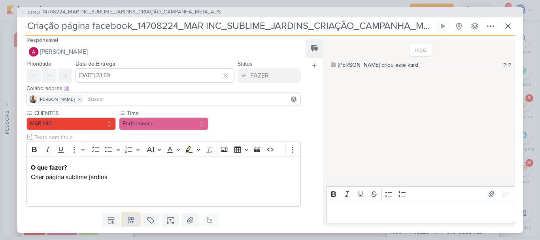
click at [130, 219] on icon at bounding box center [131, 220] width 8 height 8
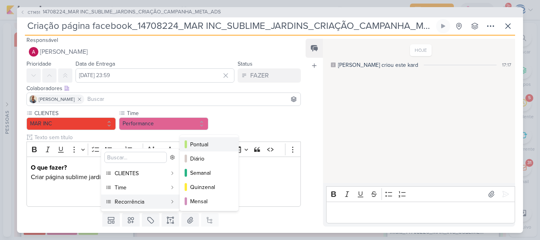
click at [203, 145] on div "Pontual" at bounding box center [209, 144] width 39 height 8
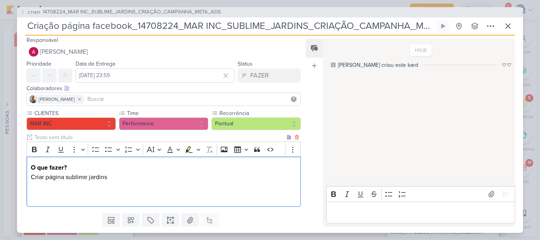
click at [66, 200] on p "Editor editing area: main" at bounding box center [163, 195] width 265 height 9
click at [68, 176] on p "O que fazer? Criar página sublime jardins" at bounding box center [163, 172] width 265 height 19
click at [90, 177] on p "O que fazer? Criar página Sublime jardins" at bounding box center [163, 172] width 265 height 19
click at [61, 194] on p "Editor editing area: main" at bounding box center [163, 195] width 265 height 9
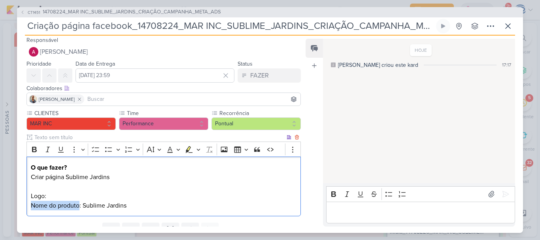
drag, startPoint x: 79, startPoint y: 207, endPoint x: 29, endPoint y: 210, distance: 50.2
click at [29, 210] on div "O que fazer? Criar página Sublime Jardins Logo: Nome do produto: Sublime Jardins" at bounding box center [163, 186] width 274 height 60
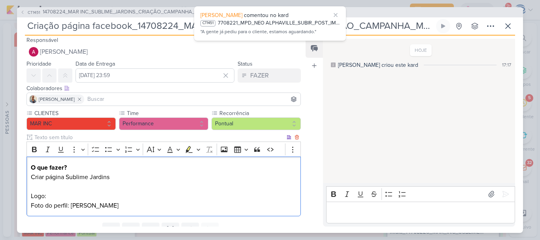
click at [124, 204] on p "Logo: Foto do perfil: Sublime Jardins" at bounding box center [163, 200] width 265 height 19
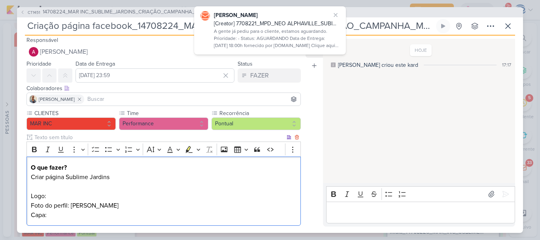
scroll to position [5, 0]
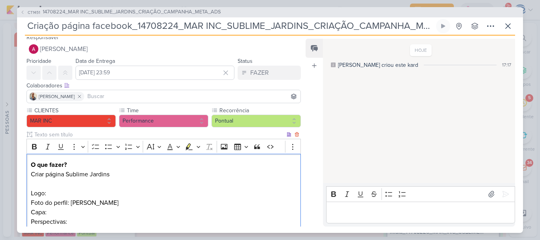
click at [74, 196] on p "Logo: Foto do perfil: Sublime Jardins Capa:" at bounding box center [163, 202] width 265 height 28
drag, startPoint x: 117, startPoint y: 203, endPoint x: 71, endPoint y: 205, distance: 46.3
click at [71, 205] on p "Logo: Foto do perfil: Sublime Jardins Capa:" at bounding box center [163, 202] width 265 height 28
copy p "Sublime Jardins"
click at [65, 173] on p "O que fazer? Criar página Sublime Jardins" at bounding box center [163, 169] width 265 height 19
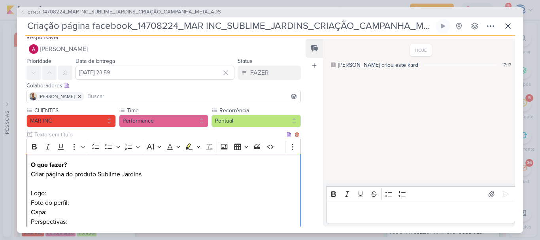
click at [56, 211] on p "Logo: Foto do perfil: Capa:" at bounding box center [163, 202] width 265 height 28
click at [68, 204] on p "Logo: Foto do perfil: Capa:" at bounding box center [163, 202] width 265 height 28
click at [96, 200] on p "Logo: Foto do perfil e capa: Capa:" at bounding box center [163, 202] width 265 height 28
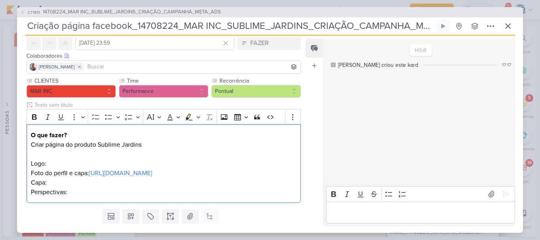
drag, startPoint x: 70, startPoint y: 191, endPoint x: 25, endPoint y: 190, distance: 44.2
click at [25, 190] on div "CLIENTES MAR INC Time" at bounding box center [160, 141] width 287 height 129
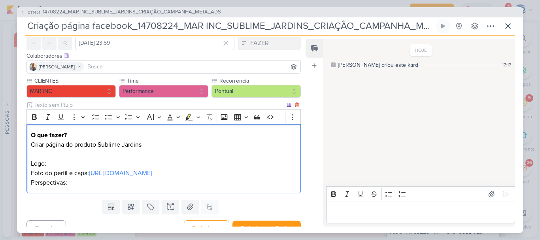
scroll to position [55, 0]
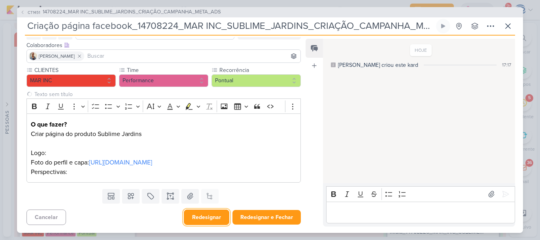
click at [203, 215] on button "Redesignar" at bounding box center [206, 216] width 45 height 15
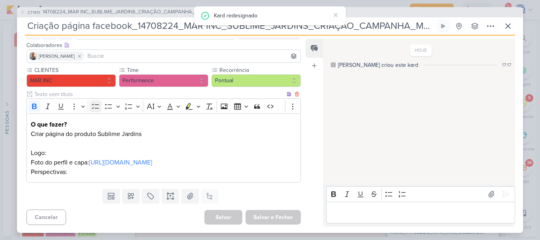
scroll to position [0, 0]
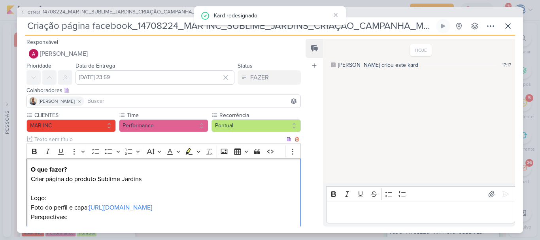
click at [85, 196] on p "Logo: Foto do perfil e capa: https://drive.google.com/drive/folders/13C_Isc_4kJ…" at bounding box center [163, 202] width 265 height 19
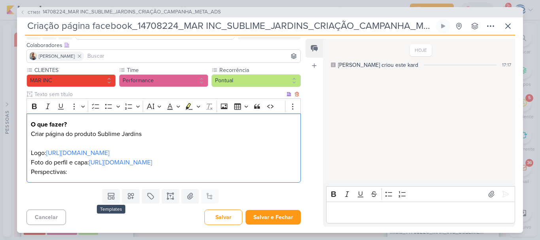
scroll to position [55, 0]
click at [104, 177] on div "O que fazer? Criar página do produto Sublime Jardins Logo: https://drive.google…" at bounding box center [163, 147] width 274 height 69
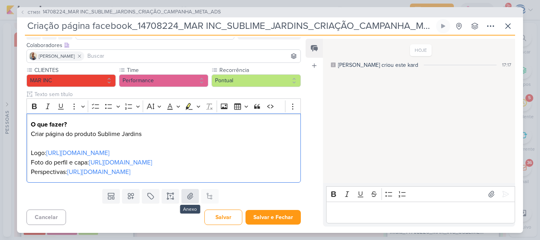
scroll to position [64, 0]
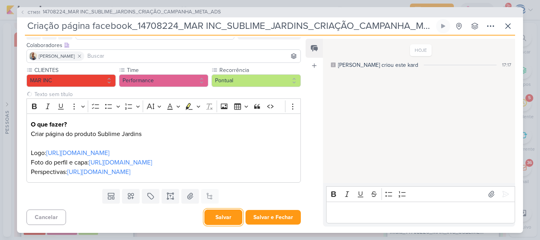
click at [230, 214] on button "Salvar" at bounding box center [223, 216] width 38 height 15
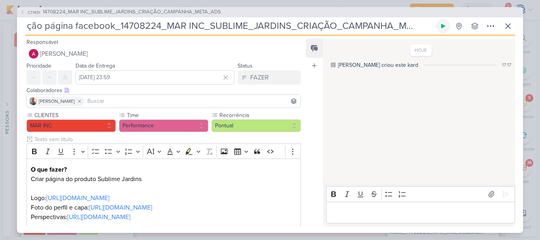
scroll to position [0, 30]
drag, startPoint x: 28, startPoint y: 28, endPoint x: 444, endPoint y: 24, distance: 416.8
click at [444, 24] on div "Criação página facebook_14708224_MAR INC_SUBLIME_JARDINS_CRIAÇÃO_CAMPANHA_META_…" at bounding box center [270, 27] width 490 height 17
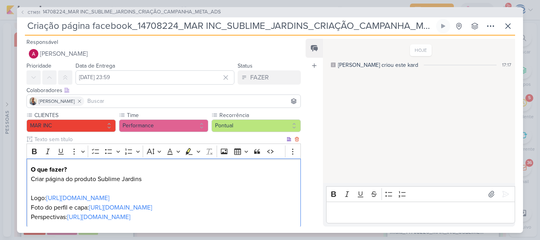
click at [164, 174] on p "O que fazer? Criar página do produto Sublime Jardins" at bounding box center [163, 174] width 265 height 19
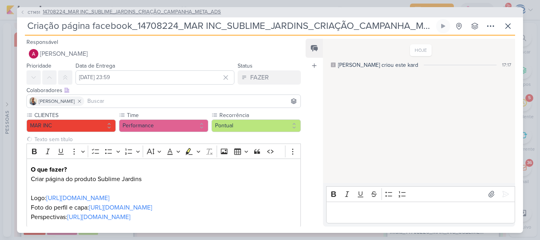
click at [122, 12] on span "14708224_MAR INC_SUBLIME_JARDINS_CRIAÇÃO_CAMPANHA_META_ADS" at bounding box center [132, 12] width 178 height 8
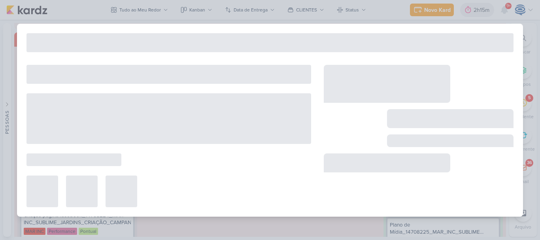
type input "14708224_MAR INC_SUBLIME_JARDINS_CRIAÇÃO_CAMPANHA_META_ADS"
type input "27 de agosto de 2025 às 15:00"
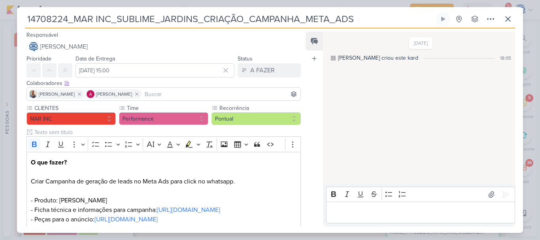
scroll to position [193, 0]
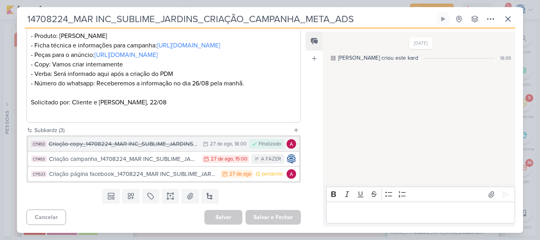
click at [175, 144] on div "Criação copy_14708224_MAR INC_SUBLIME_JARDINS_CRIAÇÃO_CAMPANHA_META_ADS" at bounding box center [124, 143] width 150 height 9
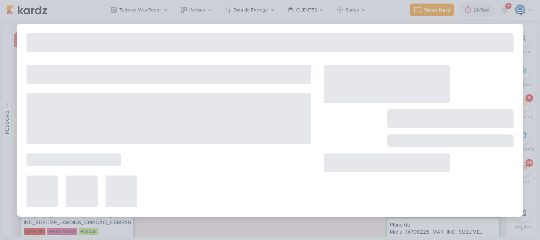
type input "Criação copy_14708224_MAR INC_SUBLIME_JARDINS_CRIAÇÃO_CAMPANHA_META_ADS"
type input "27 de agosto de 2025 às 18:00"
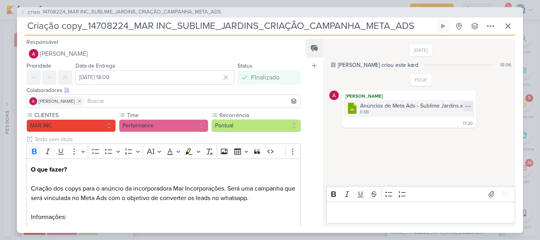
click at [467, 105] on icon at bounding box center [468, 106] width 6 height 6
click at [436, 129] on button "Baixar" at bounding box center [439, 132] width 64 height 11
click at [150, 14] on span "14708224_MAR INC_SUBLIME_JARDINS_CRIAÇÃO_CAMPANHA_META_ADS" at bounding box center [132, 12] width 178 height 8
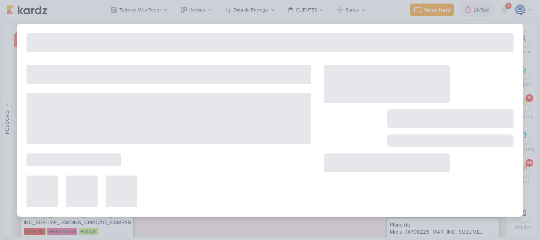
type input "14708224_MAR INC_SUBLIME_JARDINS_CRIAÇÃO_CAMPANHA_META_ADS"
type input "27 de agosto de 2025 às 15:00"
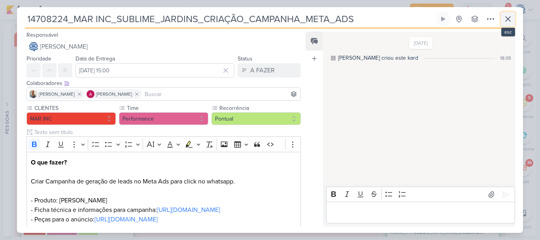
click at [509, 15] on icon at bounding box center [507, 18] width 9 height 9
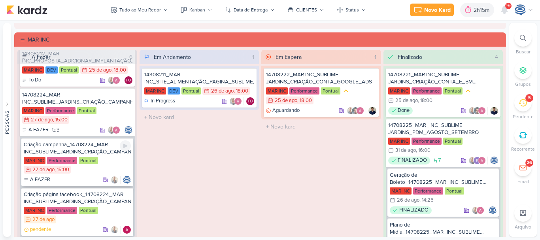
scroll to position [27, 0]
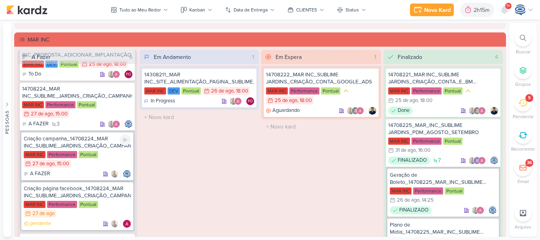
click at [98, 147] on div "Criação campanha_14708224_MAR INC_SUBLIME_JARDINS_CRIAÇÃO_CAMPANHA_META_ADS" at bounding box center [77, 142] width 107 height 14
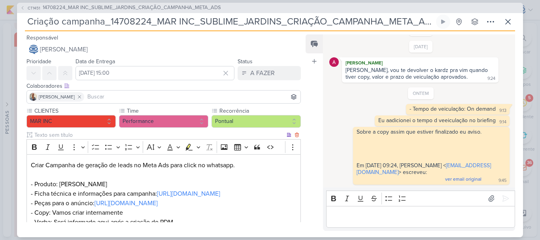
scroll to position [121, 0]
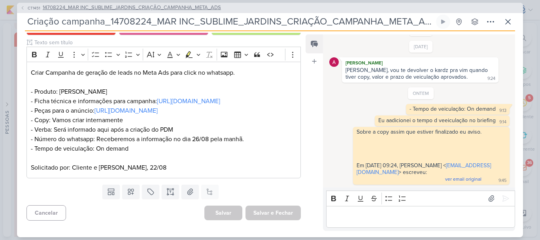
click at [124, 10] on span "14708224_MAR INC_SUBLIME_JARDINS_CRIAÇÃO_CAMPANHA_META_ADS" at bounding box center [132, 8] width 178 height 8
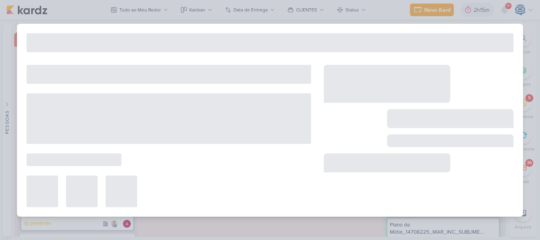
type input "14708224_MAR INC_SUBLIME_JARDINS_CRIAÇÃO_CAMPANHA_META_ADS"
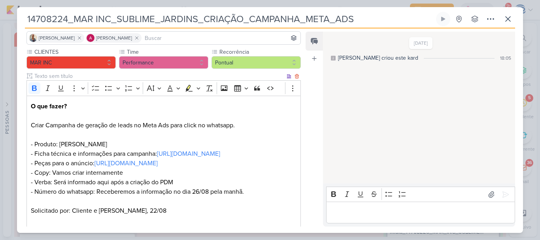
scroll to position [0, 0]
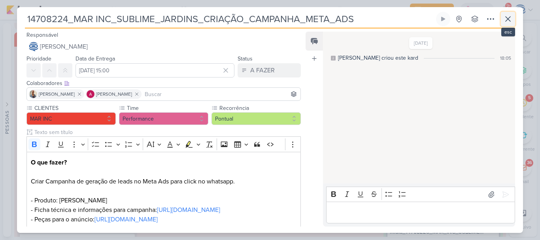
click at [506, 19] on icon at bounding box center [507, 18] width 9 height 9
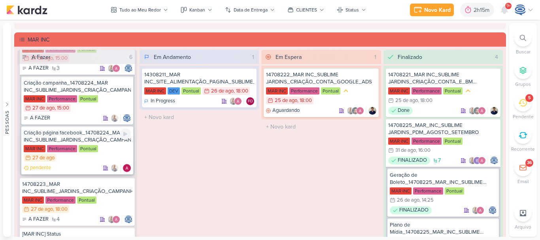
scroll to position [126, 0]
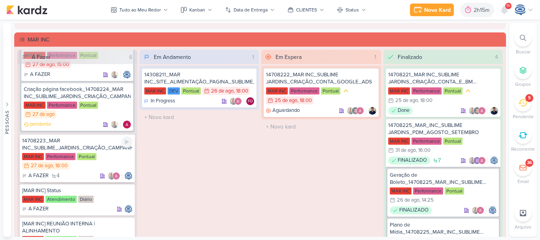
click at [103, 150] on div "14708223_MAR INC_SUBLIME_JARDINS_CRIAÇÃO_CAMPANHA_GOOLE_ADS" at bounding box center [77, 144] width 110 height 14
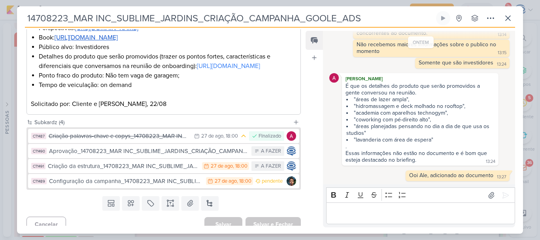
scroll to position [238, 0]
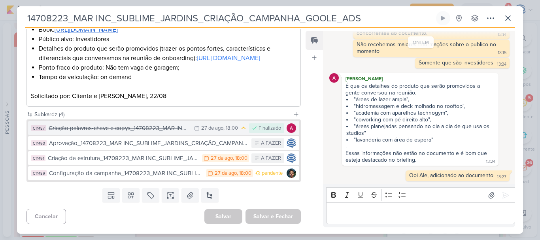
click at [165, 133] on div "Criação palavras-chave e copys_14708223_MAR INC_SUBLIME_JARDINS_CRIAÇÃO_CAMPANH…" at bounding box center [119, 128] width 141 height 9
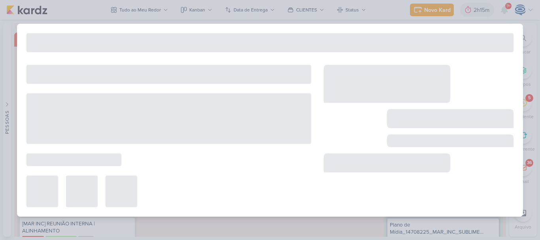
type input "Criação palavras-chave e copys_14708223_MAR INC_SUBLIME_JARDINS_CRIAÇÃO_CAMPANH…"
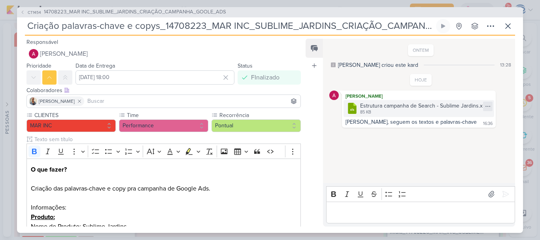
click at [486, 103] on icon at bounding box center [487, 106] width 6 height 6
click at [469, 135] on button "Baixar" at bounding box center [459, 132] width 64 height 11
drag, startPoint x: 164, startPoint y: 25, endPoint x: 437, endPoint y: 21, distance: 273.0
click at [437, 21] on div "Criação palavras-chave e copys_14708223_MAR INC_SUBLIME_JARDINS_CRIAÇÃO_CAMPANH…" at bounding box center [270, 27] width 490 height 17
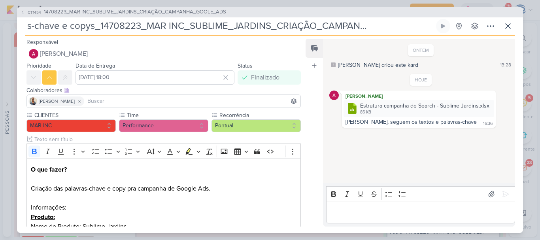
scroll to position [0, 0]
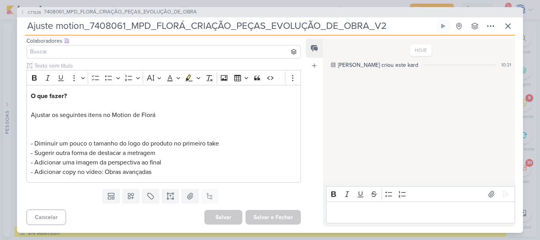
scroll to position [15, 0]
click at [507, 23] on icon at bounding box center [507, 25] width 9 height 9
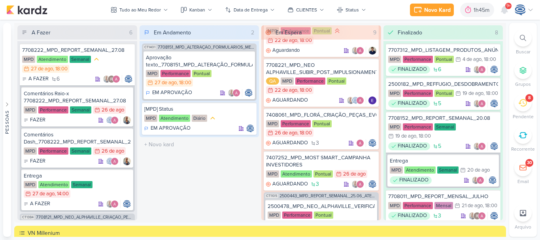
click at [517, 36] on div at bounding box center [522, 37] width 17 height 17
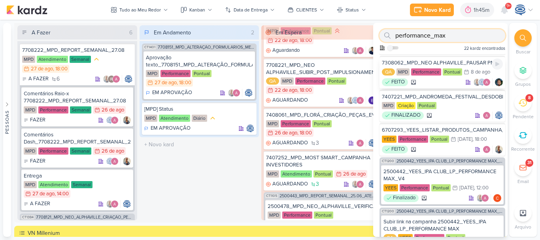
scroll to position [0, 0]
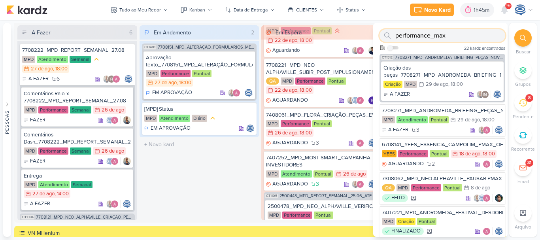
type input "performance_max"
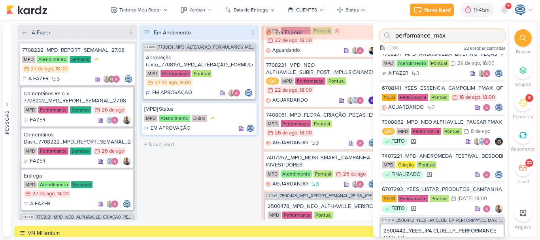
scroll to position [60, 0]
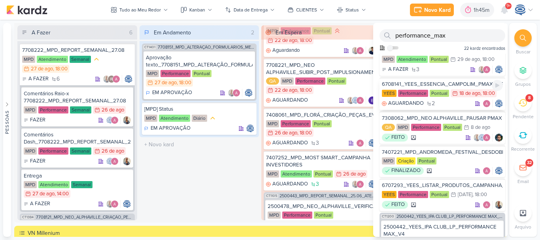
click at [458, 82] on div "6708141_YEES_ESSENCIA_CAMPOLIM_PMAX_OFFLINE" at bounding box center [442, 84] width 121 height 7
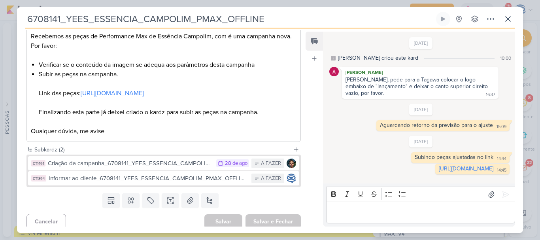
scroll to position [145, 0]
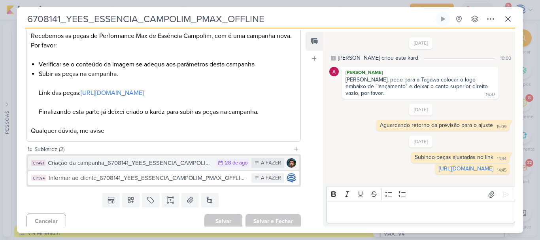
click at [180, 167] on div "Criação da campanha_6708141_YEES_ESSENCIA_CAMPOLIM_PMAX_OFFLINE" at bounding box center [130, 162] width 164 height 9
click at [180, 171] on div "6708141_YEES_ESSENCIA_CAMPOLIM_PMAX_OFFLINE Criado por mim" at bounding box center [270, 120] width 506 height 226
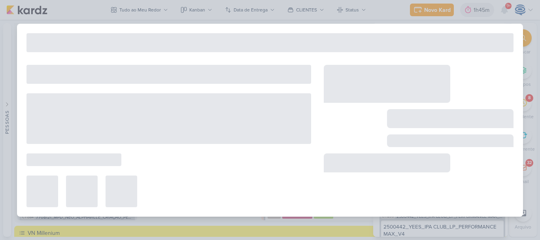
type input "Criação da campanha_6708141_YEES_ESSENCIA_CAMPOLIM_PMAX_OFFLINE"
type input "[DATE] 23:59"
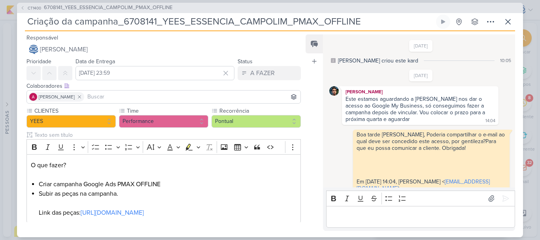
scroll to position [109, 0]
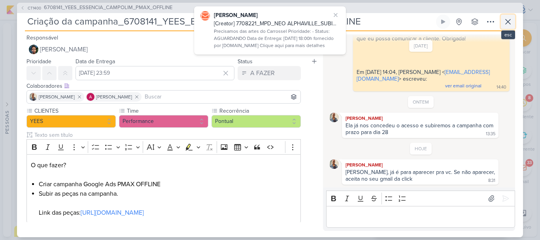
click at [508, 20] on icon at bounding box center [507, 21] width 9 height 9
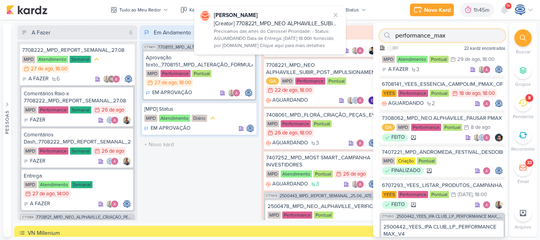
drag, startPoint x: 448, startPoint y: 36, endPoint x: 387, endPoint y: 41, distance: 61.4
click at [387, 41] on div "performance_max" at bounding box center [442, 35] width 126 height 13
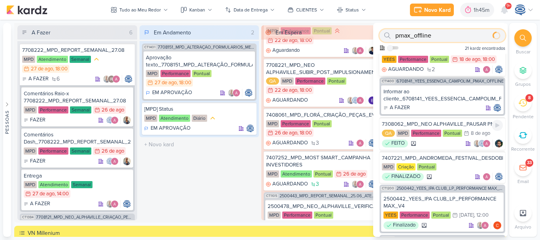
scroll to position [0, 0]
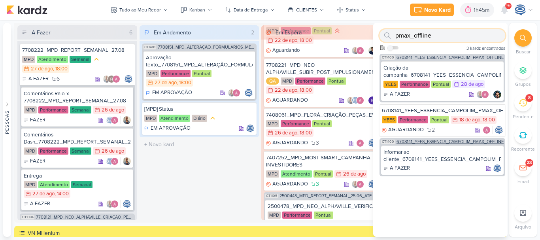
type input "pmax_offline"
click at [449, 141] on span "6708141_YEES_ESSENCIA_CAMPOLIM_PMAX_OFFLINE" at bounding box center [449, 141] width 107 height 4
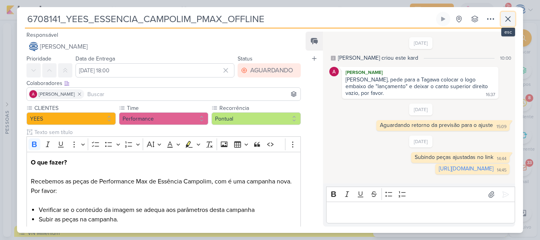
click at [506, 20] on icon at bounding box center [507, 18] width 9 height 9
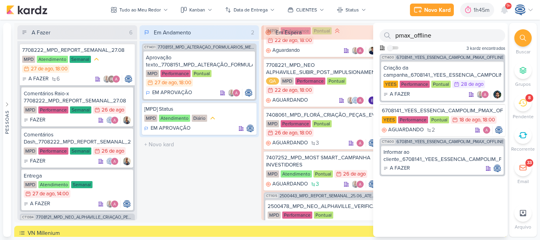
click at [517, 43] on div at bounding box center [522, 37] width 17 height 17
